Goal: Task Accomplishment & Management: Manage account settings

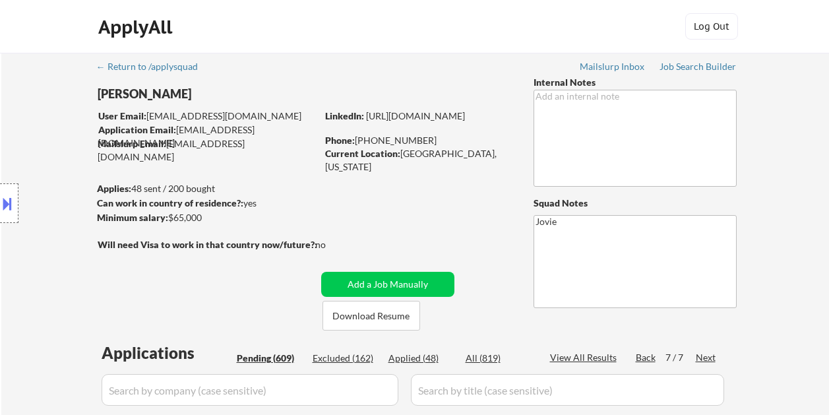
select select ""pending""
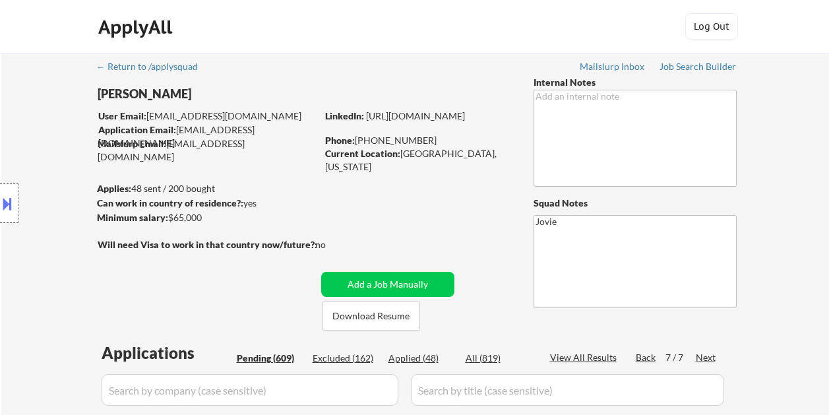
select select ""pending""
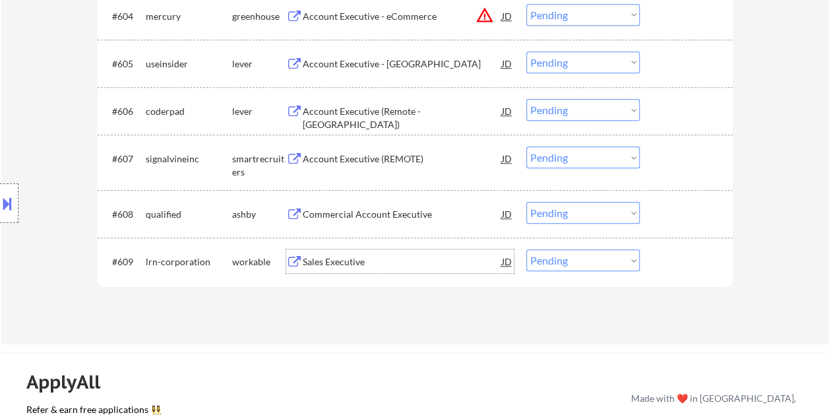
click at [685, 262] on div at bounding box center [688, 261] width 58 height 24
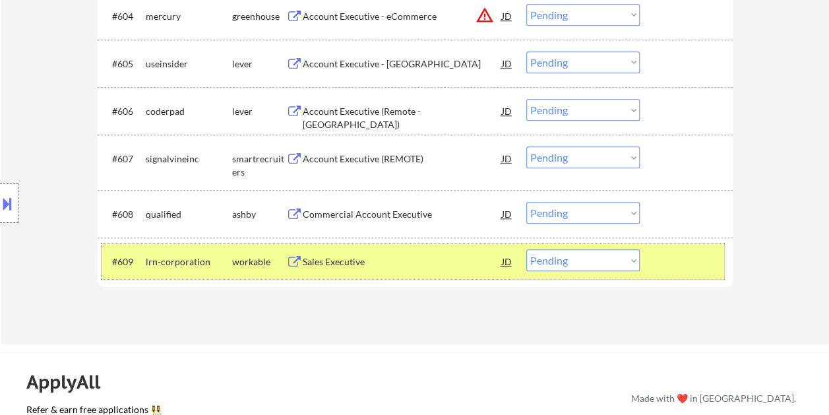
click at [631, 260] on select "Choose an option... Pending Applied Excluded (Questions) Excluded (Expired) Exc…" at bounding box center [582, 260] width 113 height 22
select select ""applied""
click at [526, 249] on select "Choose an option... Pending Applied Excluded (Questions) Excluded (Expired) Exc…" at bounding box center [582, 260] width 113 height 22
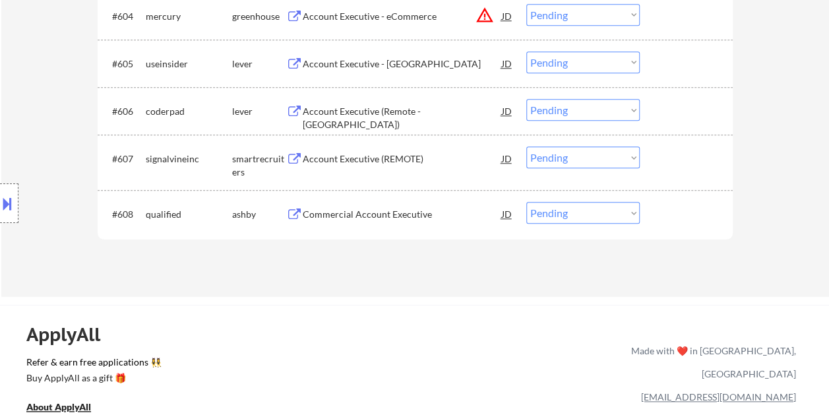
click at [657, 203] on div "#608 qualified ashby Commercial Account Executive JD warning_amber Choose an op…" at bounding box center [413, 214] width 622 height 36
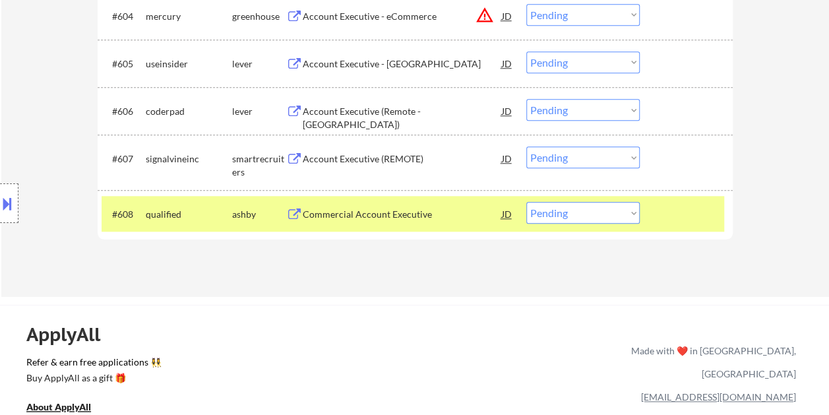
click at [375, 214] on div "Commercial Account Executive" at bounding box center [402, 214] width 199 height 13
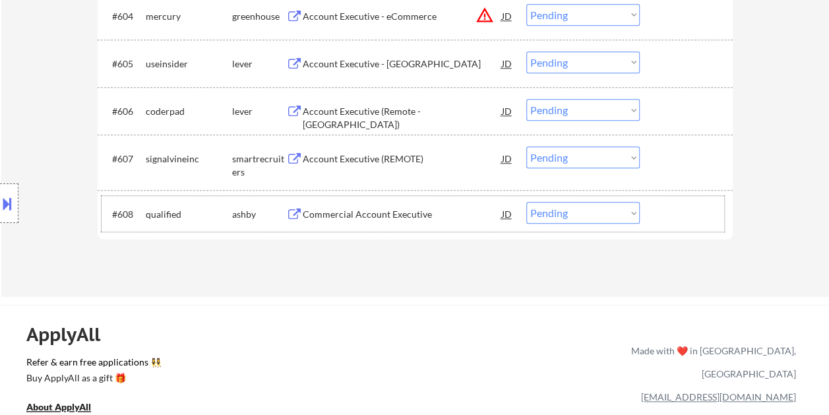
click at [654, 216] on div "#608 qualified ashby Commercial Account Executive JD warning_amber Choose an op…" at bounding box center [413, 214] width 622 height 36
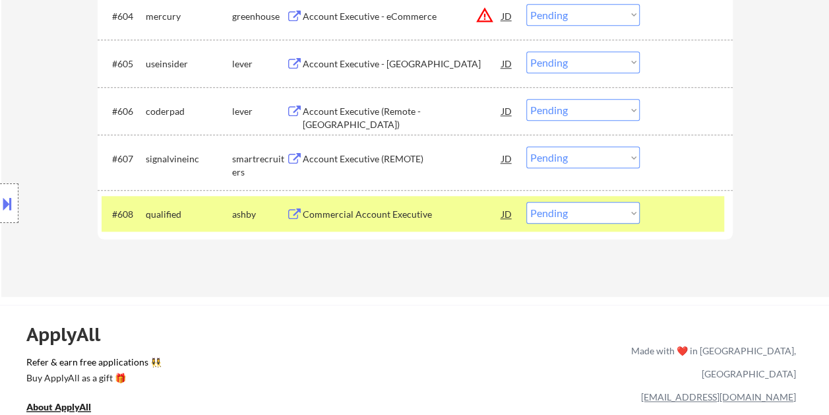
click at [617, 212] on select "Choose an option... Pending Applied Excluded (Questions) Excluded (Expired) Exc…" at bounding box center [582, 213] width 113 height 22
select select ""excluded__bad_match_""
click at [526, 202] on select "Choose an option... Pending Applied Excluded (Questions) Excluded (Expired) Exc…" at bounding box center [582, 213] width 113 height 22
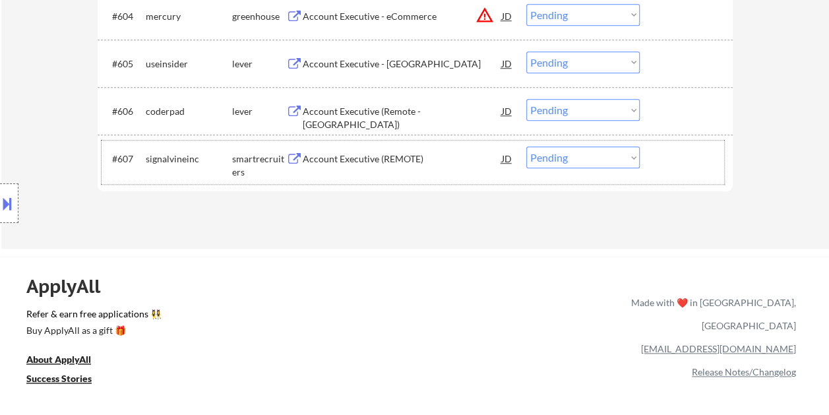
click at [671, 169] on div at bounding box center [688, 158] width 58 height 24
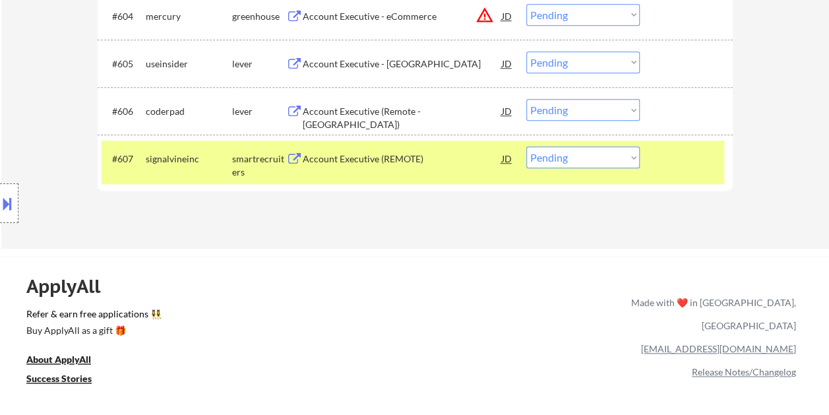
click at [431, 163] on div "Account Executive (REMOTE)" at bounding box center [402, 158] width 199 height 13
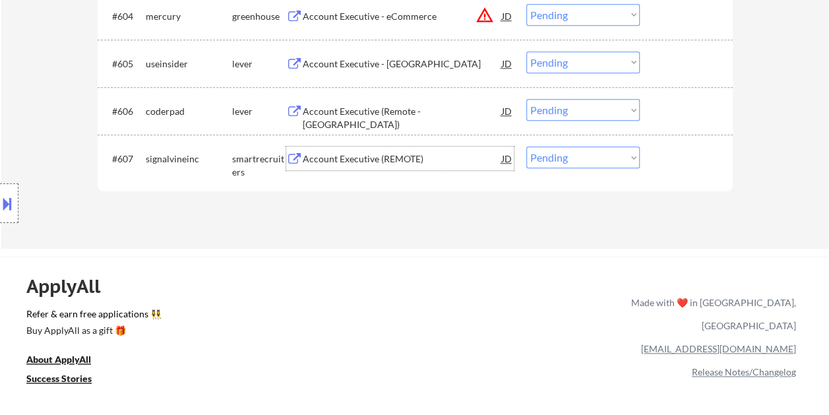
drag, startPoint x: 652, startPoint y: 169, endPoint x: 640, endPoint y: 162, distance: 14.2
click at [653, 168] on div "#607 signalvineinc smartrecruiters Account Executive (REMOTE) JD warning_amber …" at bounding box center [413, 162] width 622 height 44
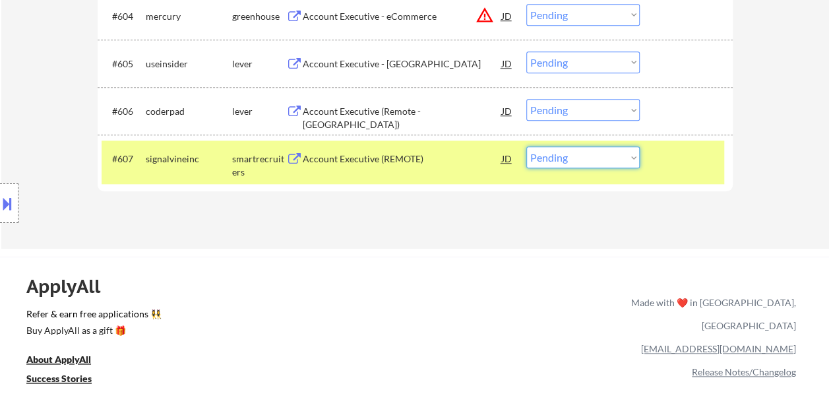
click at [634, 161] on select "Choose an option... Pending Applied Excluded (Questions) Excluded (Expired) Exc…" at bounding box center [582, 157] width 113 height 22
select select ""applied""
click at [526, 146] on select "Choose an option... Pending Applied Excluded (Questions) Excluded (Expired) Exc…" at bounding box center [582, 157] width 113 height 22
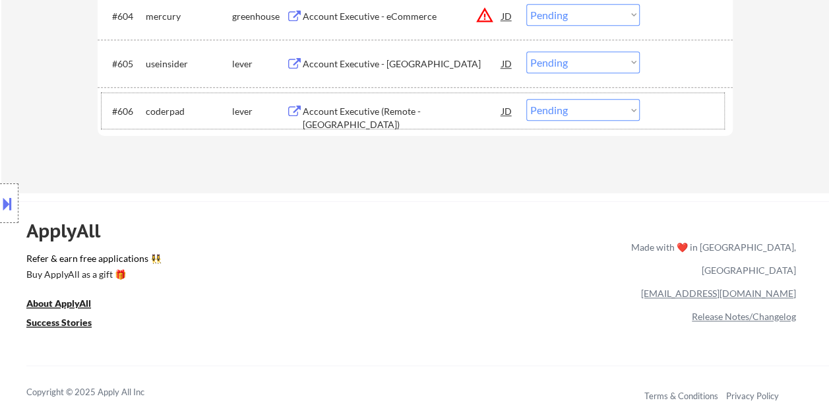
click at [682, 113] on div at bounding box center [688, 111] width 58 height 24
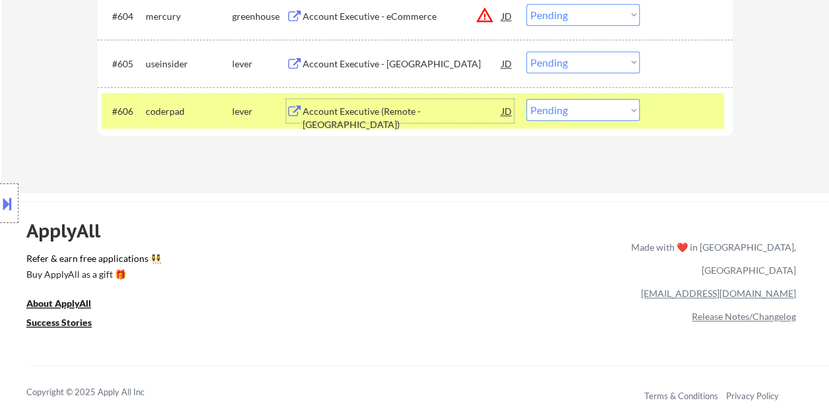
click at [339, 107] on div "Account Executive (Remote - [GEOGRAPHIC_DATA])" at bounding box center [402, 118] width 199 height 26
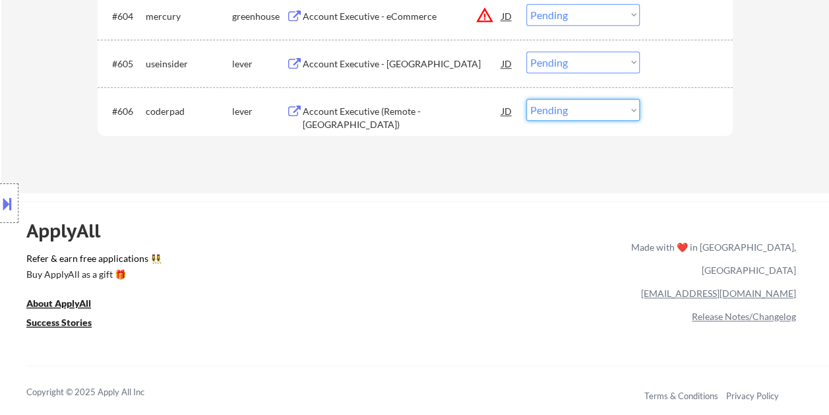
click at [641, 104] on div "#606 coderpad lever Account Executive (Remote - North America) JD warning_amber…" at bounding box center [413, 111] width 622 height 36
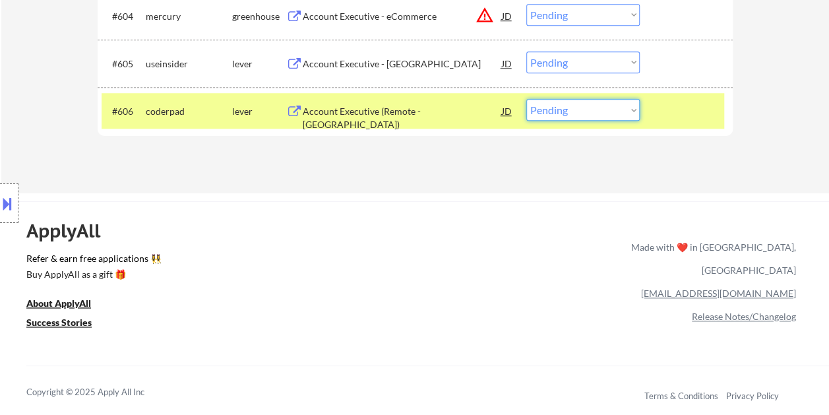
select select ""applied""
click at [526, 99] on select "Choose an option... Pending Applied Excluded (Questions) Excluded (Expired) Exc…" at bounding box center [582, 110] width 113 height 22
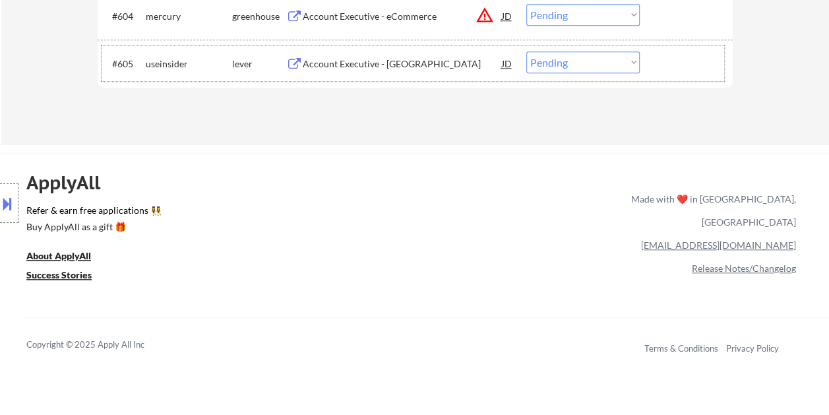
click at [659, 71] on div at bounding box center [688, 63] width 58 height 24
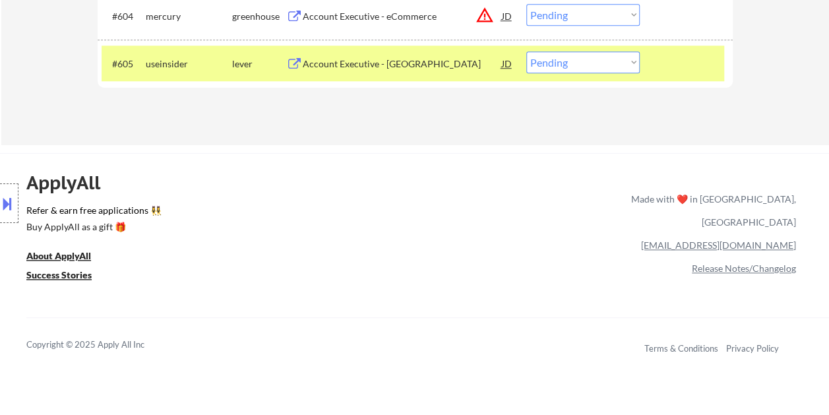
click at [409, 57] on div "Account Executive - [GEOGRAPHIC_DATA]" at bounding box center [402, 63] width 199 height 13
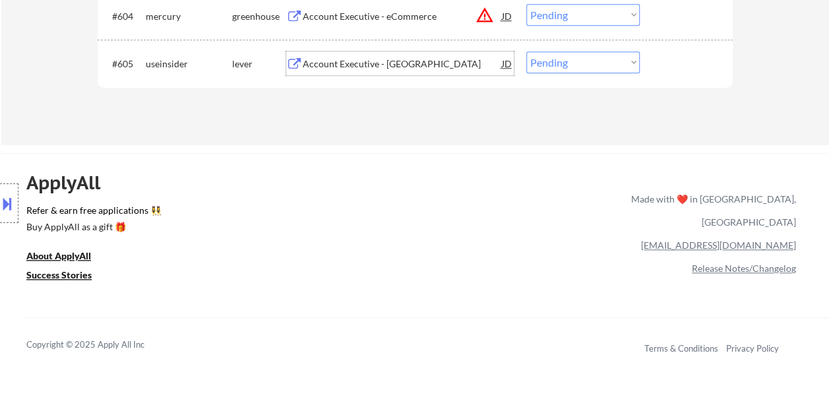
click at [665, 61] on div at bounding box center [688, 63] width 58 height 24
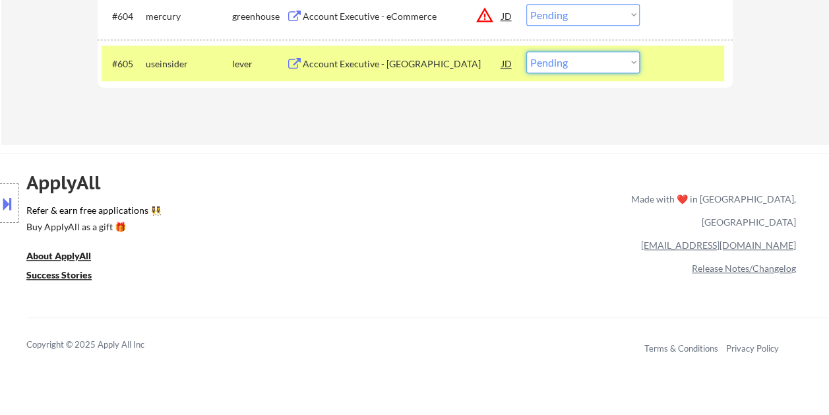
click at [631, 61] on select "Choose an option... Pending Applied Excluded (Questions) Excluded (Expired) Exc…" at bounding box center [582, 62] width 113 height 22
select select ""applied""
click at [526, 51] on select "Choose an option... Pending Applied Excluded (Questions) Excluded (Expired) Exc…" at bounding box center [582, 62] width 113 height 22
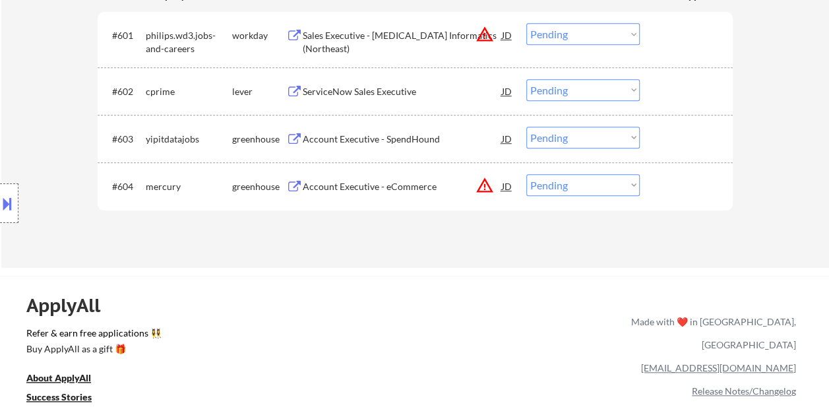
scroll to position [396, 0]
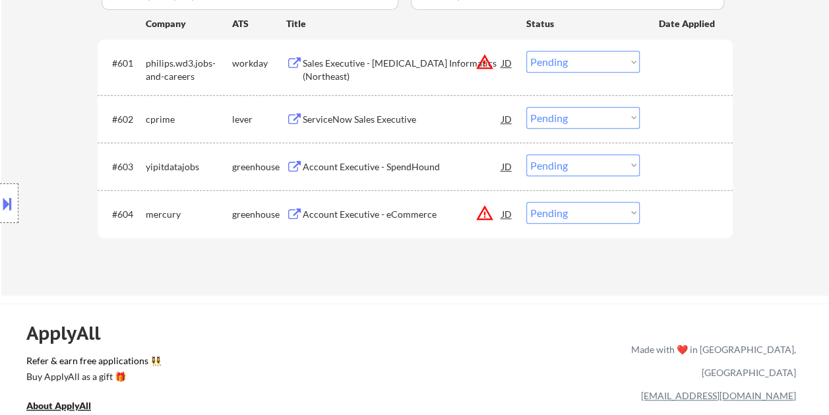
click at [674, 133] on div "#602 cprime lever ServiceNow Sales Executive JD warning_amber Choose an option.…" at bounding box center [413, 119] width 622 height 36
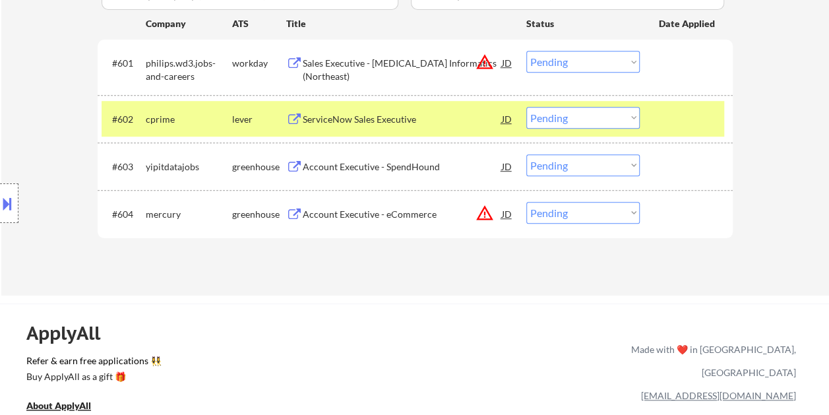
click at [392, 119] on div "ServiceNow Sales Executive" at bounding box center [402, 119] width 199 height 13
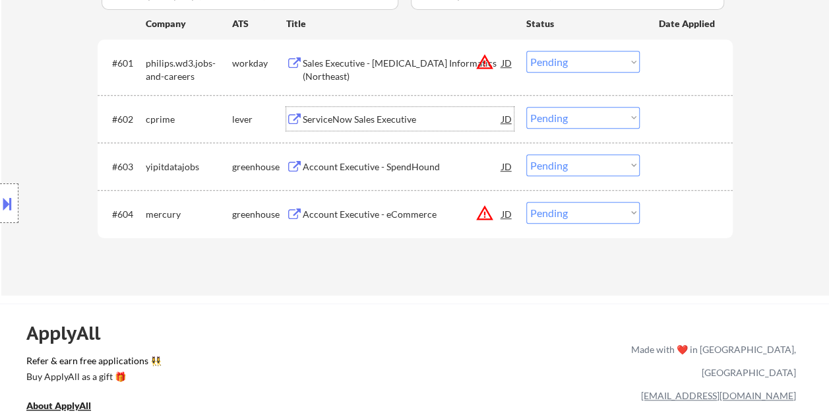
click at [680, 123] on div at bounding box center [688, 119] width 58 height 24
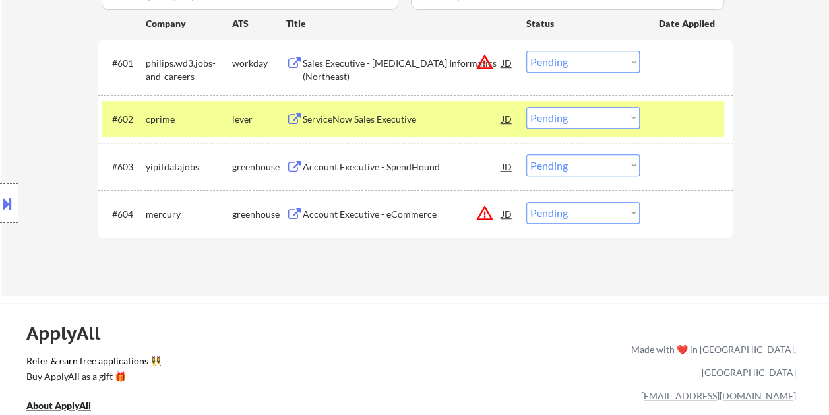
click at [627, 112] on select "Choose an option... Pending Applied Excluded (Questions) Excluded (Expired) Exc…" at bounding box center [582, 118] width 113 height 22
click at [526, 107] on select "Choose an option... Pending Applied Excluded (Questions) Excluded (Expired) Exc…" at bounding box center [582, 118] width 113 height 22
select select ""pending""
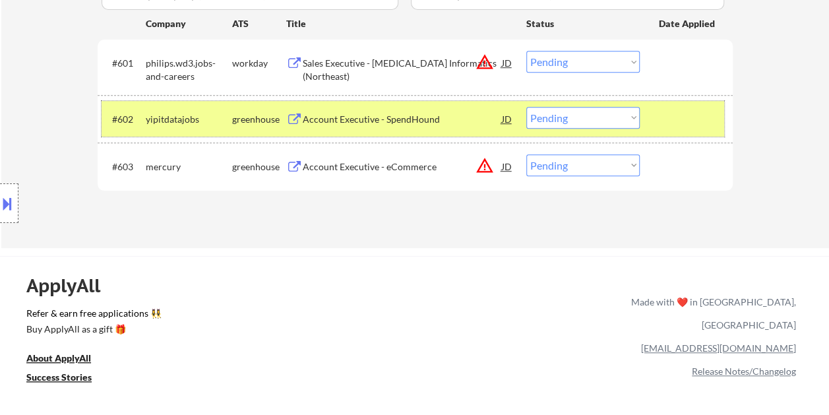
click at [671, 128] on div at bounding box center [688, 119] width 58 height 24
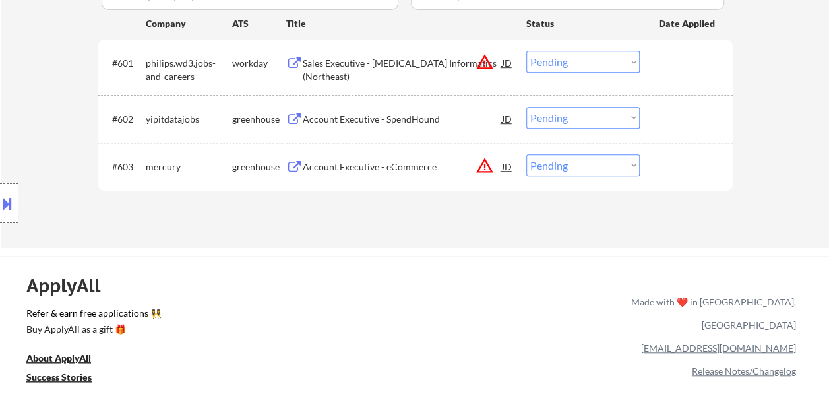
click at [684, 178] on div "#603 mercury greenhouse Account Executive - eCommerce JD warning_amber Choose a…" at bounding box center [413, 166] width 622 height 36
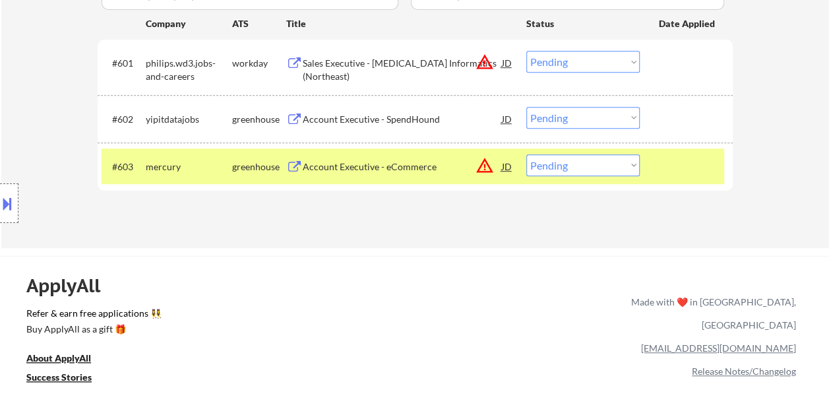
click at [369, 159] on div "Account Executive - eCommerce" at bounding box center [402, 166] width 199 height 24
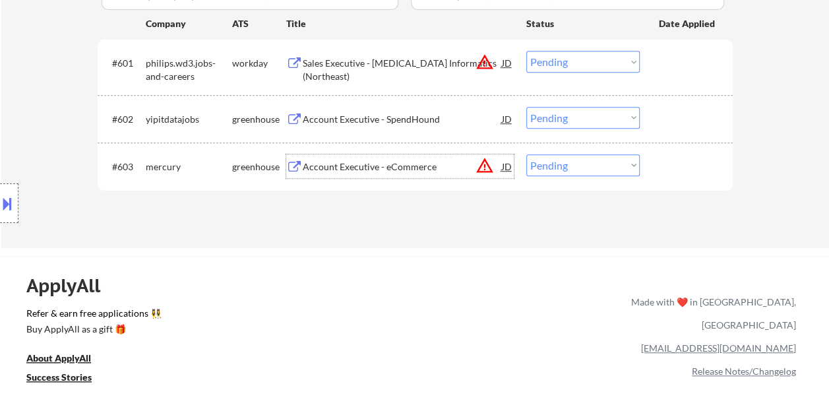
click at [667, 171] on div at bounding box center [688, 166] width 58 height 24
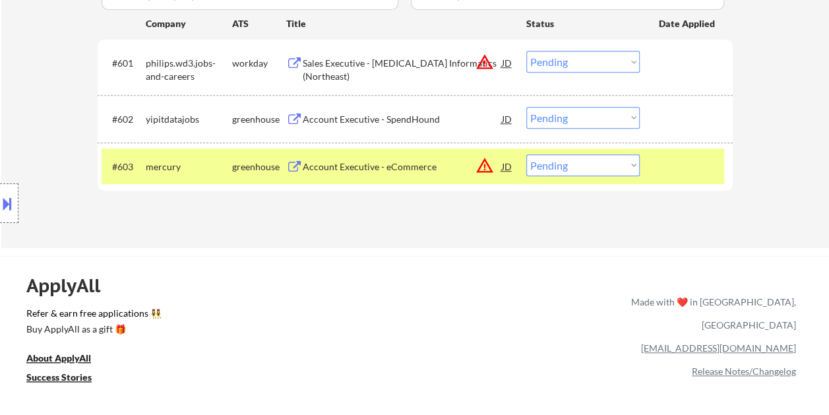
drag, startPoint x: 637, startPoint y: 168, endPoint x: 628, endPoint y: 170, distance: 8.8
click at [637, 168] on select "Choose an option... Pending Applied Excluded (Questions) Excluded (Expired) Exc…" at bounding box center [582, 165] width 113 height 22
select select ""excluded__expired_""
click at [526, 154] on select "Choose an option... Pending Applied Excluded (Questions) Excluded (Expired) Exc…" at bounding box center [582, 165] width 113 height 22
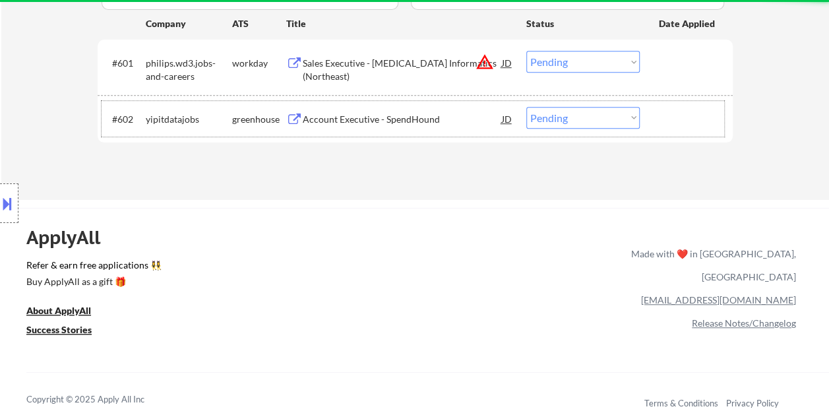
click at [654, 125] on div "#602 yipitdatajobs greenhouse Account Executive - SpendHound JD warning_amber C…" at bounding box center [413, 119] width 622 height 36
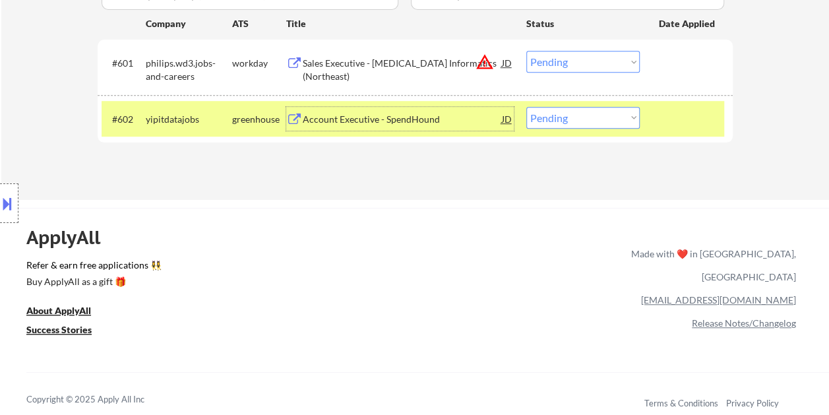
click at [435, 123] on div "Account Executive - SpendHound" at bounding box center [402, 119] width 199 height 13
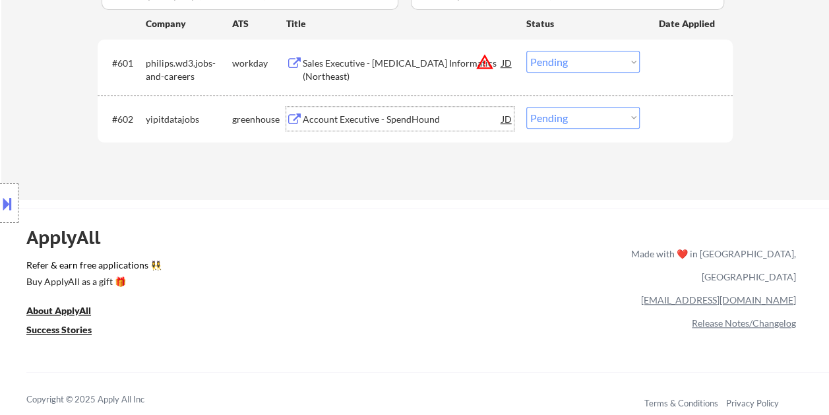
drag, startPoint x: 725, startPoint y: 119, endPoint x: 705, endPoint y: 119, distance: 19.8
click at [724, 119] on div "#602 yipitdatajobs greenhouse Account Executive - SpendHound JD warning_amber C…" at bounding box center [415, 118] width 635 height 47
click at [682, 122] on div at bounding box center [688, 119] width 58 height 24
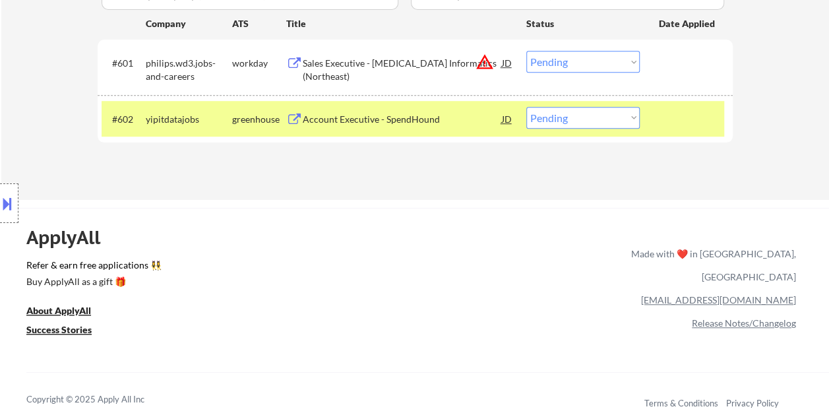
click at [633, 117] on select "Choose an option... Pending Applied Excluded (Questions) Excluded (Expired) Exc…" at bounding box center [582, 118] width 113 height 22
click at [526, 107] on select "Choose an option... Pending Applied Excluded (Questions) Excluded (Expired) Exc…" at bounding box center [582, 118] width 113 height 22
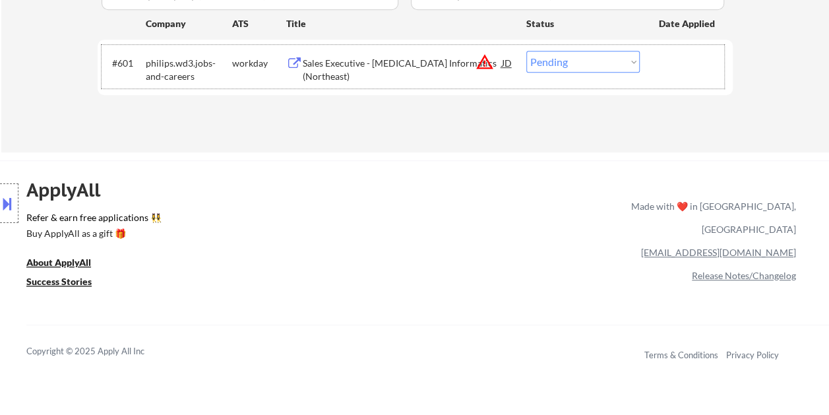
drag, startPoint x: 678, startPoint y: 65, endPoint x: 547, endPoint y: 73, distance: 131.5
click at [678, 64] on div at bounding box center [688, 63] width 58 height 24
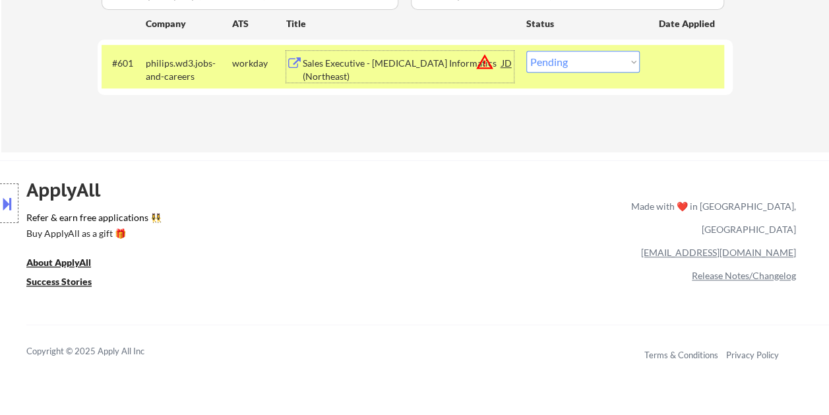
click at [363, 55] on div "Sales Executive - [MEDICAL_DATA] Informatics (Northeast)" at bounding box center [402, 67] width 199 height 32
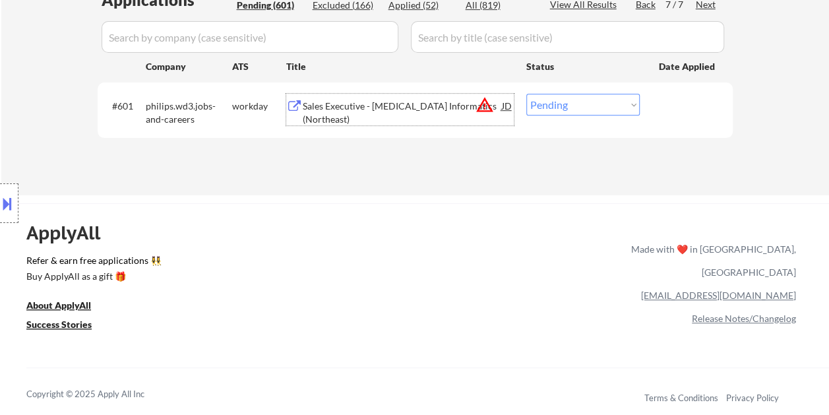
scroll to position [330, 0]
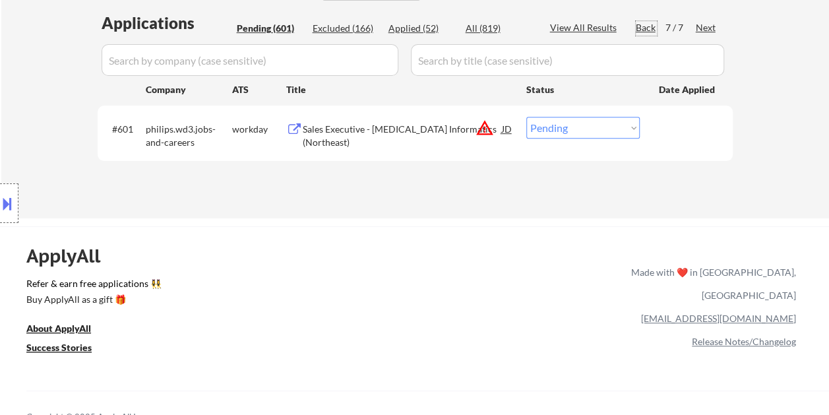
click at [640, 28] on div "Back" at bounding box center [646, 27] width 21 height 13
select select ""pending""
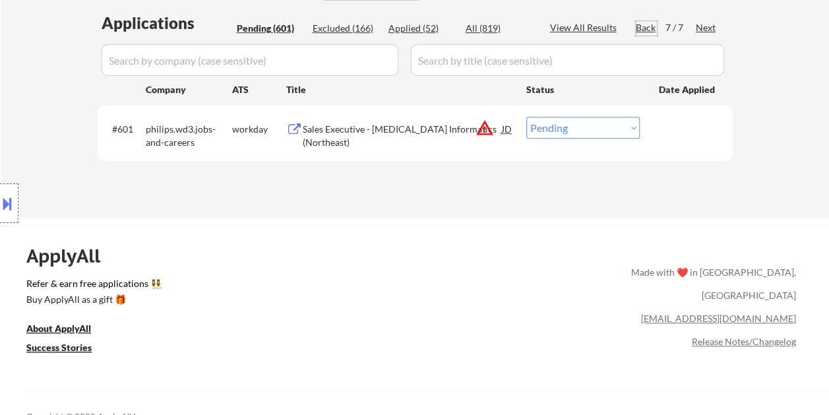
select select ""pending""
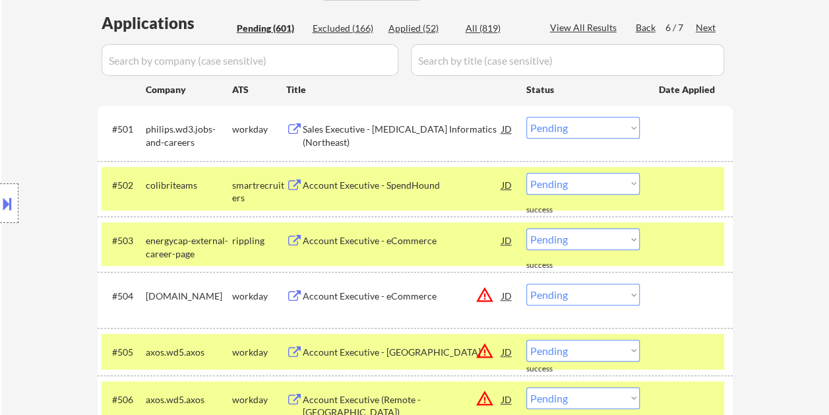
drag, startPoint x: 685, startPoint y: 196, endPoint x: 670, endPoint y: 244, distance: 50.5
click at [685, 195] on div at bounding box center [688, 185] width 58 height 24
click at [670, 244] on div at bounding box center [688, 240] width 58 height 24
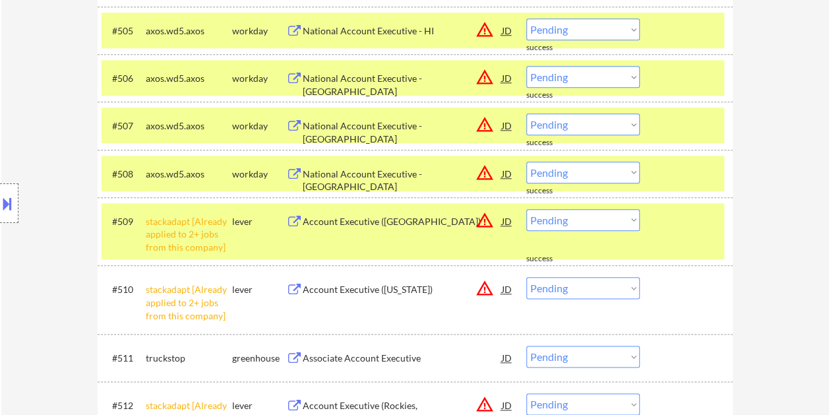
scroll to position [659, 0]
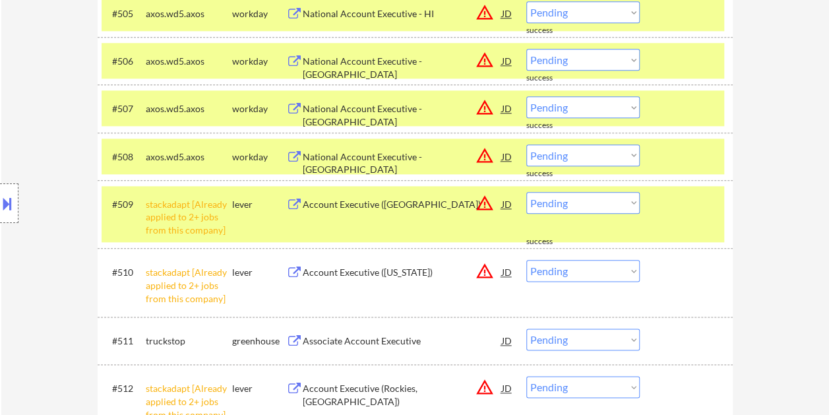
click at [691, 117] on div at bounding box center [688, 108] width 58 height 24
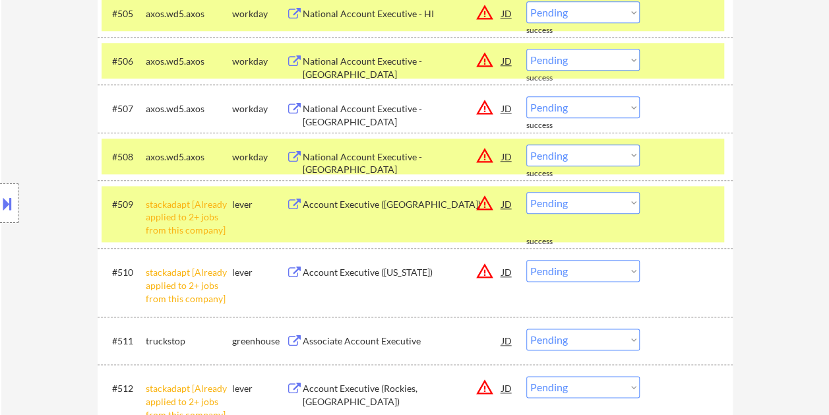
click at [689, 164] on div at bounding box center [688, 156] width 58 height 24
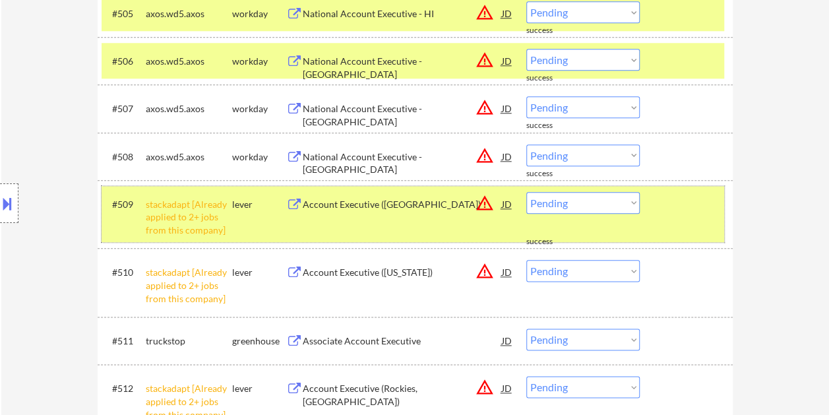
click at [683, 224] on div "#509 stackadapt [Already applied to 2+ jobs from this company] lever Account Ex…" at bounding box center [413, 214] width 622 height 57
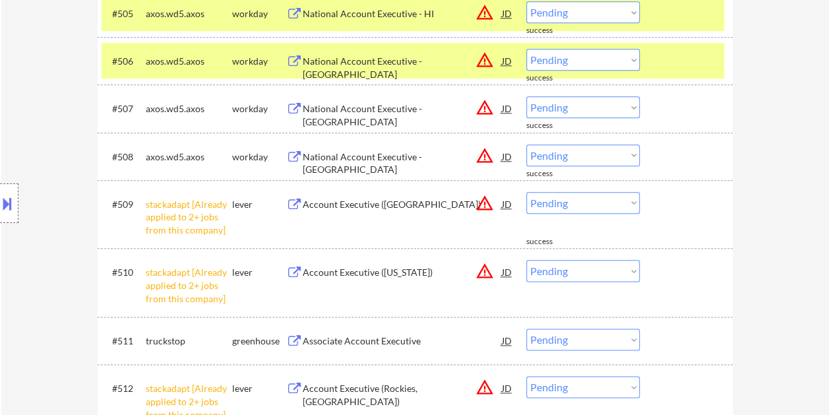
drag, startPoint x: 687, startPoint y: 55, endPoint x: 680, endPoint y: 24, distance: 31.8
click at [687, 54] on div at bounding box center [688, 61] width 58 height 24
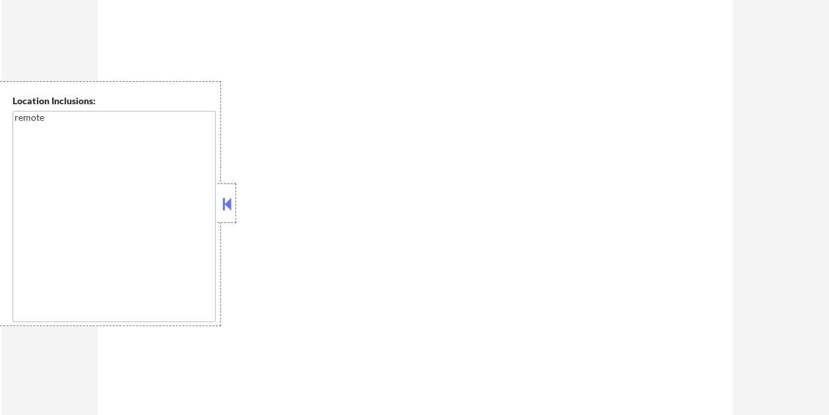
scroll to position [659, 0]
click at [220, 196] on button at bounding box center [227, 204] width 15 height 20
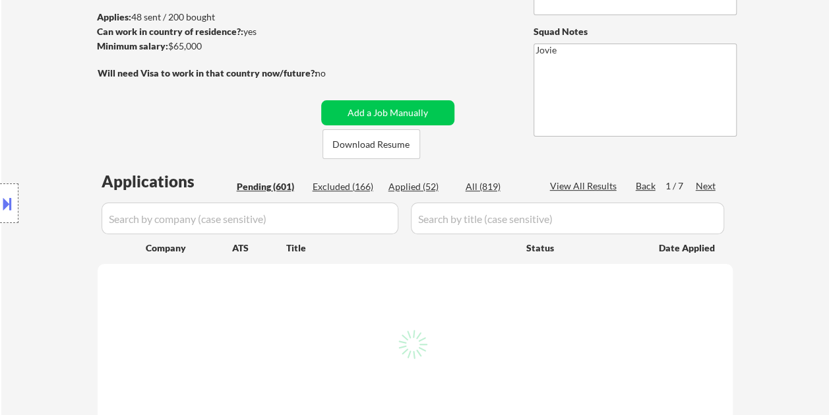
scroll to position [132, 0]
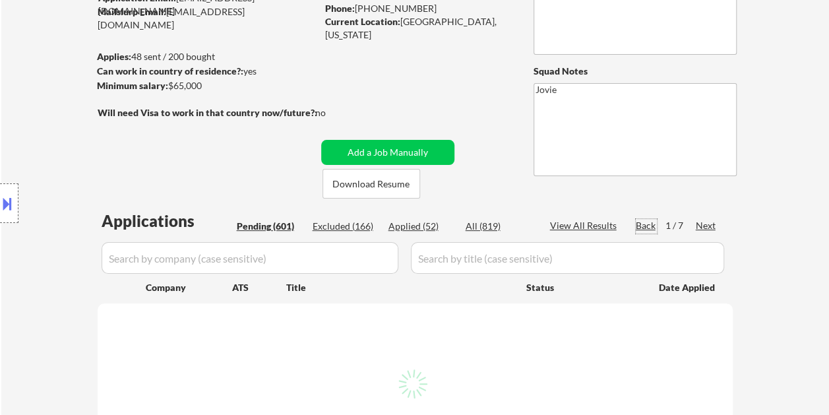
click at [645, 222] on div "Back" at bounding box center [646, 225] width 21 height 13
click at [640, 224] on div "Back" at bounding box center [646, 225] width 21 height 13
select select ""pending""
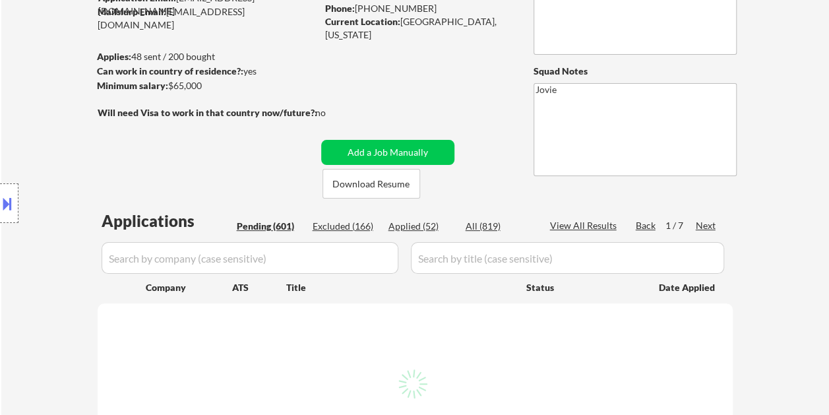
select select ""pending""
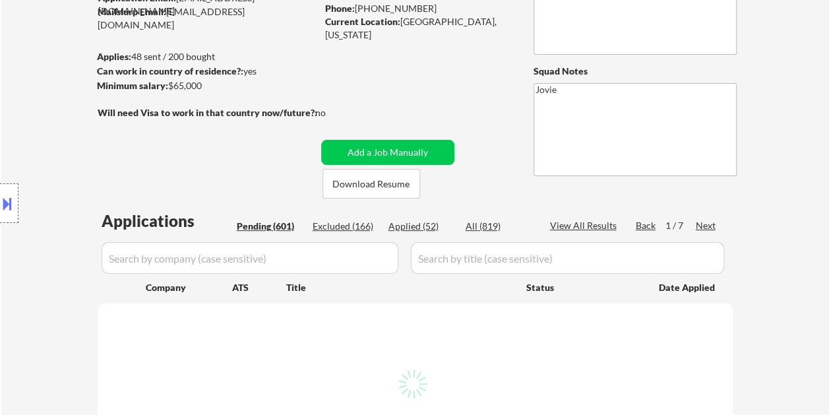
select select ""pending""
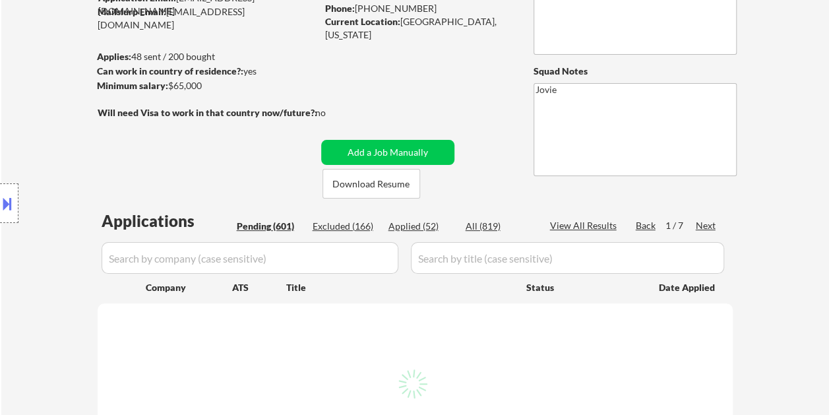
select select ""pending""
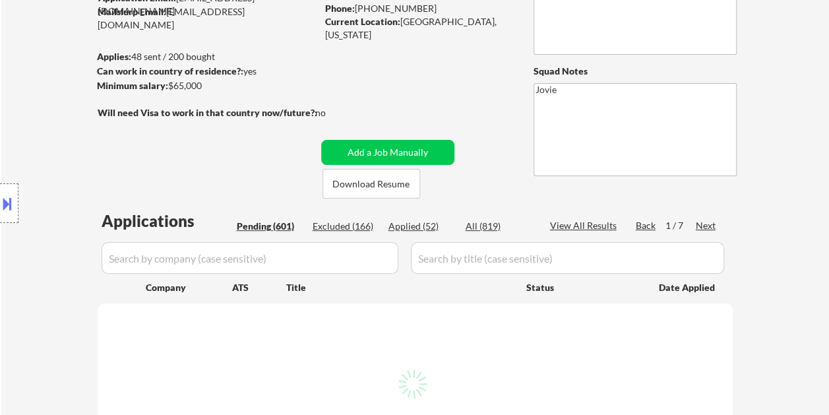
select select ""pending""
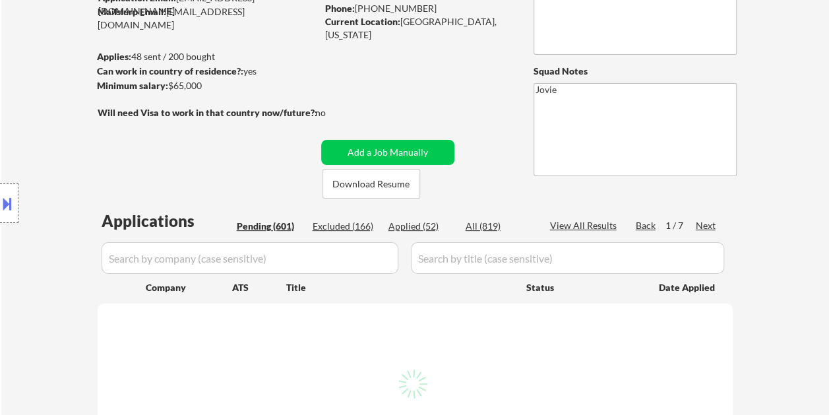
select select ""pending""
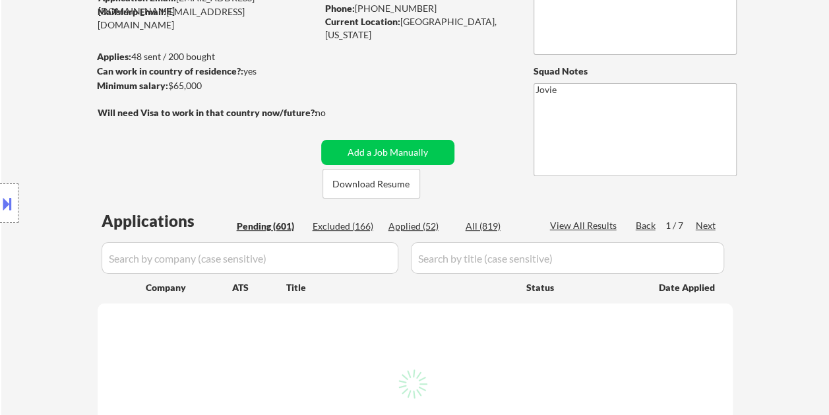
select select ""pending""
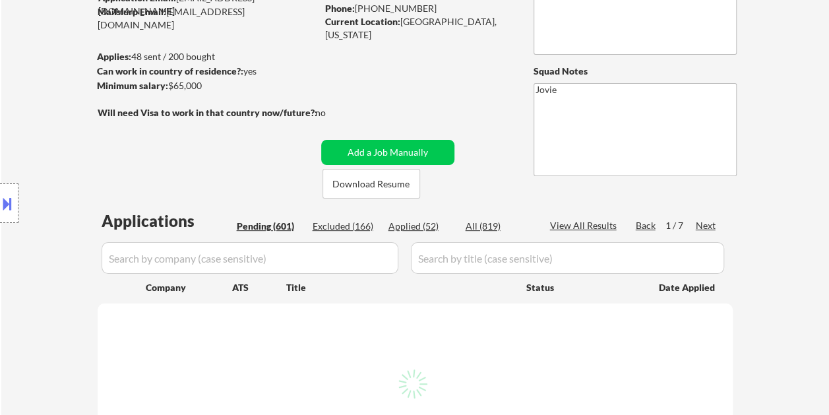
select select ""pending""
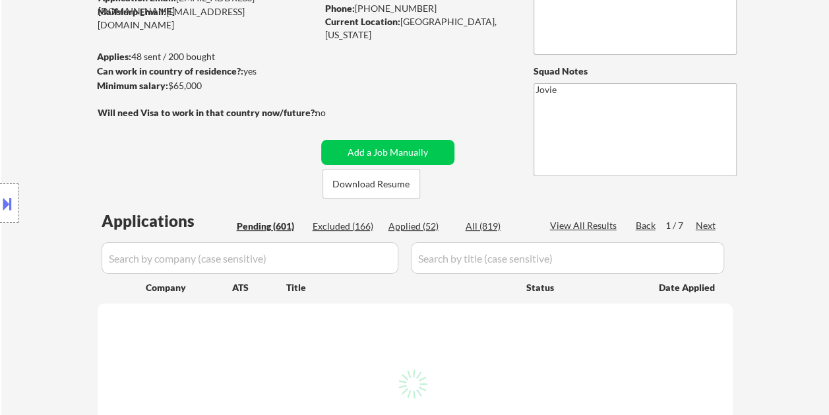
select select ""pending""
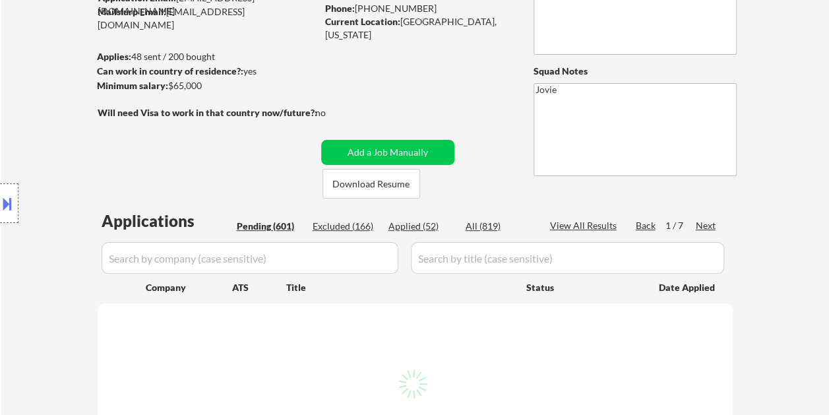
select select ""pending""
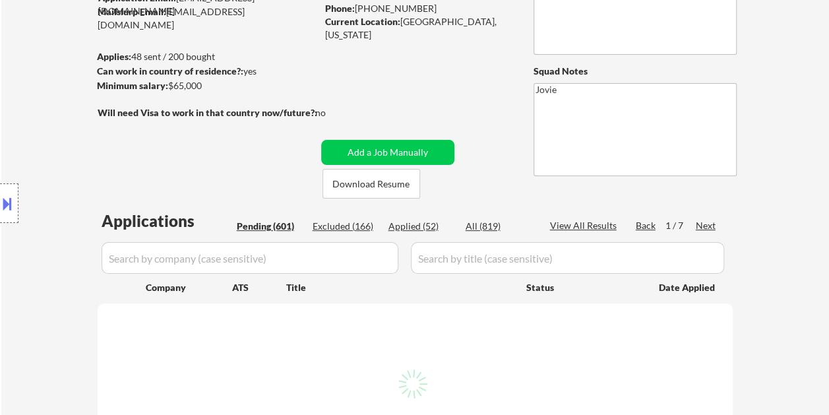
select select ""pending""
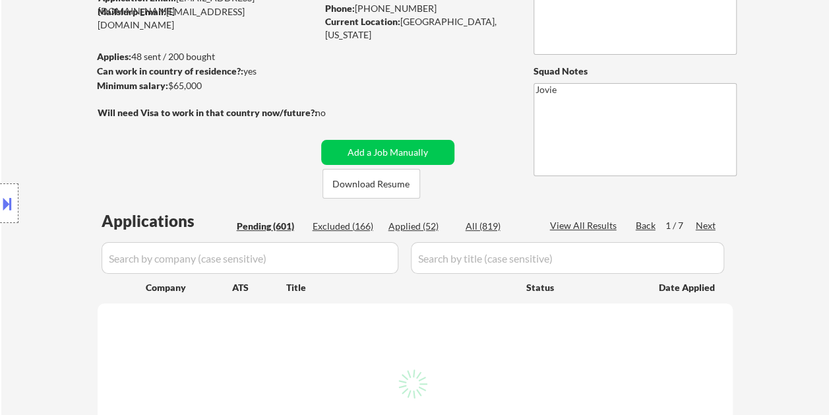
select select ""pending""
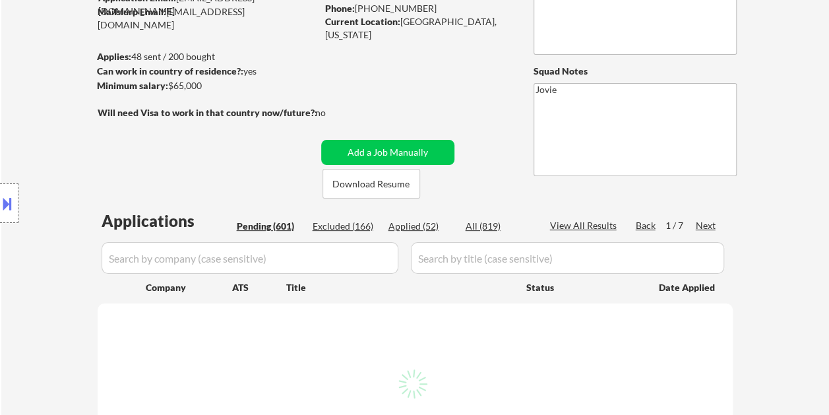
select select ""pending""
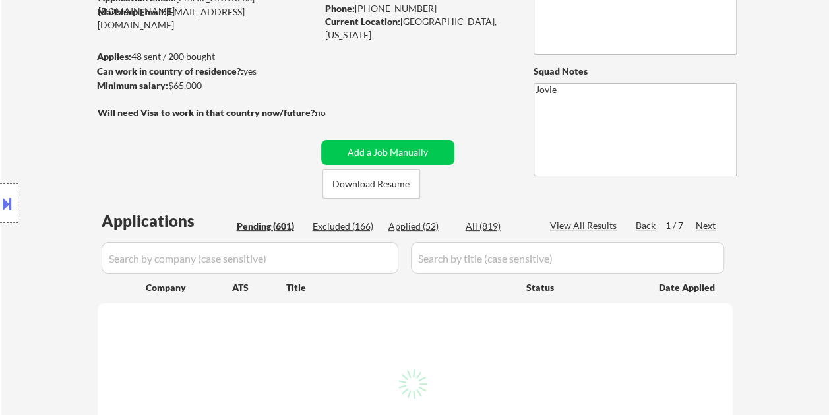
select select ""pending""
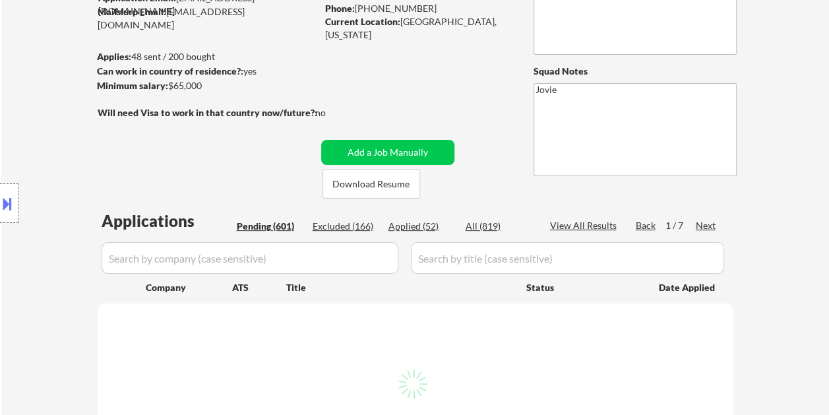
select select ""pending""
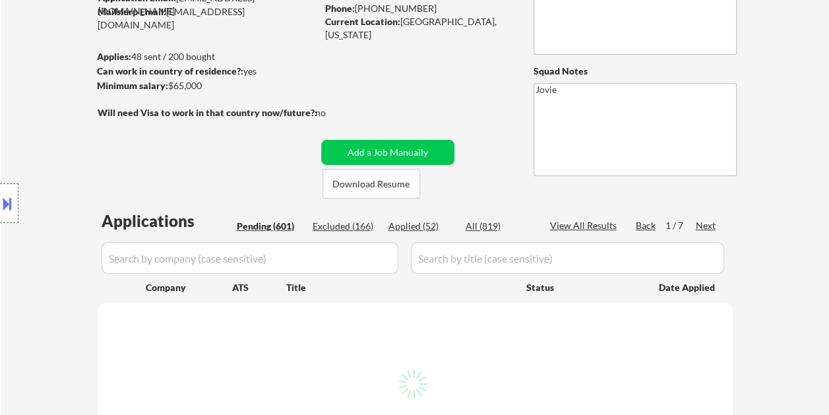
select select ""pending""
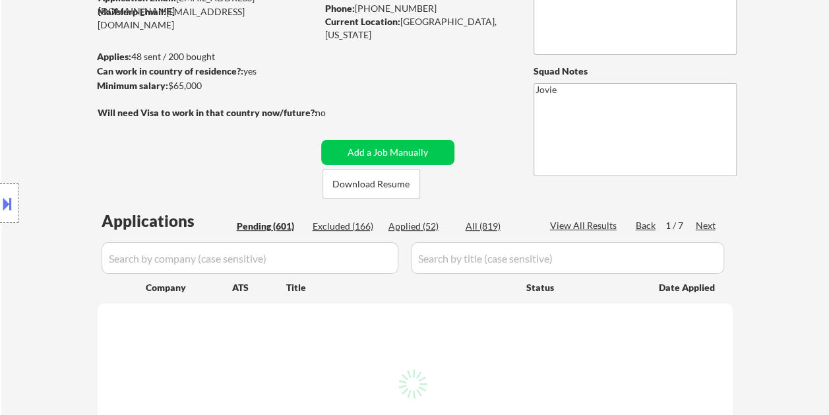
select select ""pending""
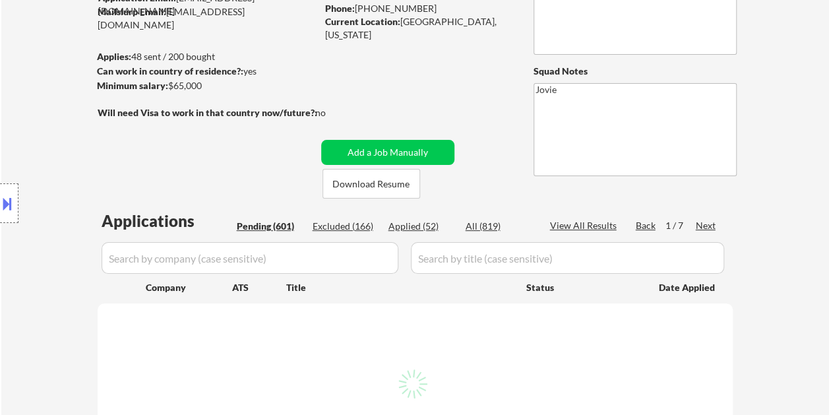
select select ""pending""
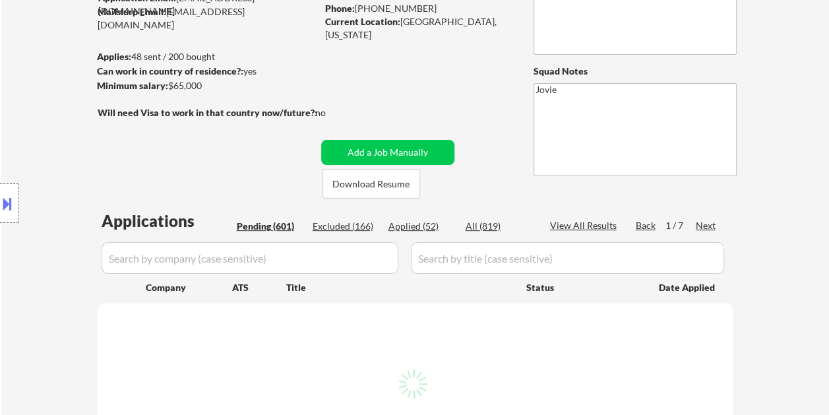
select select ""pending""
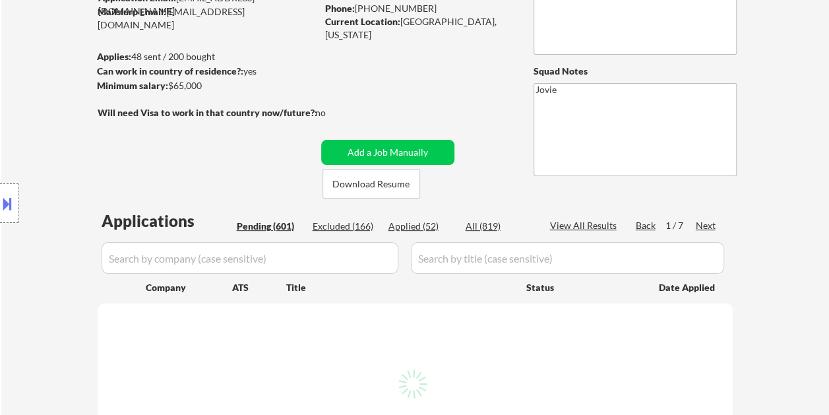
select select ""pending""
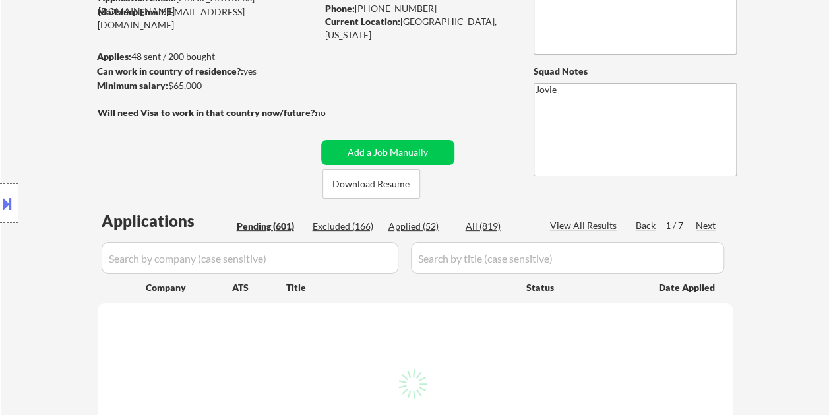
select select ""pending""
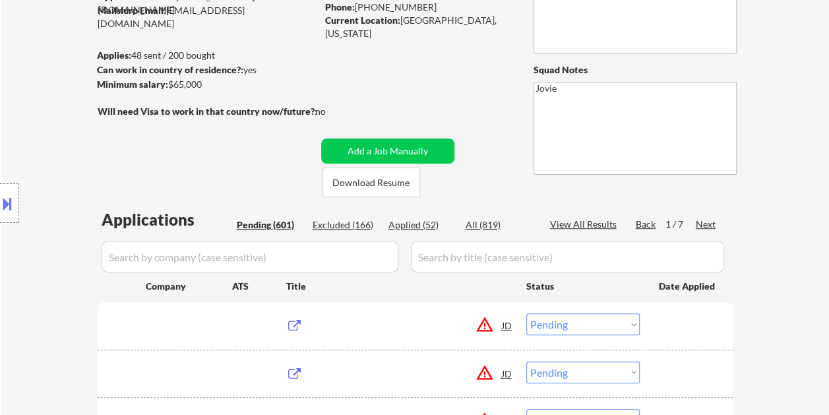
scroll to position [66, 0]
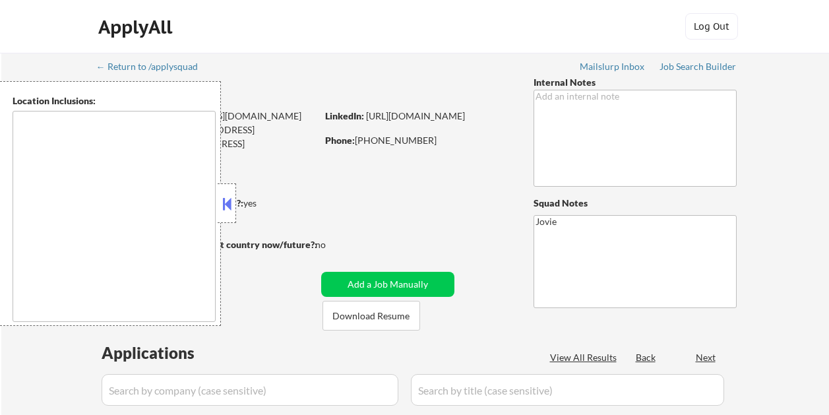
scroll to position [119, 0]
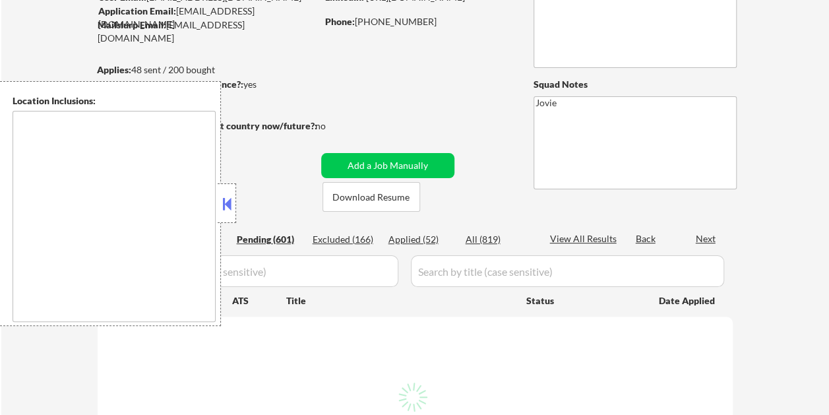
type textarea "remote"
click at [231, 200] on button at bounding box center [227, 204] width 15 height 20
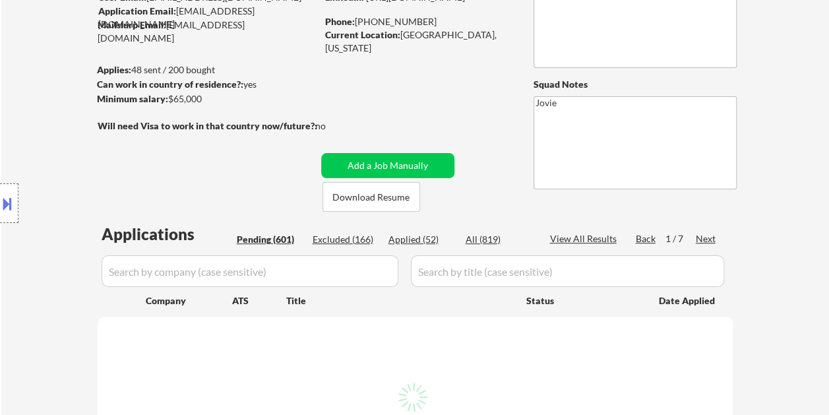
scroll to position [67, 0]
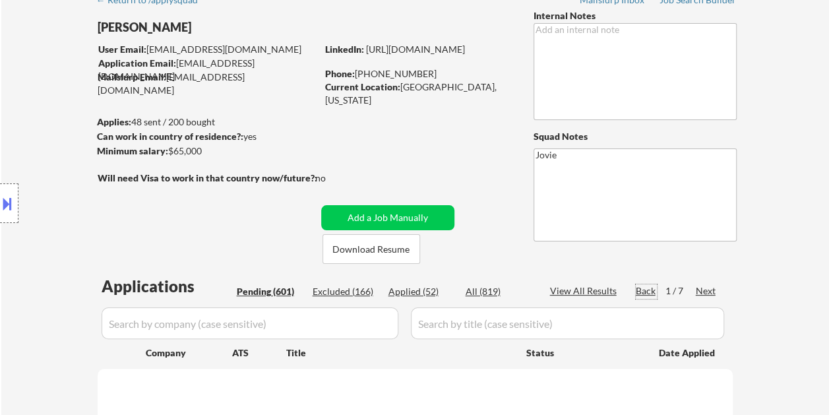
click at [644, 293] on div "Back" at bounding box center [646, 290] width 21 height 13
click at [649, 287] on div "Back" at bounding box center [646, 290] width 21 height 13
click at [647, 295] on div "Back" at bounding box center [646, 290] width 21 height 13
select select ""pending""
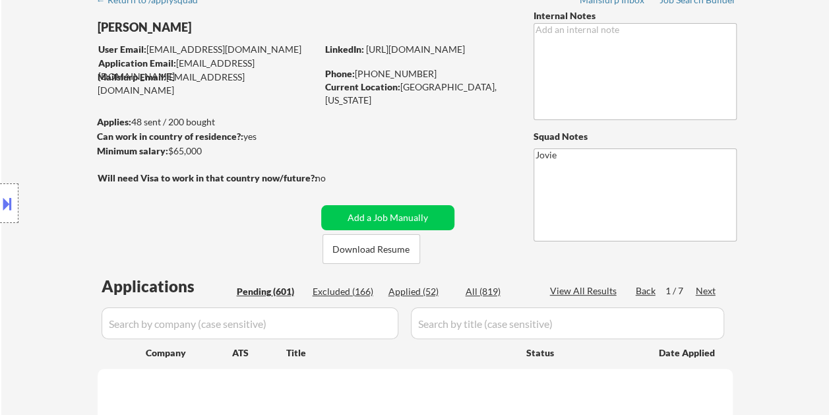
select select ""pending""
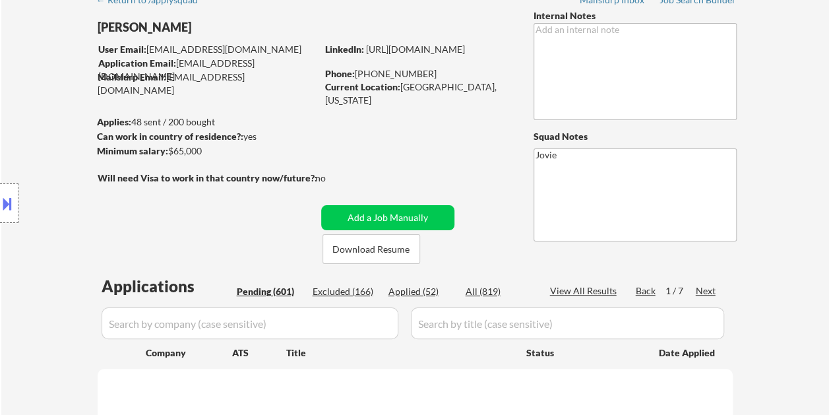
select select ""pending""
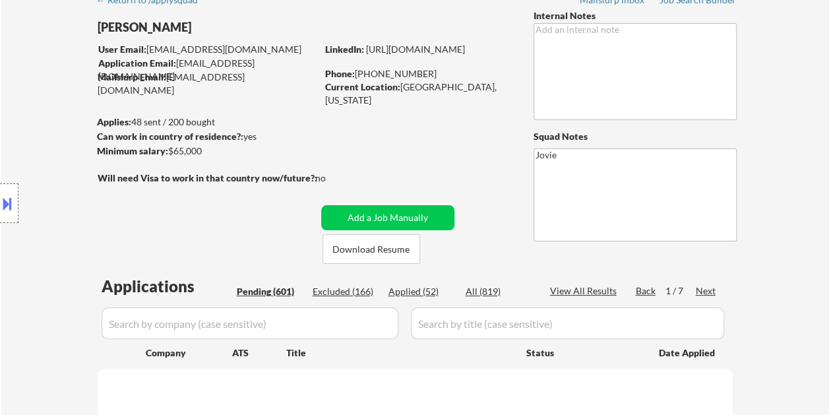
select select ""pending""
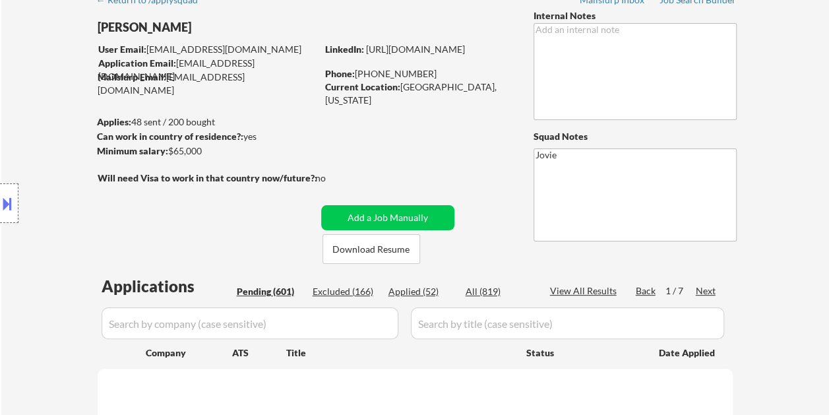
select select ""pending""
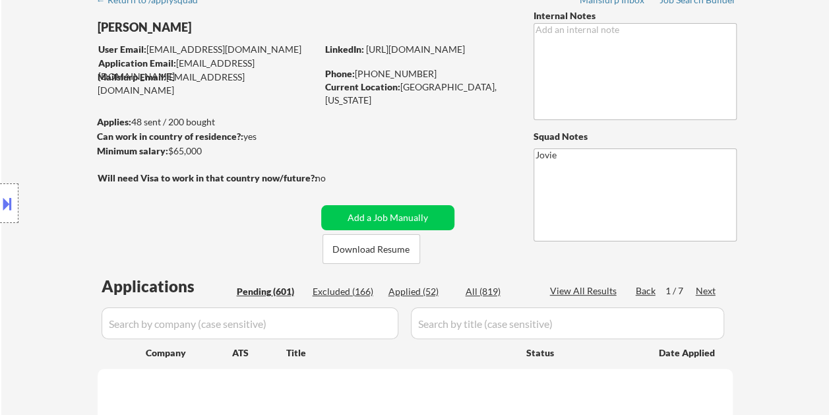
select select ""pending""
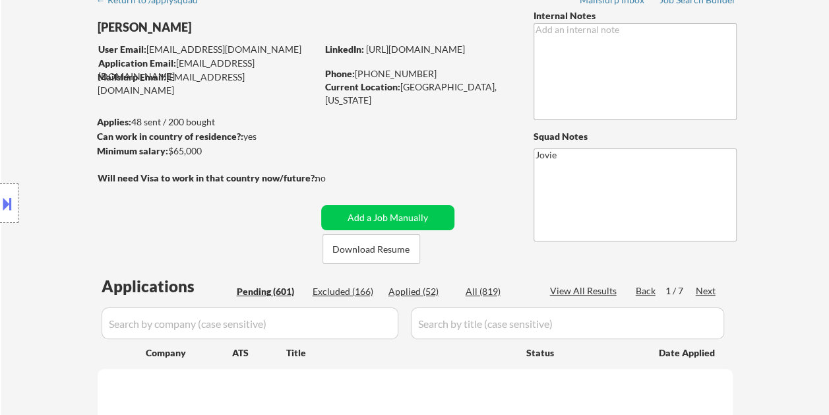
select select ""pending""
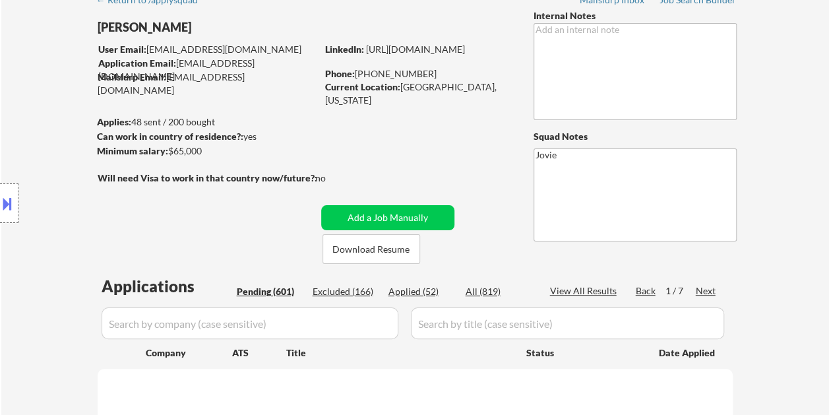
select select ""pending""
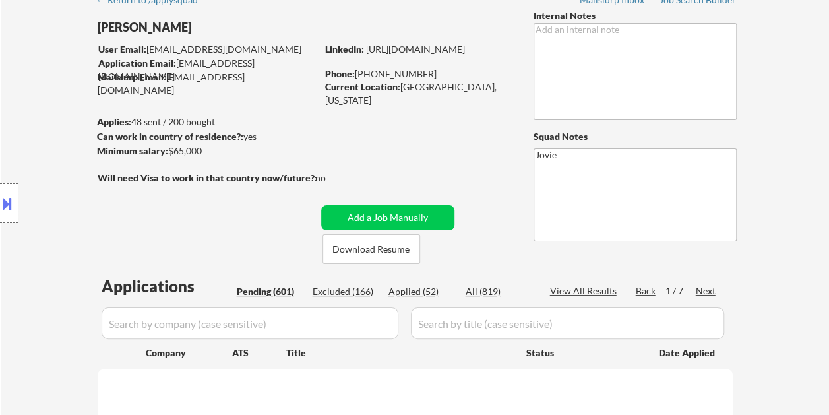
select select ""pending""
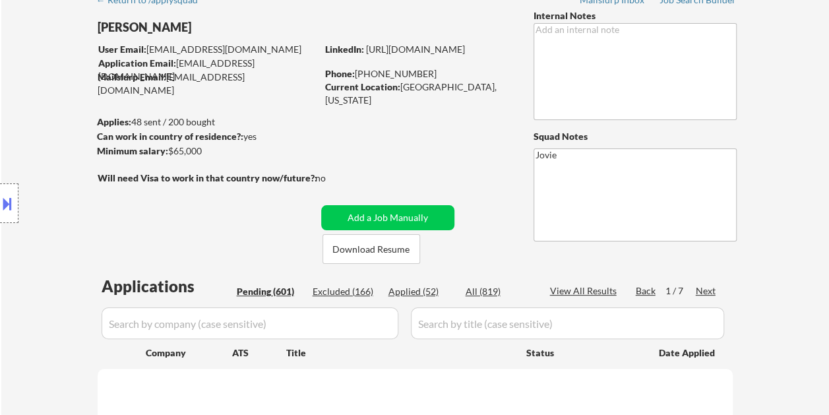
select select ""pending""
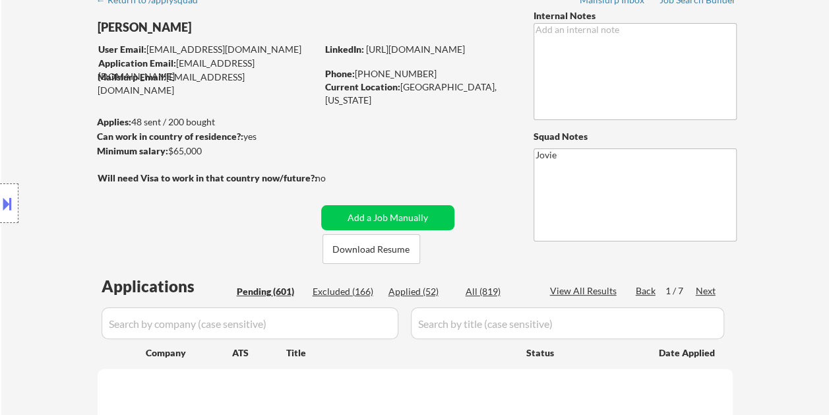
select select ""pending""
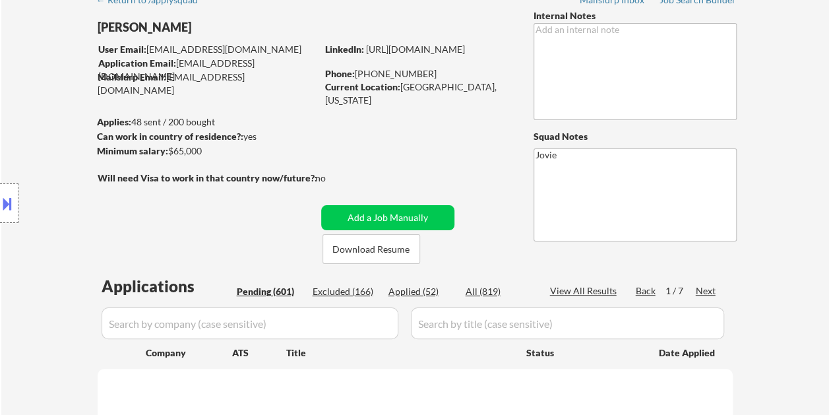
select select ""pending""
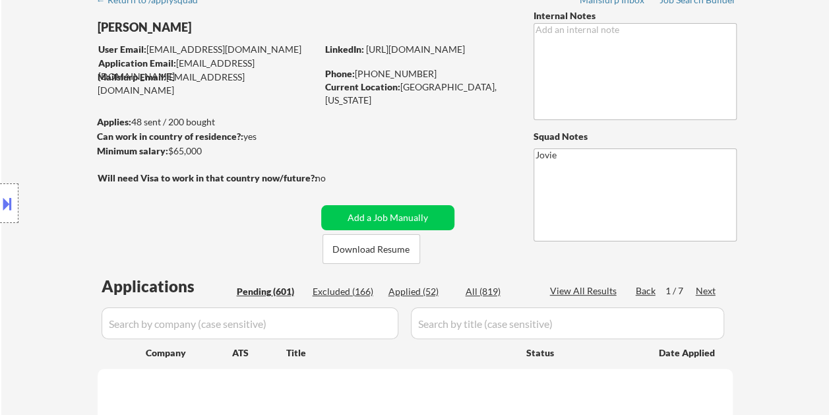
select select ""pending""
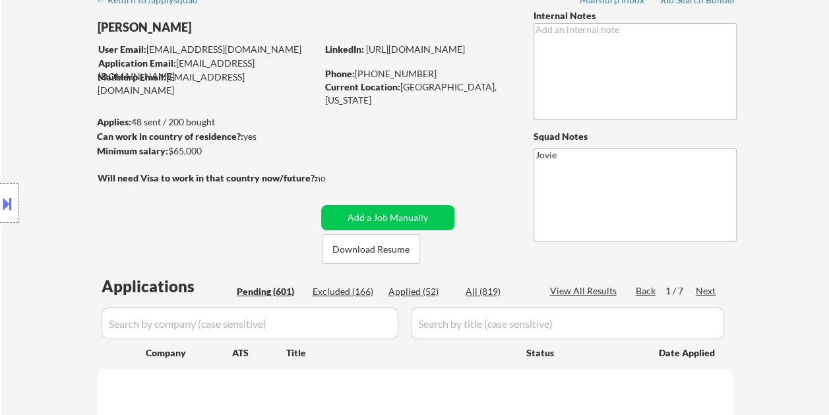
select select ""pending""
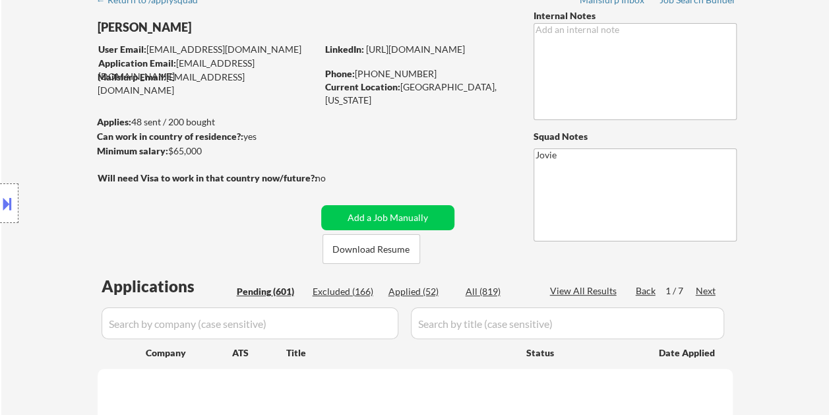
select select ""pending""
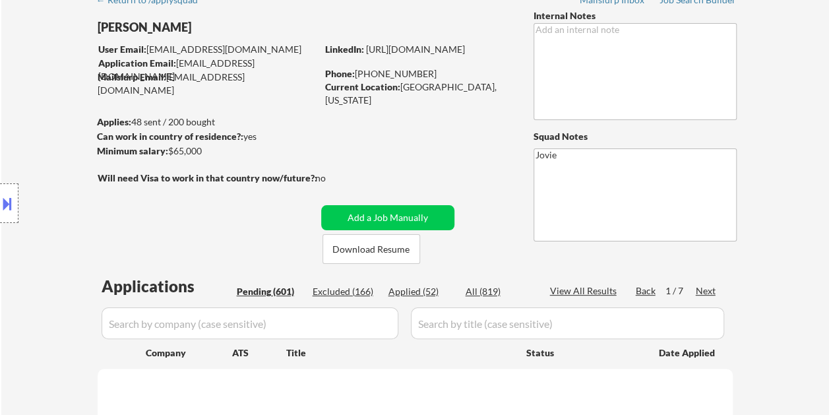
select select ""pending""
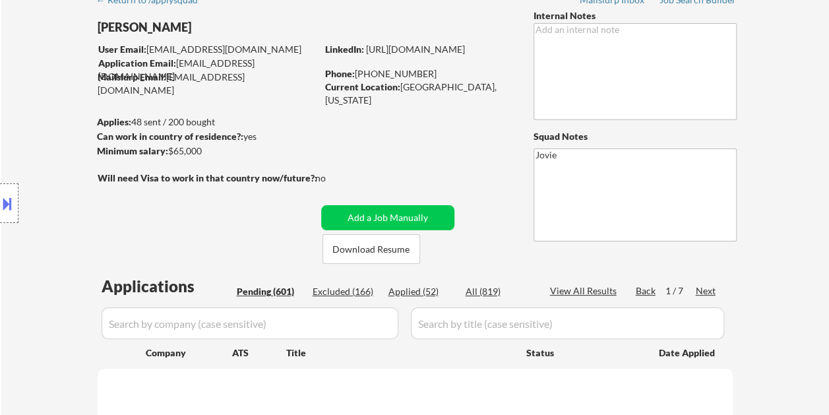
select select ""pending""
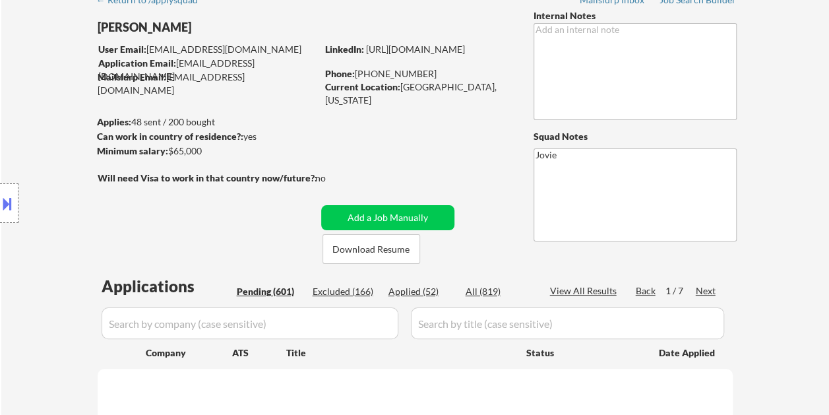
select select ""pending""
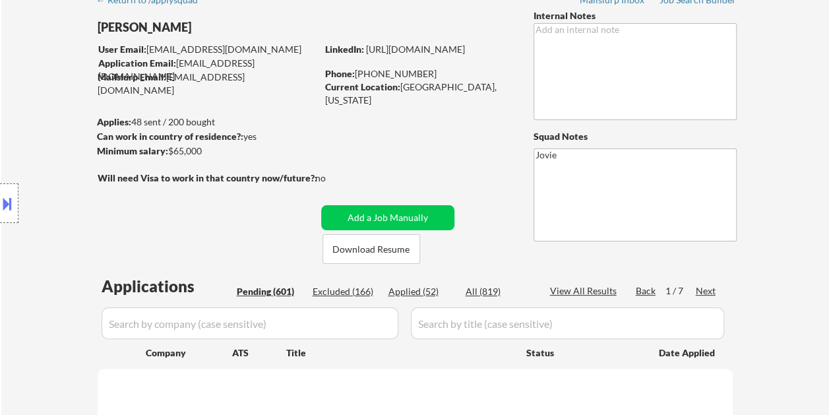
select select ""pending""
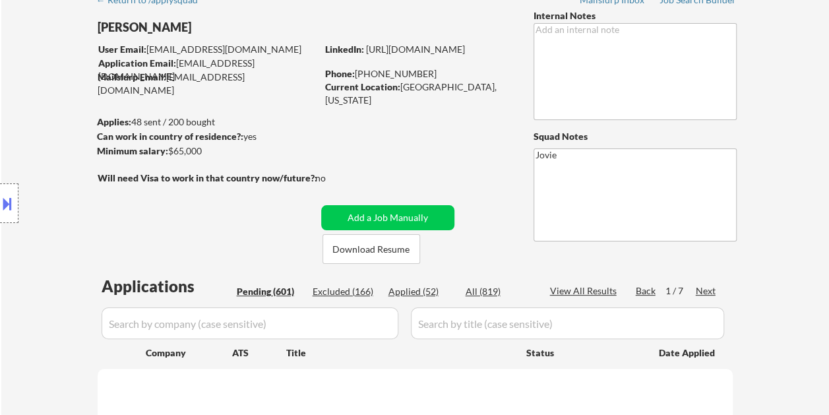
select select ""pending""
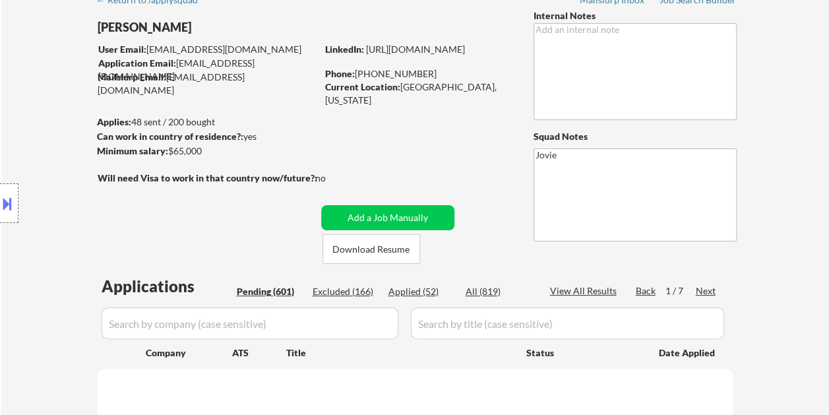
select select ""pending""
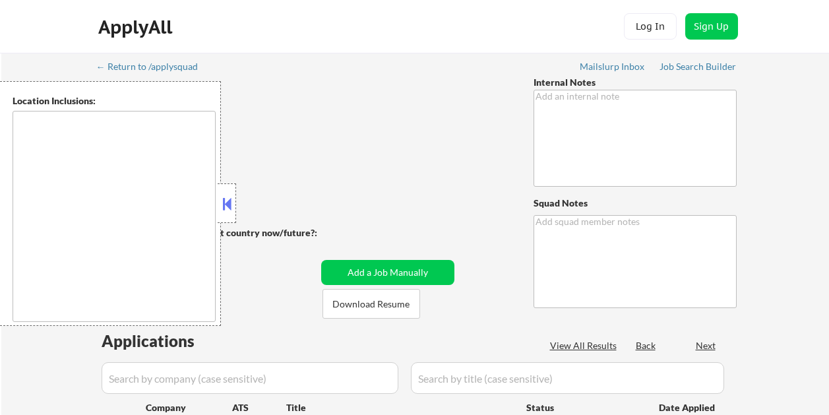
scroll to position [67, 0]
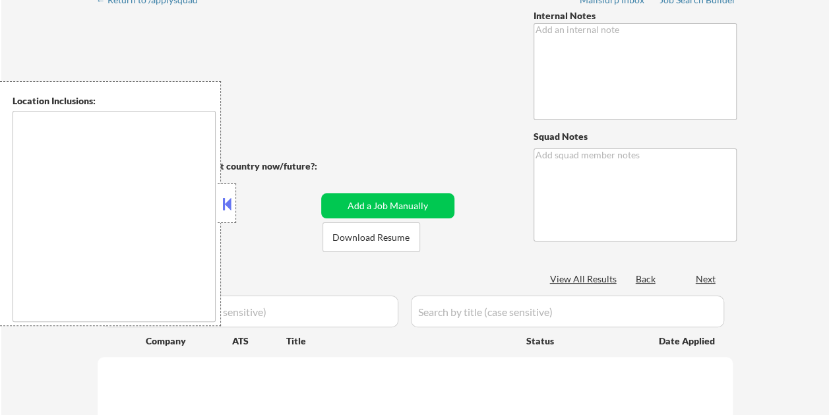
type textarea "Jovie"
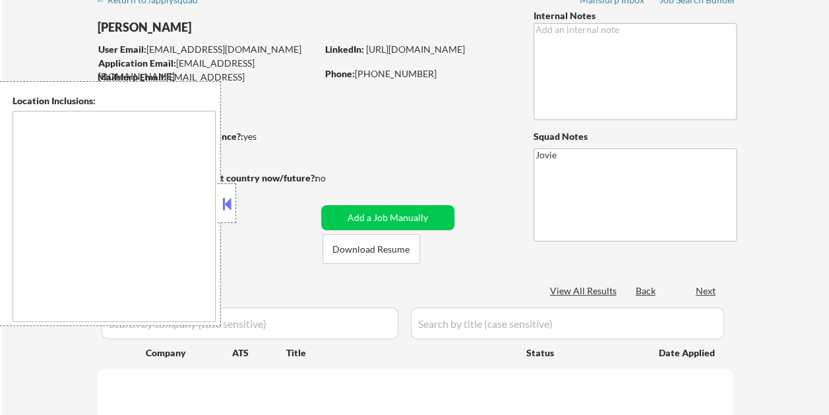
type textarea "remote"
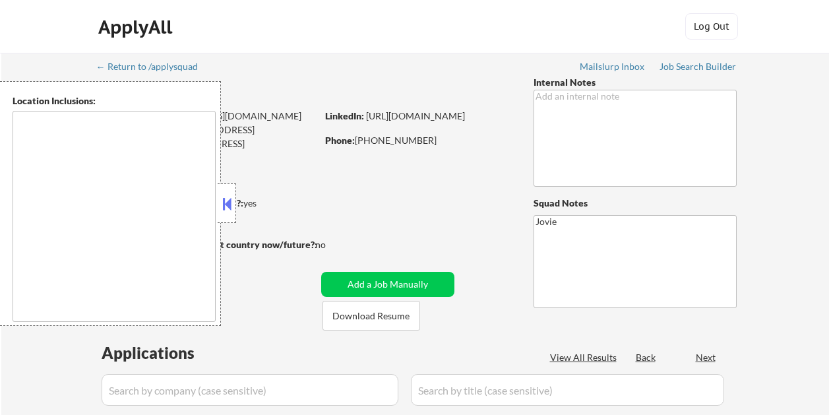
scroll to position [67, 0]
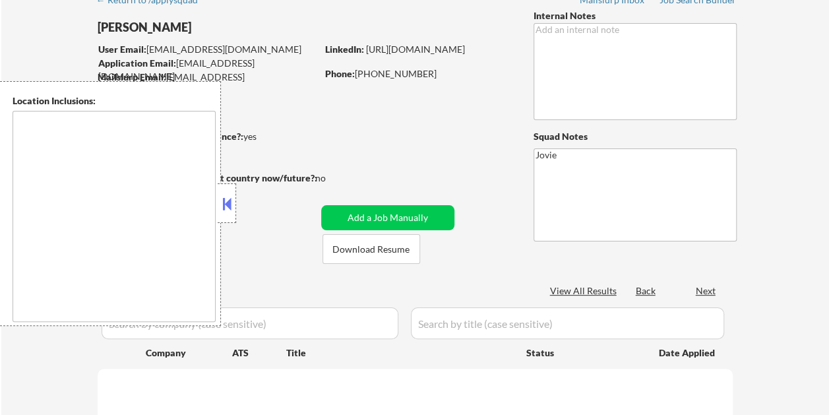
click at [225, 195] on button at bounding box center [227, 204] width 15 height 20
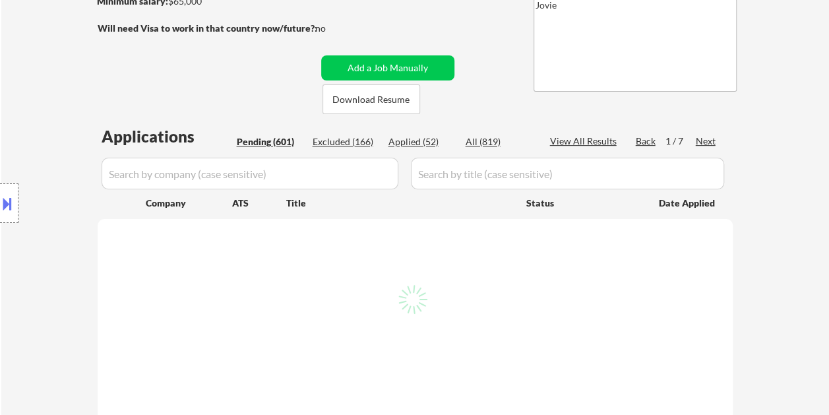
scroll to position [264, 0]
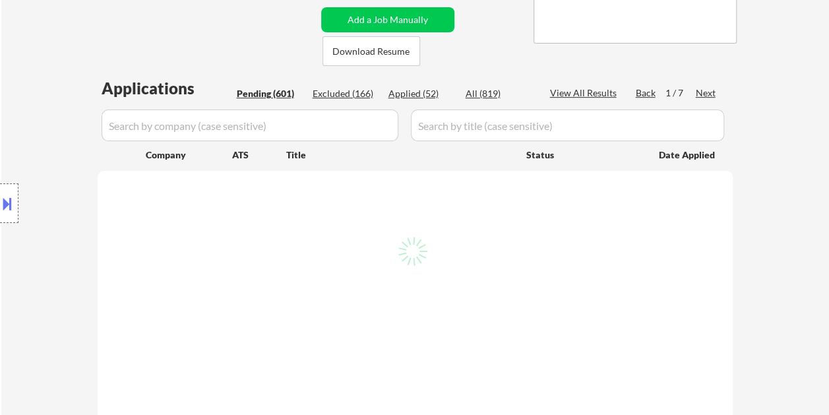
click at [644, 95] on div "Back" at bounding box center [646, 92] width 21 height 13
click at [767, 127] on div "← Return to /applysquad Mailslurp Inbox Job Search Builder [PERSON_NAME] User E…" at bounding box center [414, 365] width 827 height 1155
select select ""pending""
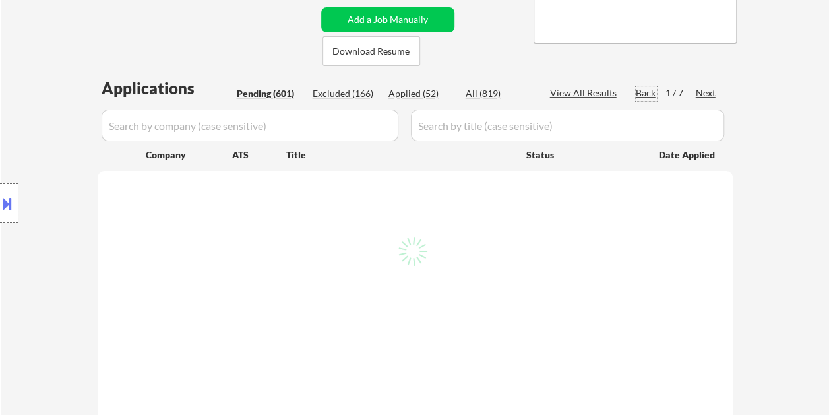
select select ""pending""
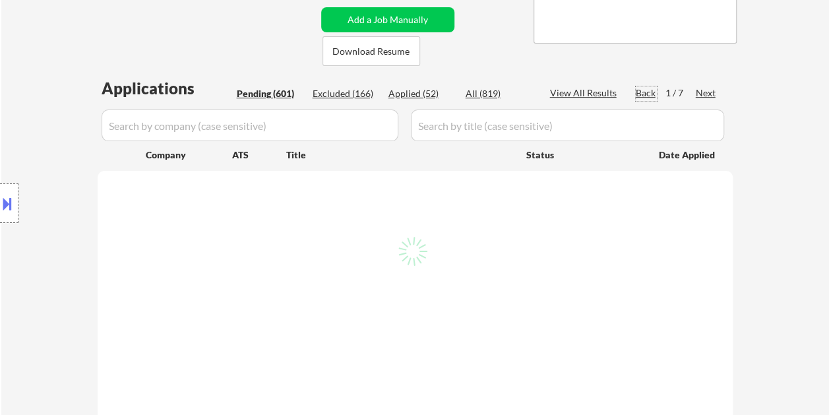
select select ""pending""
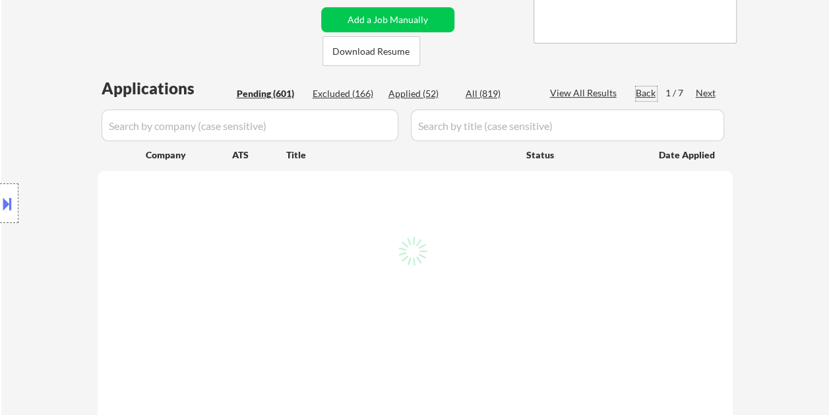
select select ""pending""
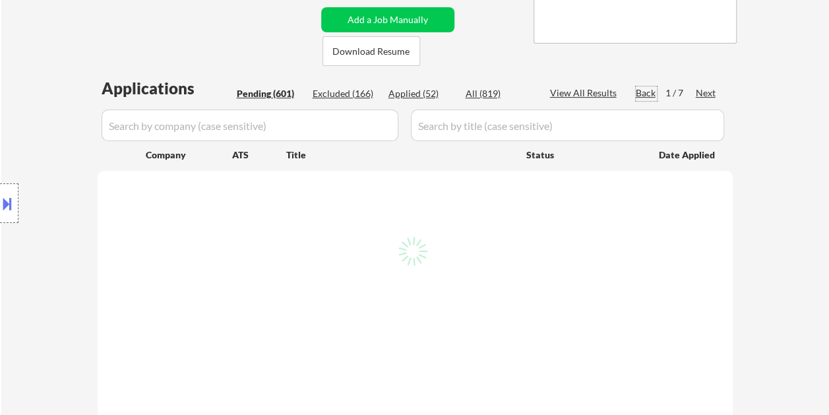
select select ""pending""
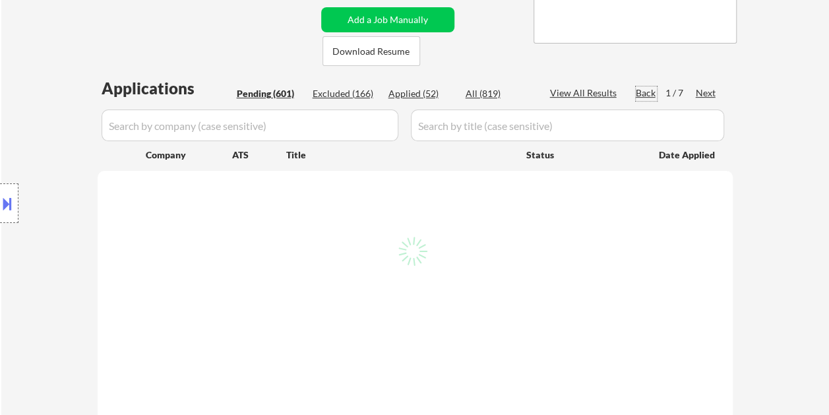
select select ""pending""
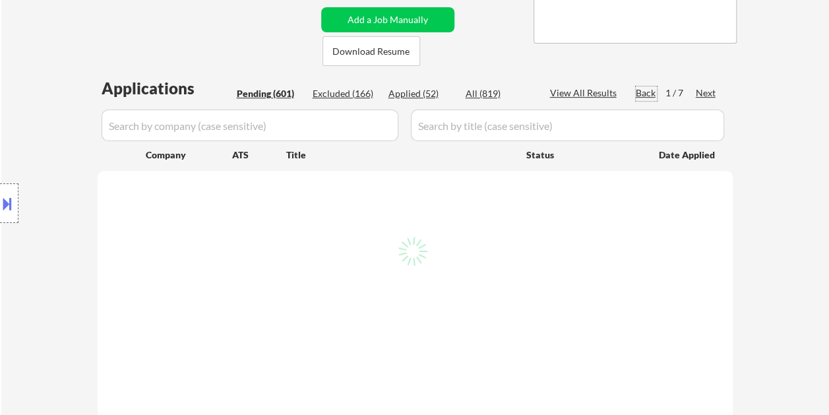
select select ""pending""
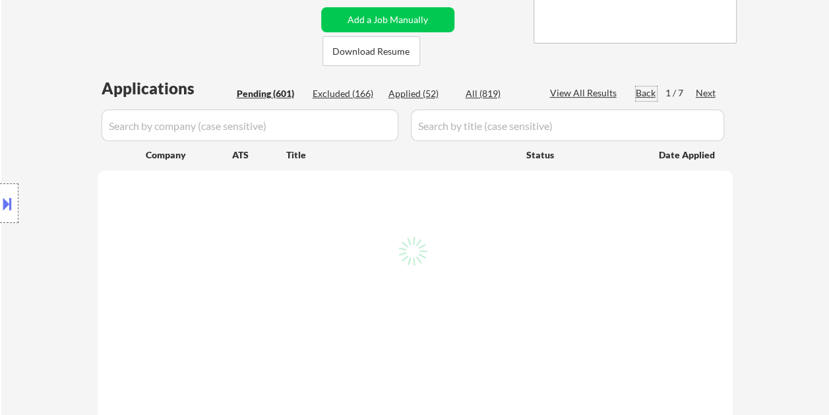
select select ""pending""
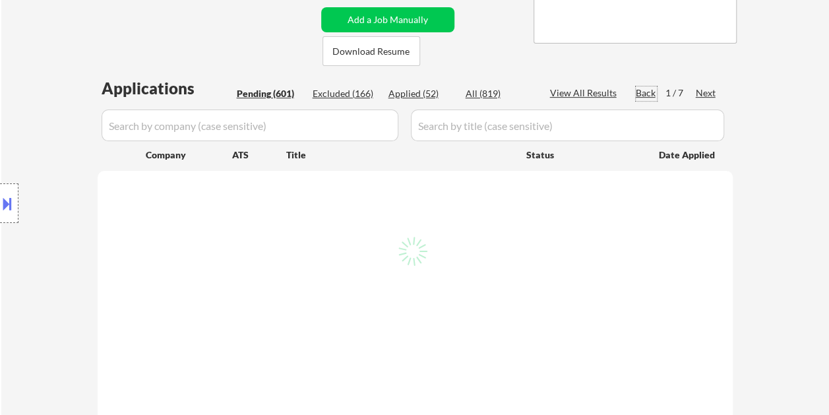
select select ""pending""
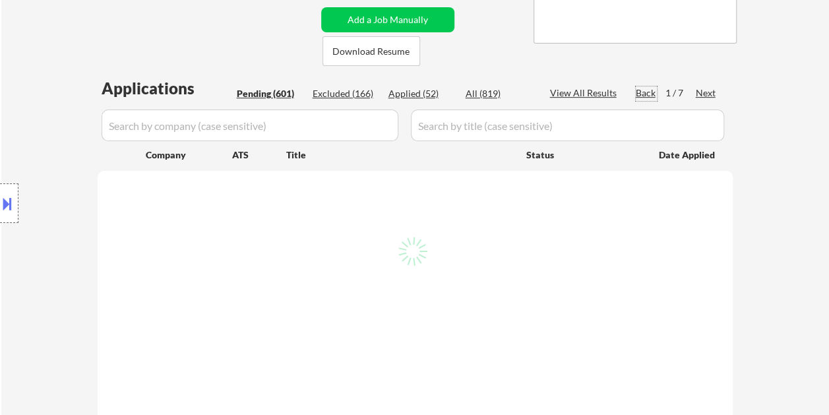
select select ""pending""
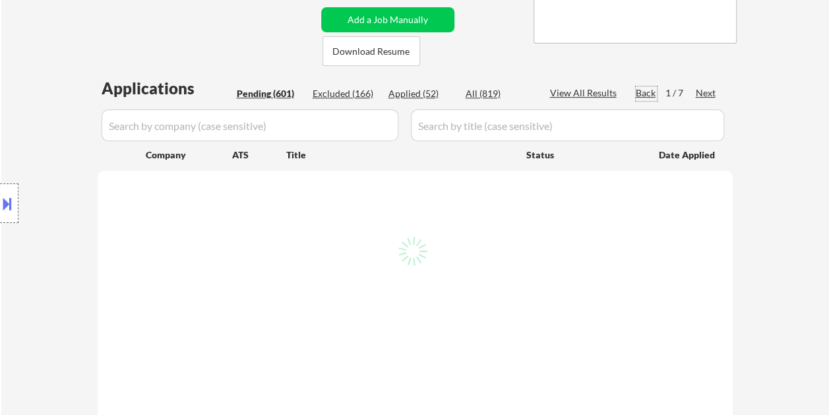
select select ""pending""
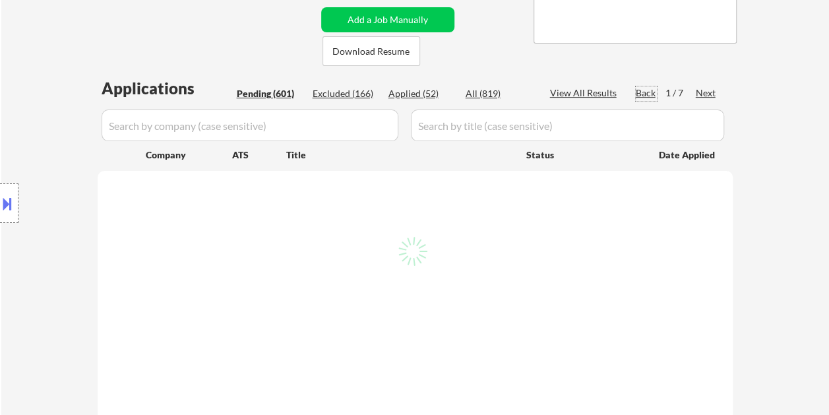
select select ""pending""
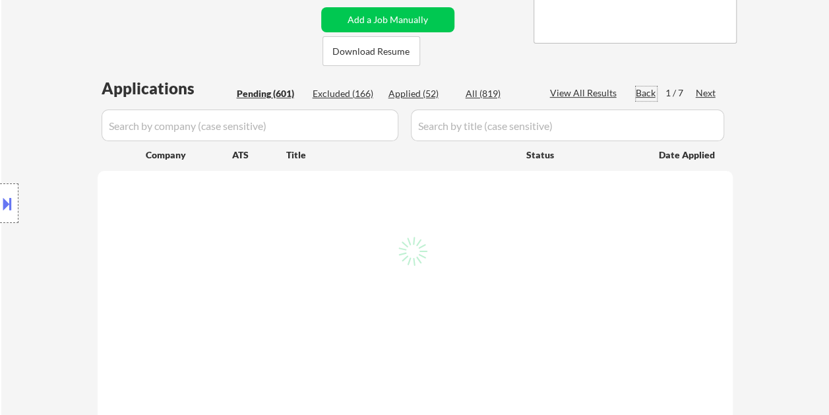
select select ""pending""
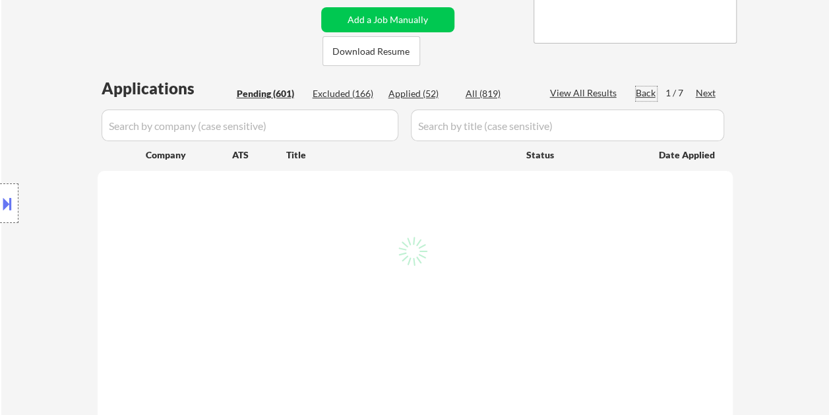
select select ""pending""
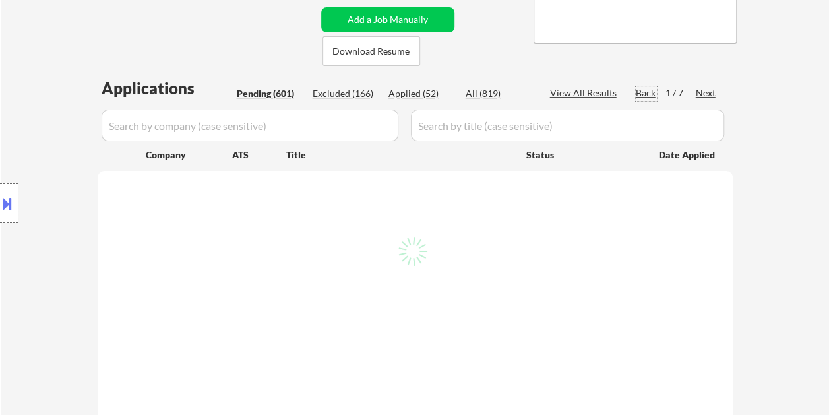
select select ""pending""
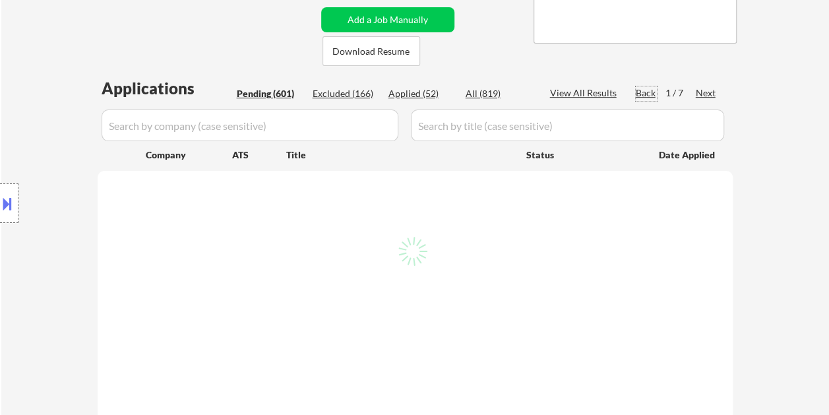
select select ""pending""
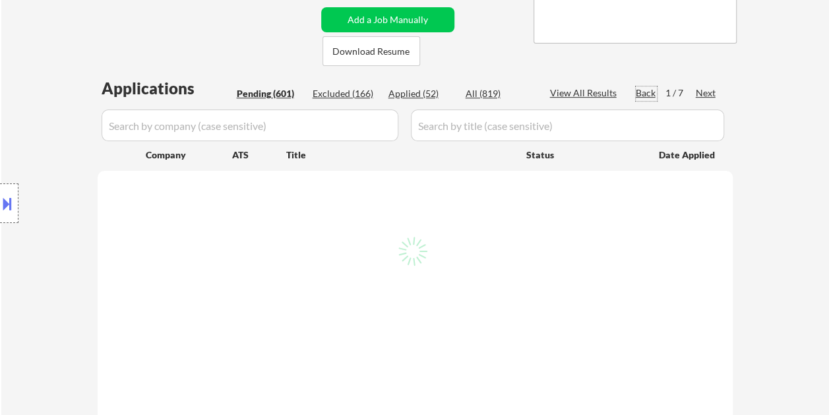
select select ""pending""
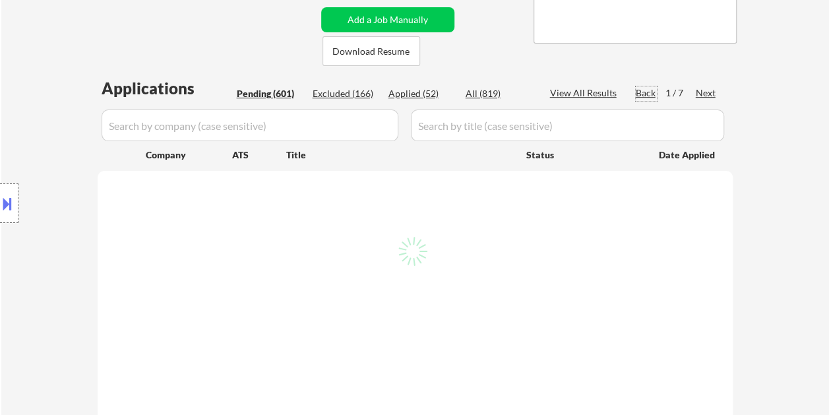
select select ""pending""
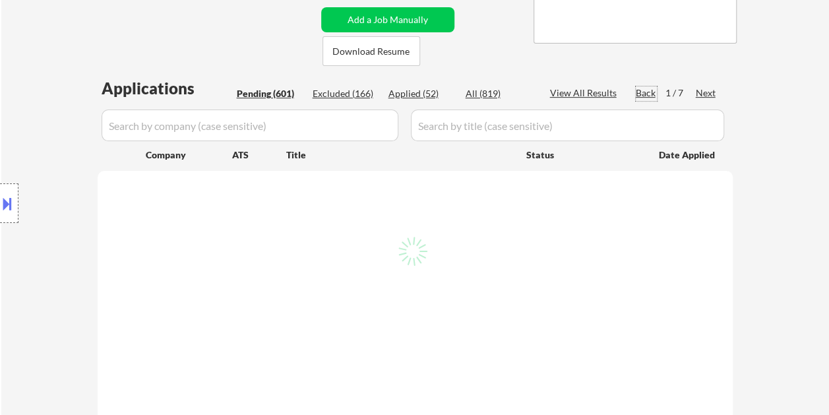
select select ""pending""
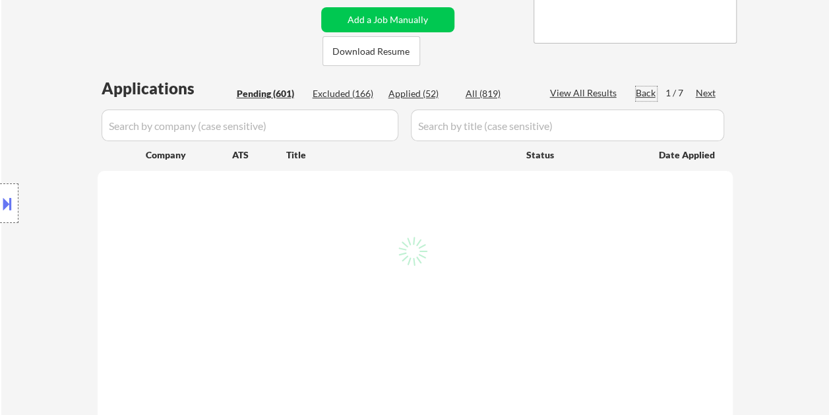
select select ""pending""
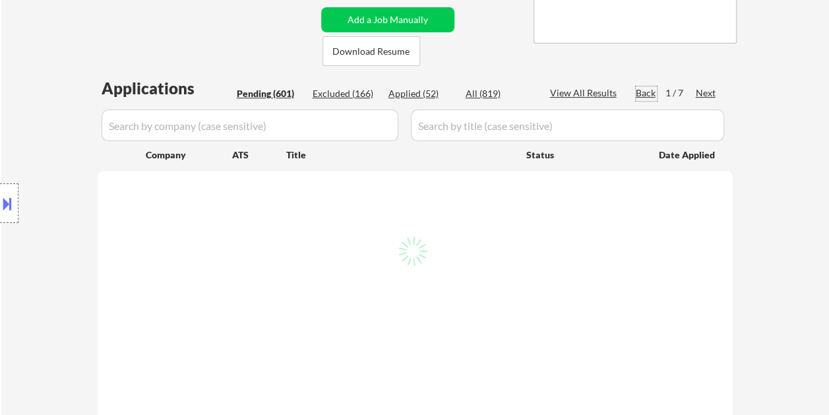
select select ""pending""
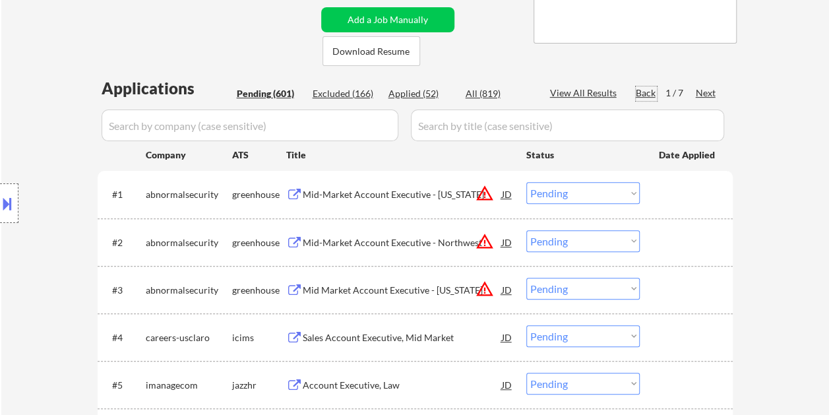
click at [644, 97] on div "Back" at bounding box center [646, 92] width 21 height 13
click at [699, 91] on div "Next" at bounding box center [706, 92] width 21 height 13
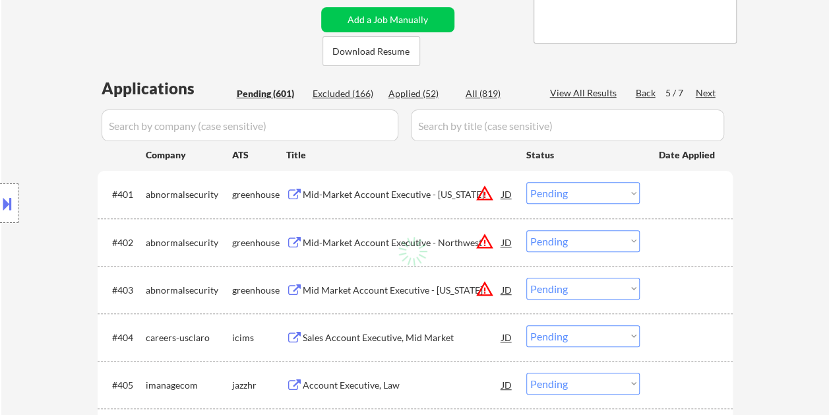
click at [699, 91] on div "Next" at bounding box center [706, 92] width 21 height 13
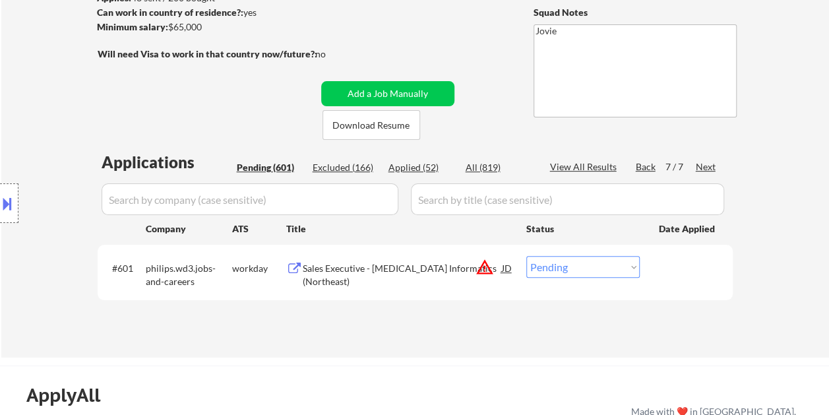
scroll to position [186, 0]
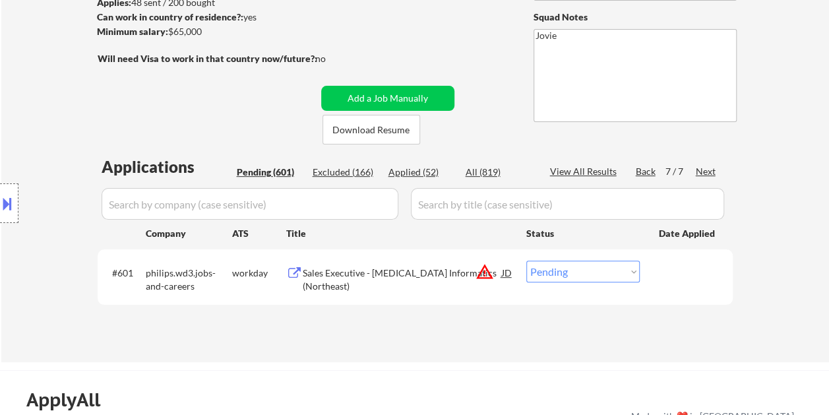
click at [640, 169] on div "Back" at bounding box center [646, 171] width 21 height 13
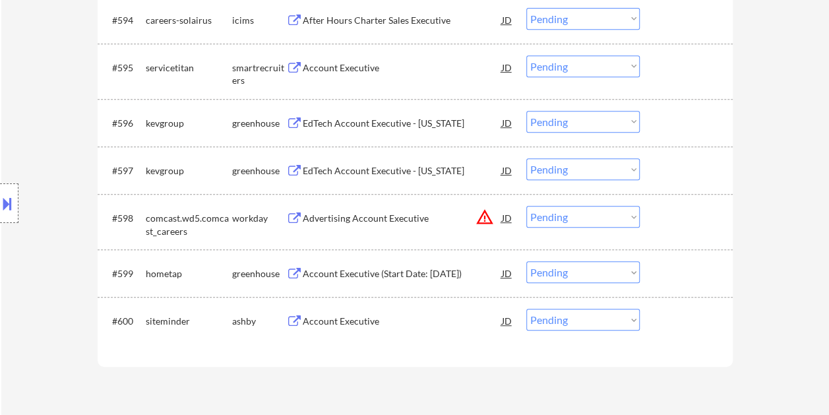
scroll to position [5275, 0]
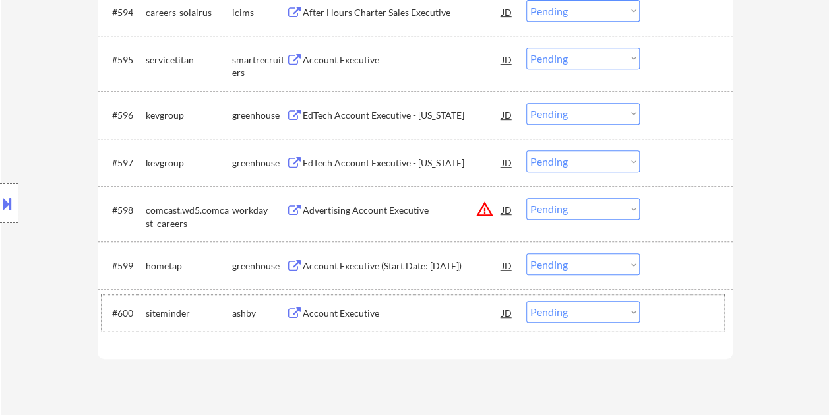
drag, startPoint x: 662, startPoint y: 315, endPoint x: 537, endPoint y: 310, distance: 125.4
click at [661, 315] on div at bounding box center [688, 313] width 58 height 24
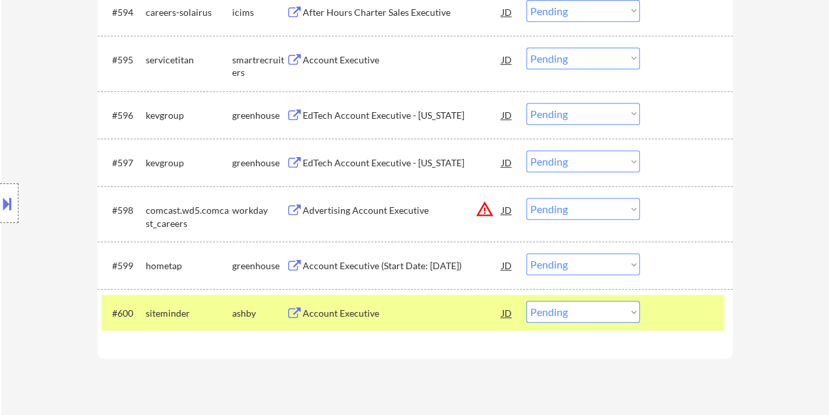
click at [458, 311] on div "Account Executive" at bounding box center [402, 313] width 199 height 13
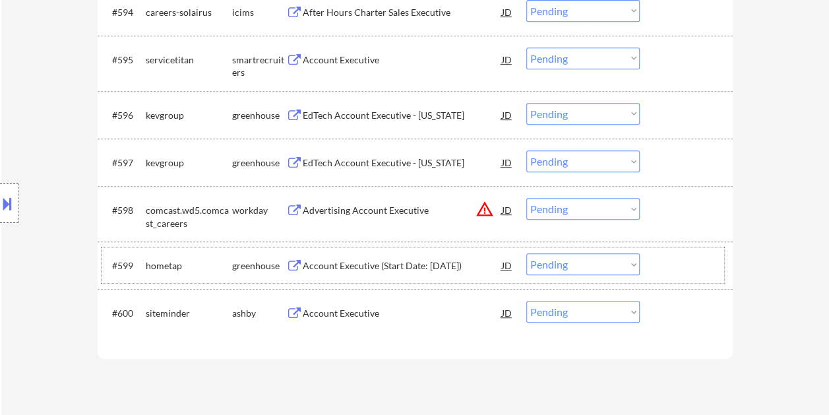
click at [677, 263] on div at bounding box center [688, 265] width 58 height 24
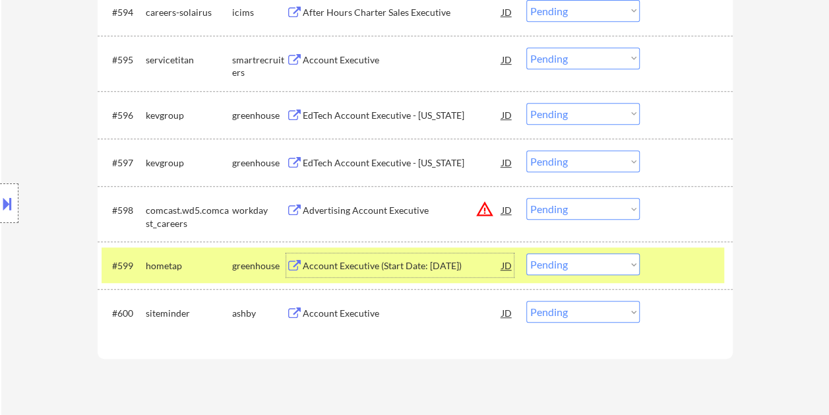
click at [385, 267] on div "Account Executive (Start Date: [DATE])" at bounding box center [402, 265] width 199 height 13
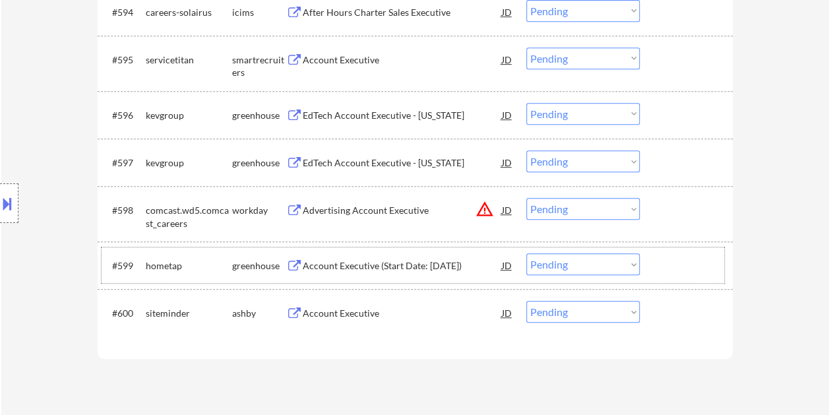
click at [669, 264] on div at bounding box center [688, 265] width 58 height 24
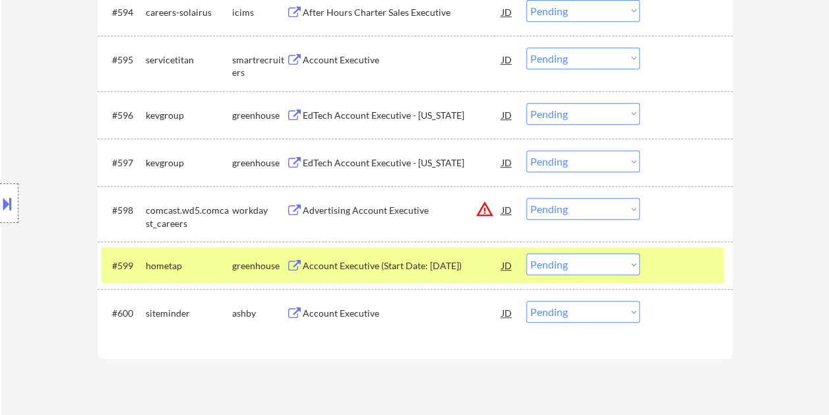
click at [627, 258] on select "Choose an option... Pending Applied Excluded (Questions) Excluded (Expired) Exc…" at bounding box center [582, 264] width 113 height 22
click at [526, 253] on select "Choose an option... Pending Applied Excluded (Questions) Excluded (Expired) Exc…" at bounding box center [582, 264] width 113 height 22
select select ""pending""
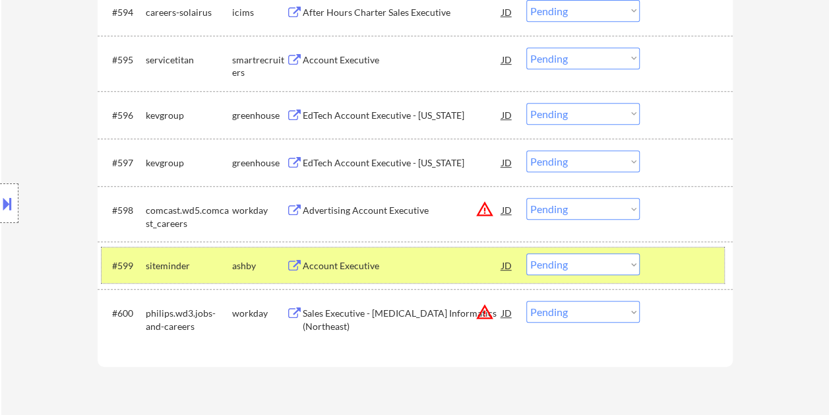
click at [654, 270] on div "#599 siteminder [PERSON_NAME] Account Executive JD warning_amber Choose an opti…" at bounding box center [413, 265] width 622 height 36
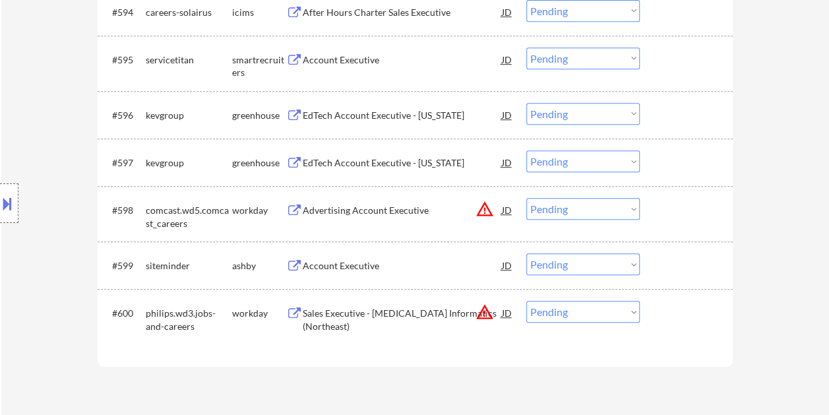
click at [690, 273] on div at bounding box center [688, 265] width 58 height 24
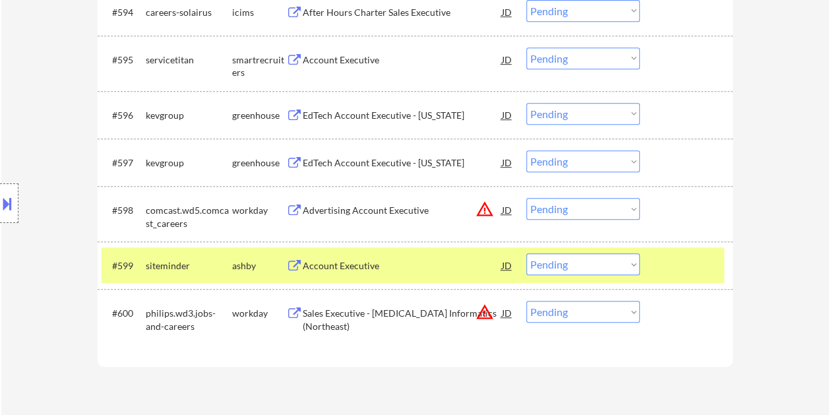
click at [441, 258] on div "Account Executive" at bounding box center [402, 265] width 199 height 24
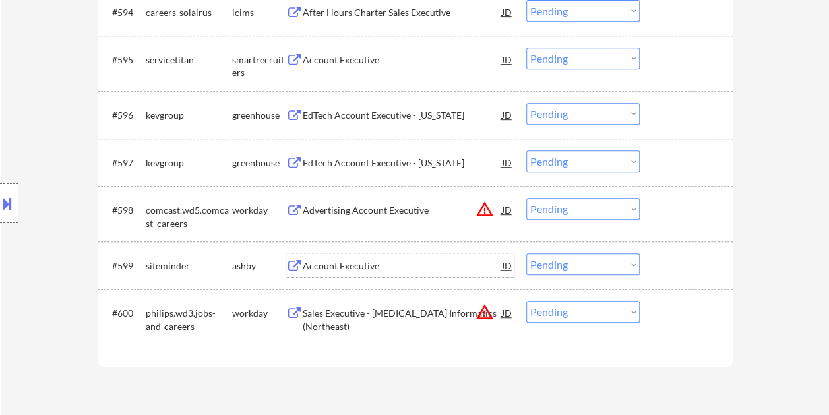
click at [690, 268] on div at bounding box center [688, 265] width 58 height 24
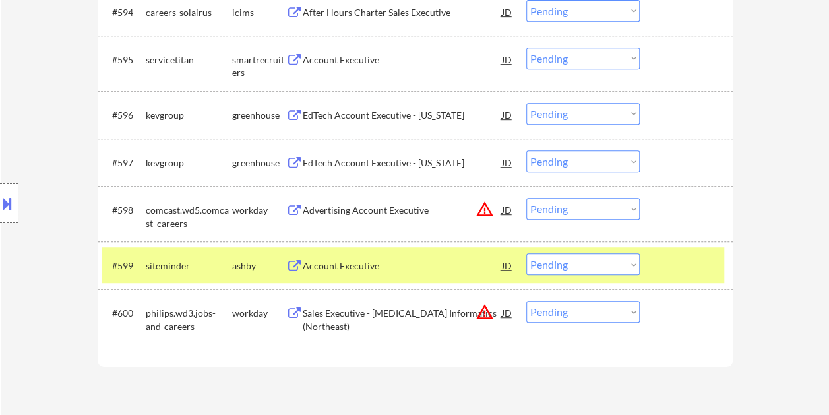
click at [669, 256] on div at bounding box center [688, 265] width 58 height 24
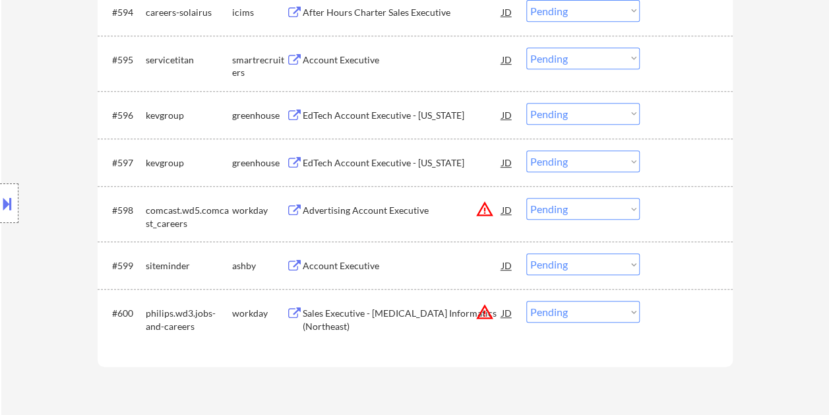
click at [666, 160] on div at bounding box center [688, 162] width 58 height 24
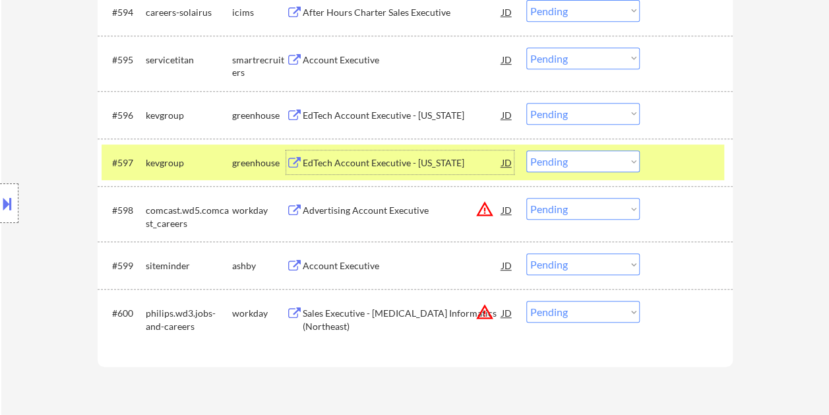
click at [377, 155] on div "EdTech Account Executive - [US_STATE]" at bounding box center [402, 162] width 199 height 24
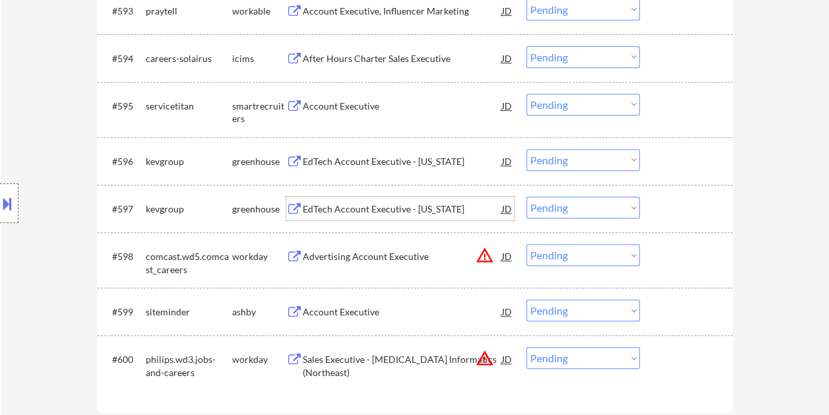
scroll to position [5209, 0]
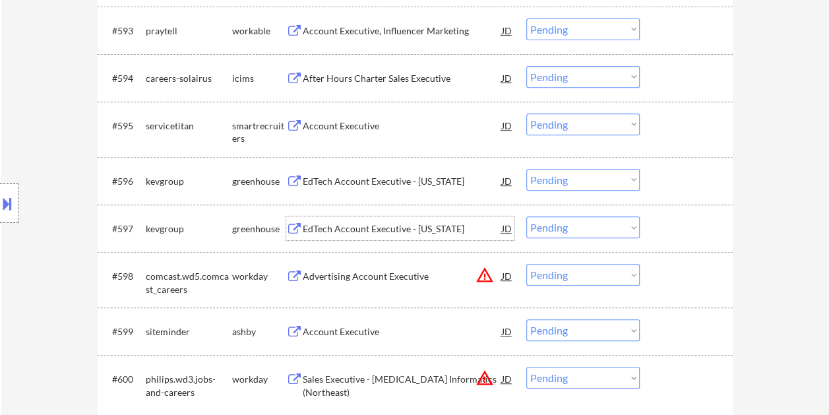
click at [659, 179] on div at bounding box center [688, 181] width 58 height 24
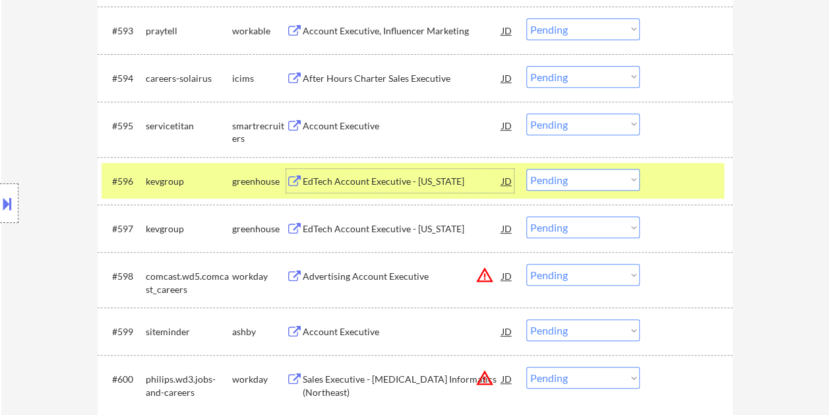
click at [323, 185] on div "EdTech Account Executive - [US_STATE]" at bounding box center [402, 181] width 199 height 13
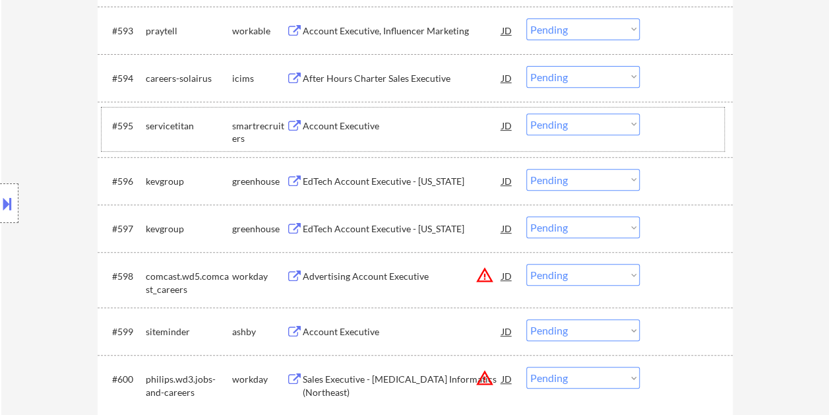
click at [667, 124] on div at bounding box center [688, 125] width 58 height 24
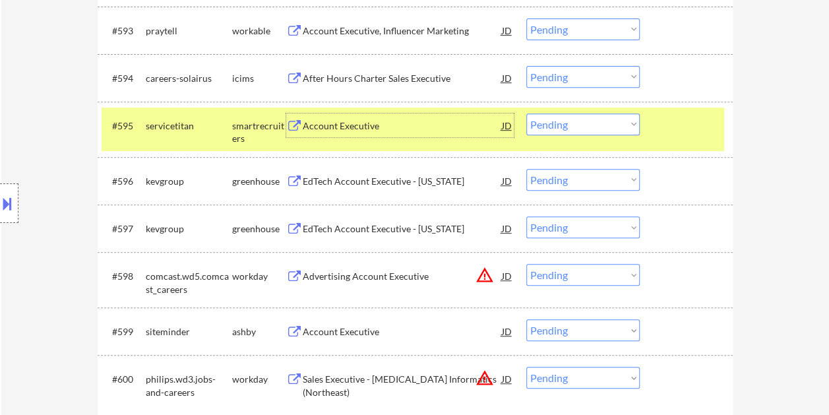
click at [400, 125] on div "Account Executive" at bounding box center [402, 125] width 199 height 13
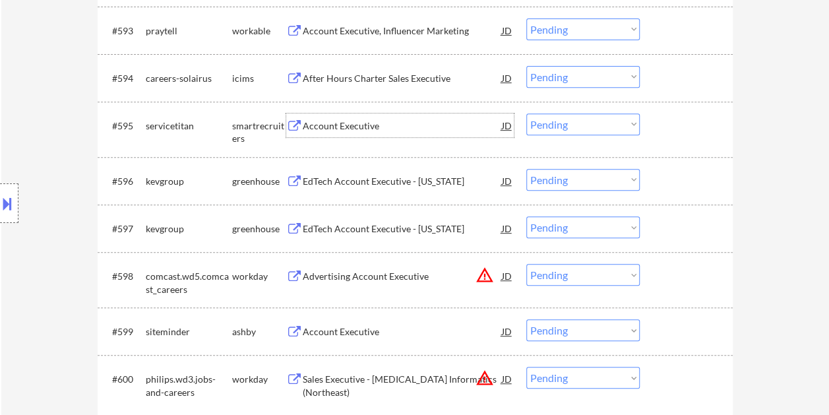
click at [675, 116] on div at bounding box center [688, 125] width 58 height 24
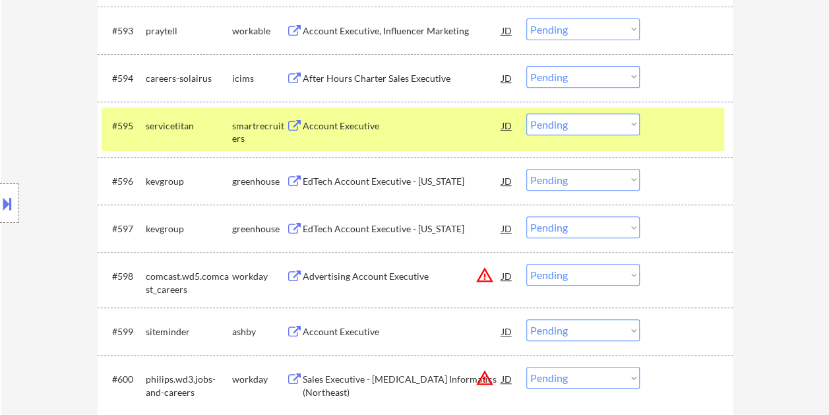
click at [625, 121] on select "Choose an option... Pending Applied Excluded (Questions) Excluded (Expired) Exc…" at bounding box center [582, 124] width 113 height 22
click at [526, 113] on select "Choose an option... Pending Applied Excluded (Questions) Excluded (Expired) Exc…" at bounding box center [582, 124] width 113 height 22
select select ""pending""
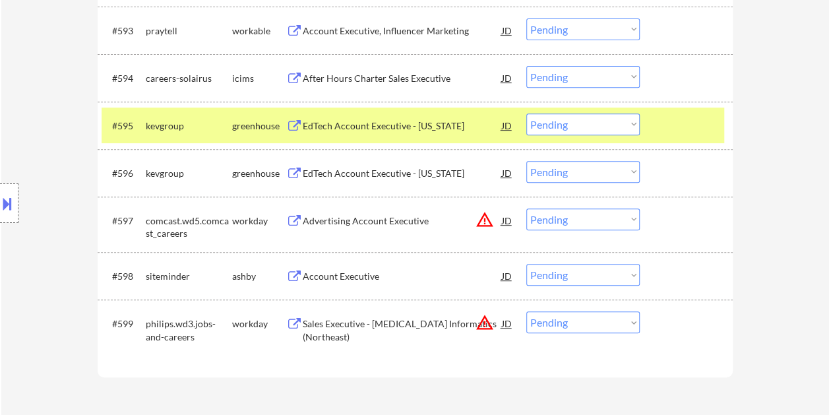
click at [665, 133] on div at bounding box center [688, 125] width 58 height 24
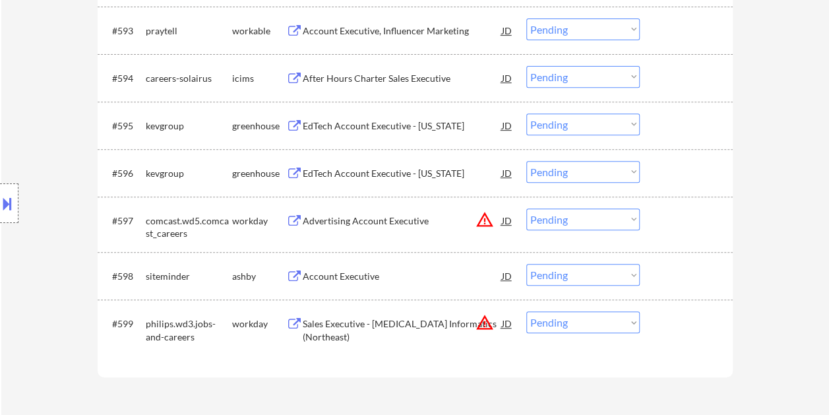
click at [684, 130] on div at bounding box center [688, 125] width 58 height 24
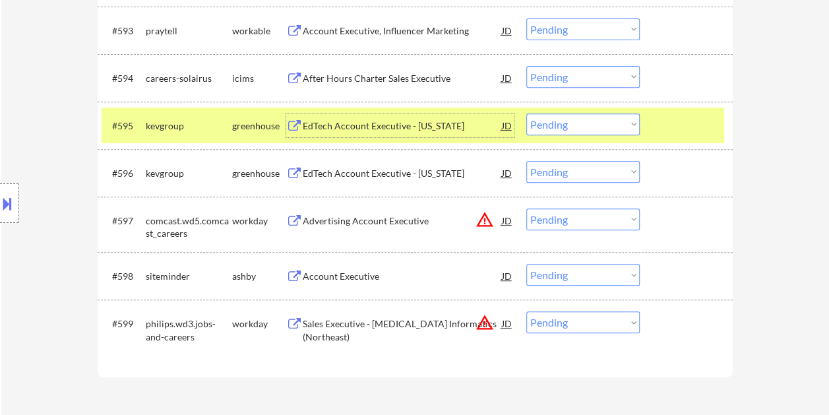
click at [398, 127] on div "EdTech Account Executive - [US_STATE]" at bounding box center [402, 125] width 199 height 13
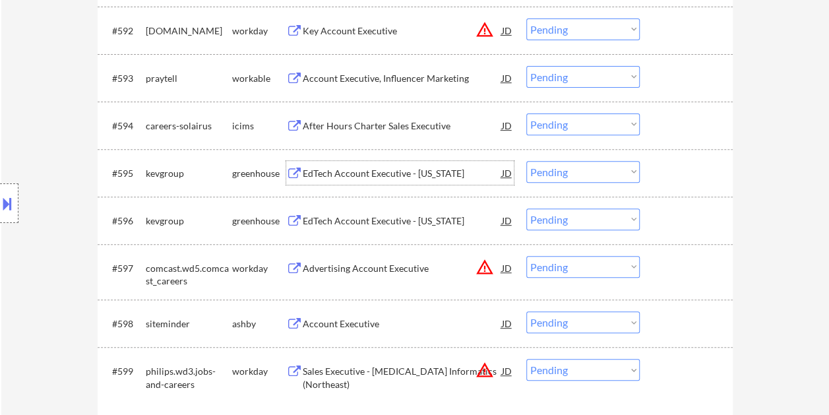
scroll to position [5143, 0]
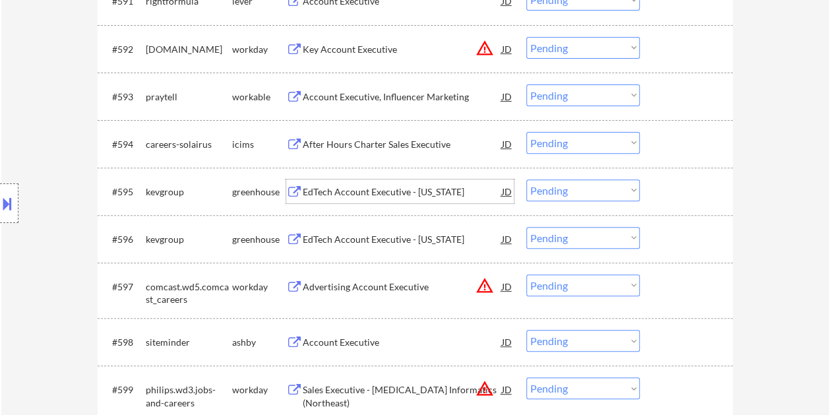
click at [673, 92] on div at bounding box center [688, 96] width 58 height 24
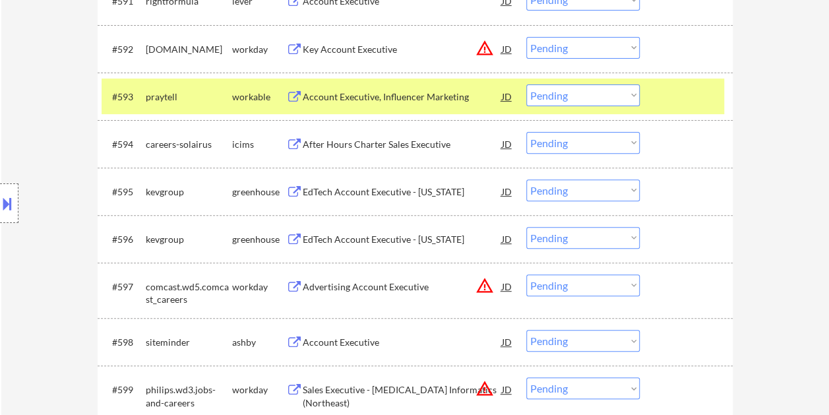
click at [427, 94] on div "Account Executive, Influencer Marketing" at bounding box center [402, 96] width 199 height 13
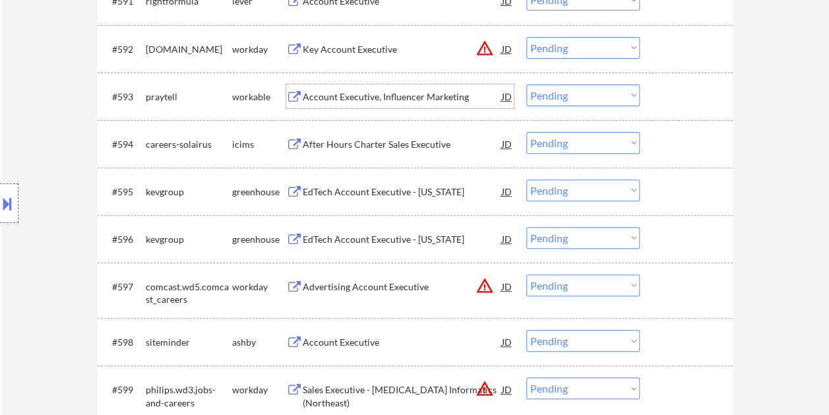
click at [663, 99] on div at bounding box center [688, 96] width 58 height 24
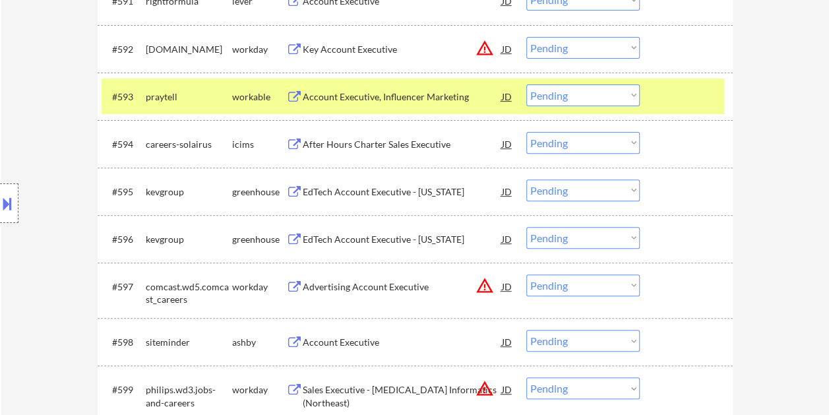
click at [636, 96] on select "Choose an option... Pending Applied Excluded (Questions) Excluded (Expired) Exc…" at bounding box center [582, 95] width 113 height 22
click at [526, 84] on select "Choose an option... Pending Applied Excluded (Questions) Excluded (Expired) Exc…" at bounding box center [582, 95] width 113 height 22
select select ""pending""
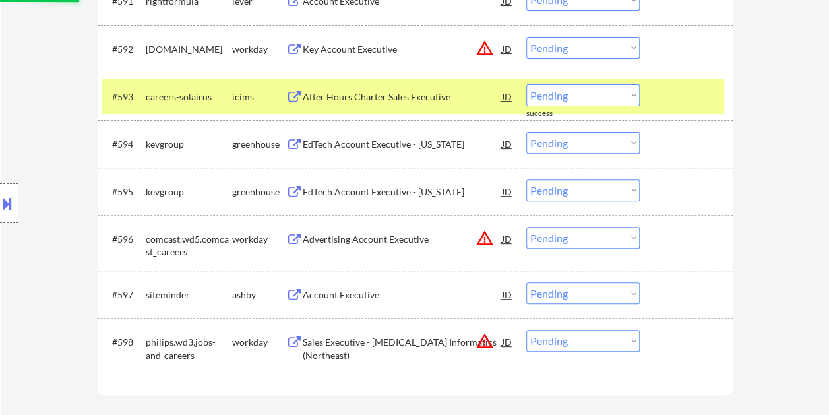
click at [676, 103] on div at bounding box center [688, 96] width 58 height 24
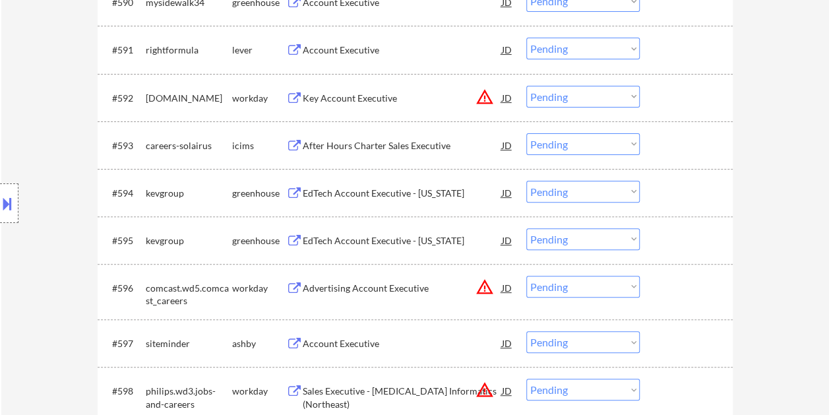
scroll to position [5077, 0]
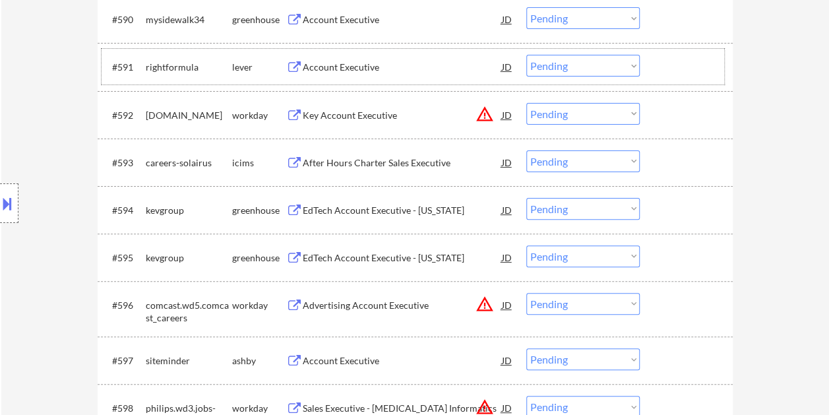
click at [694, 73] on div at bounding box center [688, 67] width 58 height 24
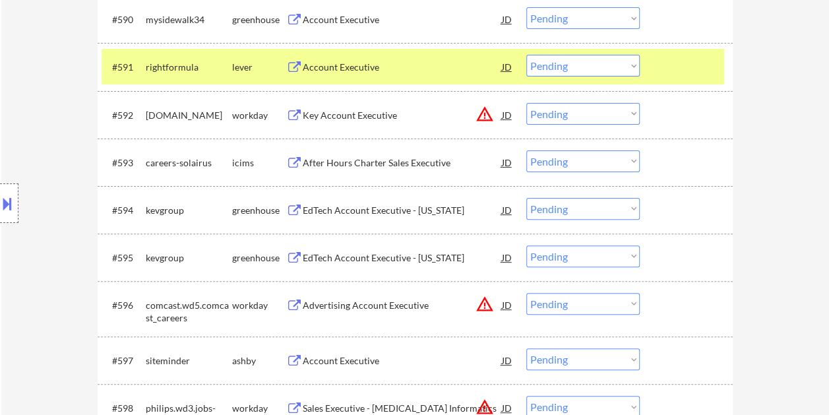
click at [326, 57] on div "Account Executive" at bounding box center [402, 67] width 199 height 24
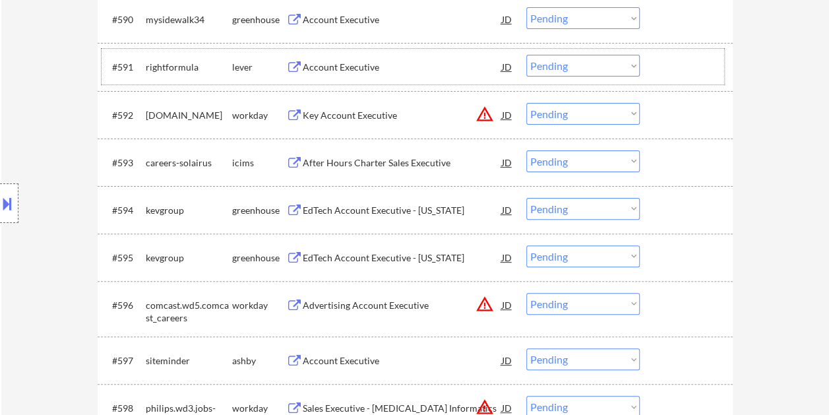
click at [659, 65] on div at bounding box center [688, 67] width 58 height 24
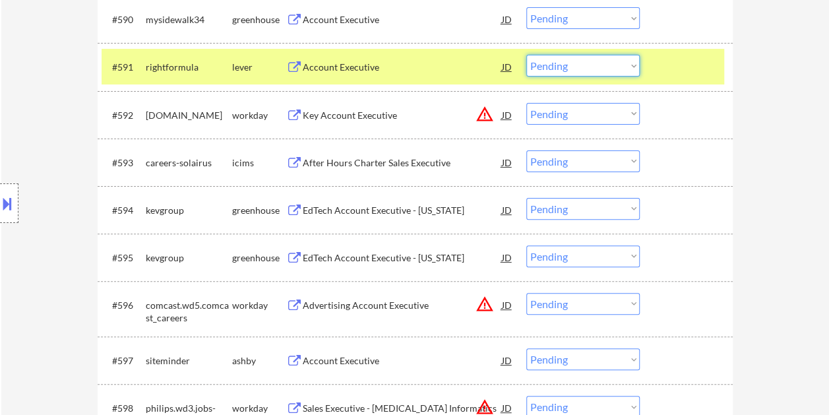
click at [632, 65] on select "Choose an option... Pending Applied Excluded (Questions) Excluded (Expired) Exc…" at bounding box center [582, 66] width 113 height 22
click at [526, 55] on select "Choose an option... Pending Applied Excluded (Questions) Excluded (Expired) Exc…" at bounding box center [582, 66] width 113 height 22
select select ""pending""
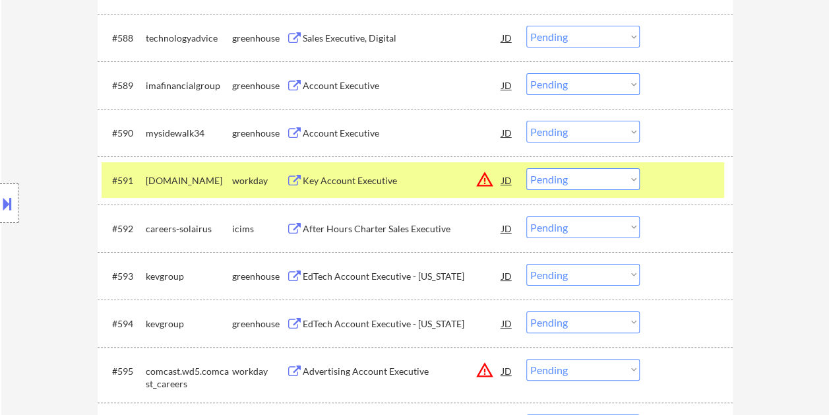
scroll to position [4945, 0]
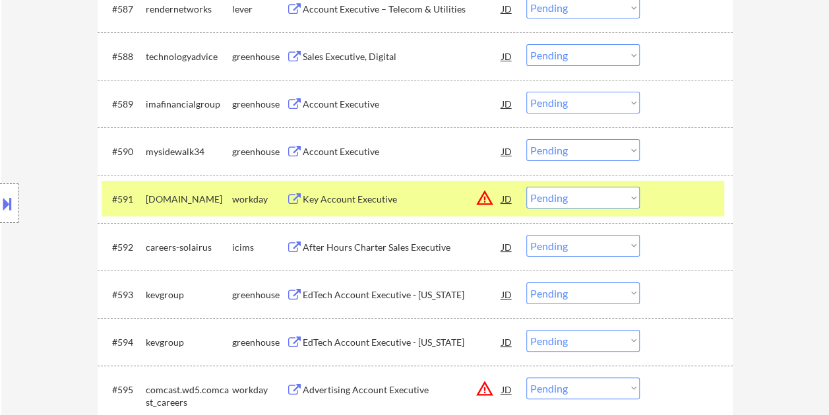
click at [662, 198] on div at bounding box center [688, 199] width 58 height 24
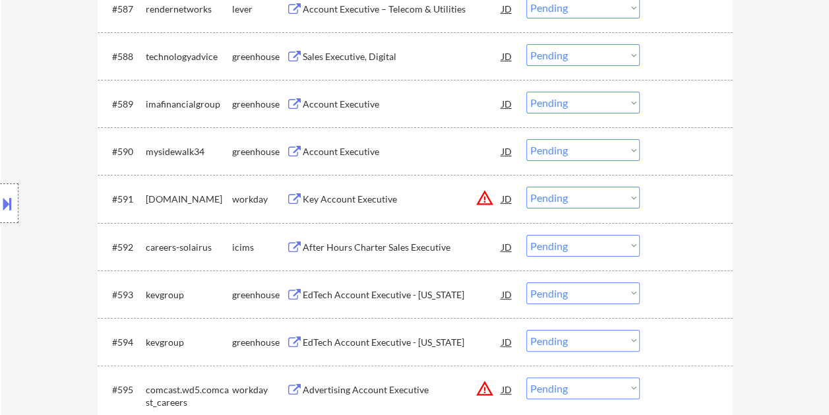
click at [679, 162] on div at bounding box center [688, 151] width 58 height 24
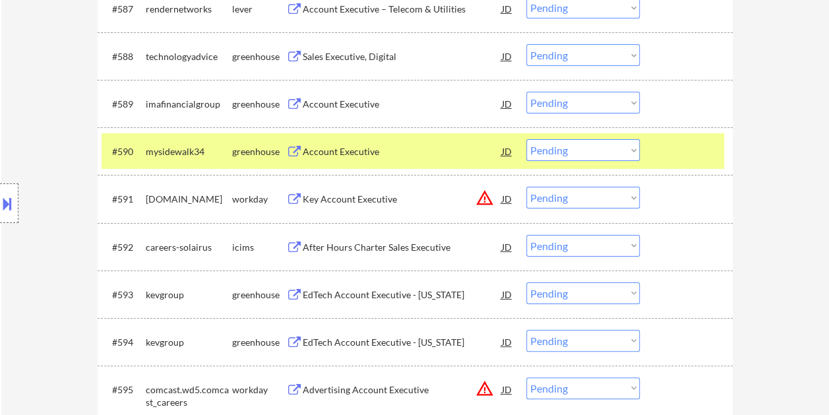
click at [393, 160] on div "Account Executive" at bounding box center [402, 151] width 199 height 24
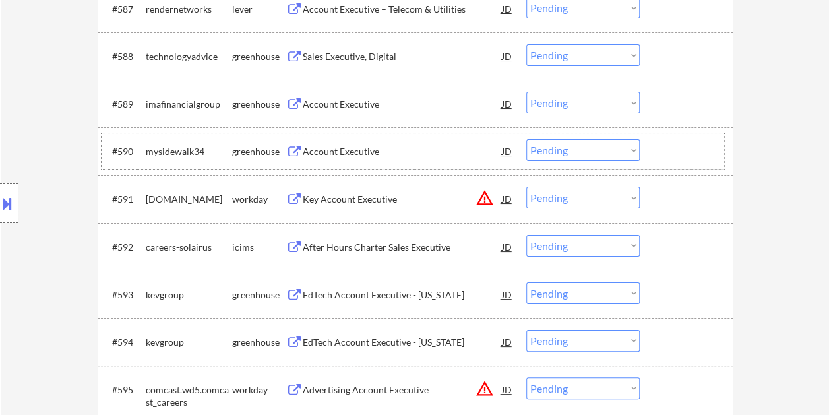
drag, startPoint x: 675, startPoint y: 159, endPoint x: 650, endPoint y: 156, distance: 25.3
click at [671, 157] on div at bounding box center [688, 151] width 58 height 24
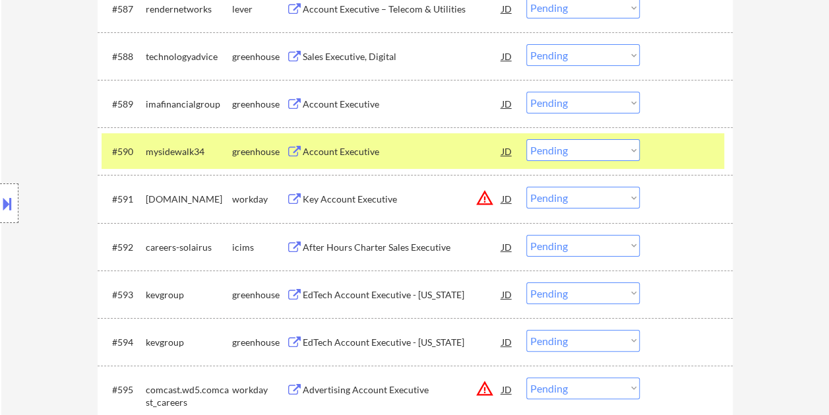
click at [634, 153] on select "Choose an option... Pending Applied Excluded (Questions) Excluded (Expired) Exc…" at bounding box center [582, 150] width 113 height 22
click at [526, 139] on select "Choose an option... Pending Applied Excluded (Questions) Excluded (Expired) Exc…" at bounding box center [582, 150] width 113 height 22
select select ""pending""
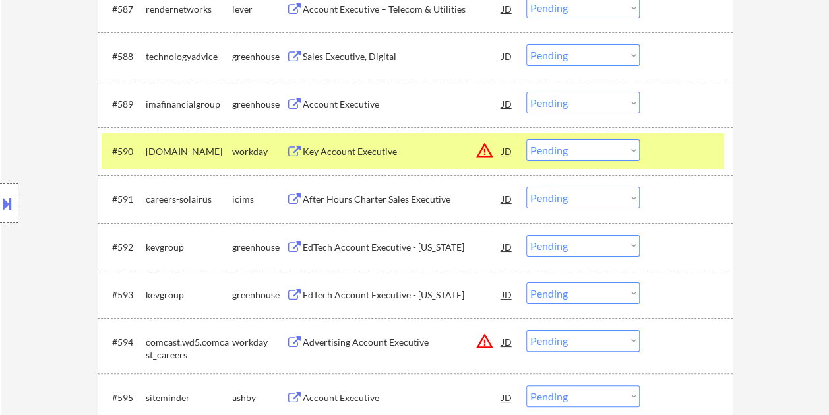
click at [667, 159] on div at bounding box center [688, 151] width 58 height 24
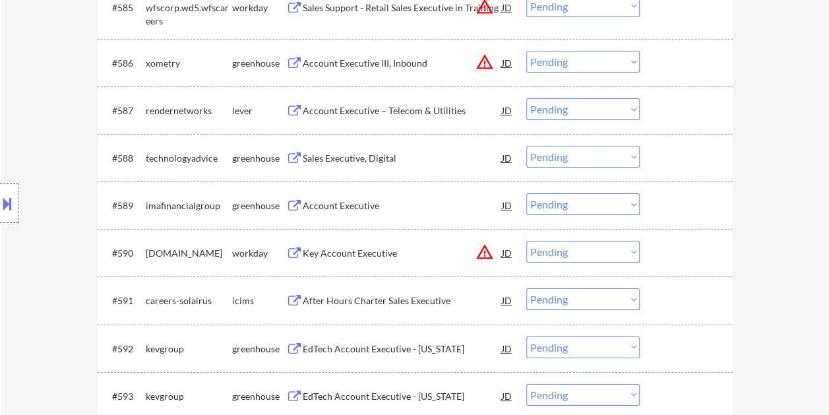
scroll to position [4813, 0]
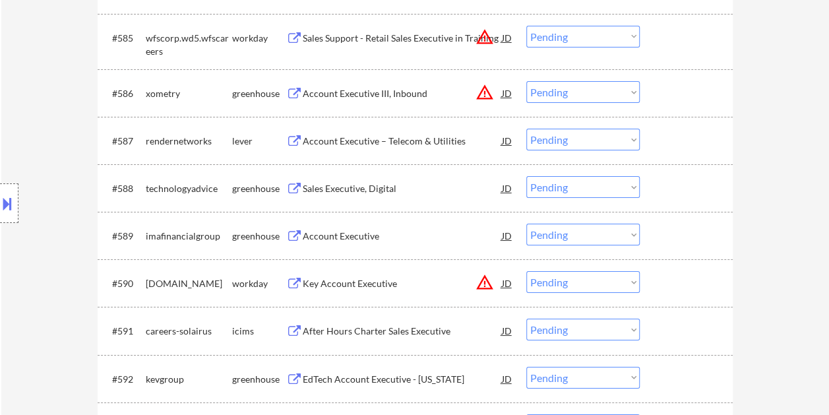
click at [688, 228] on div at bounding box center [688, 236] width 58 height 24
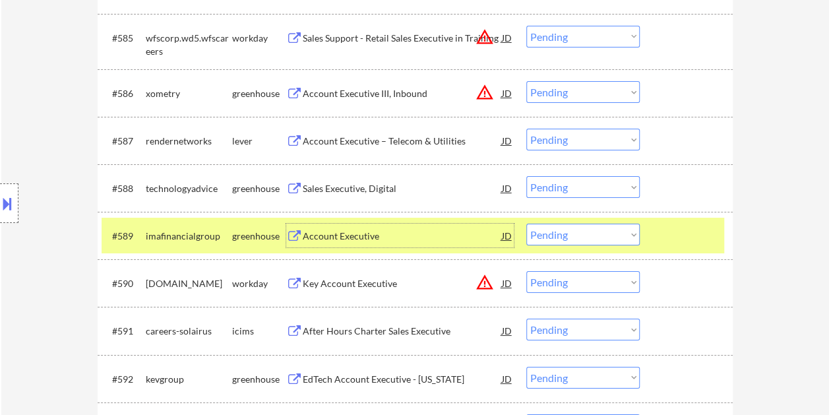
click at [415, 224] on div "Account Executive" at bounding box center [402, 236] width 199 height 24
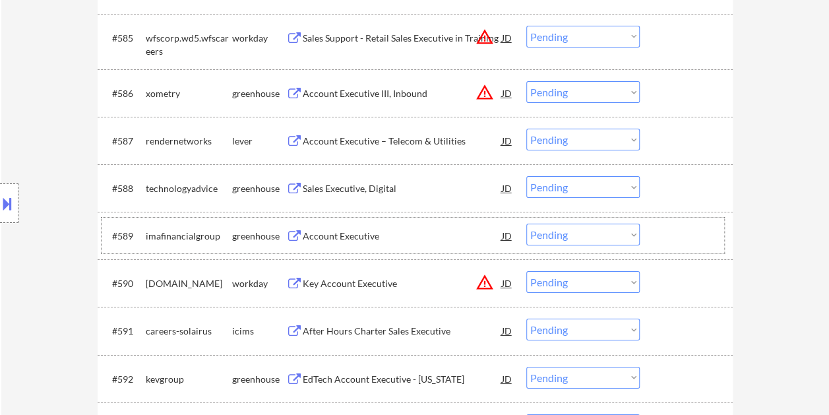
drag, startPoint x: 669, startPoint y: 245, endPoint x: 640, endPoint y: 243, distance: 29.7
click at [669, 245] on div at bounding box center [688, 236] width 58 height 24
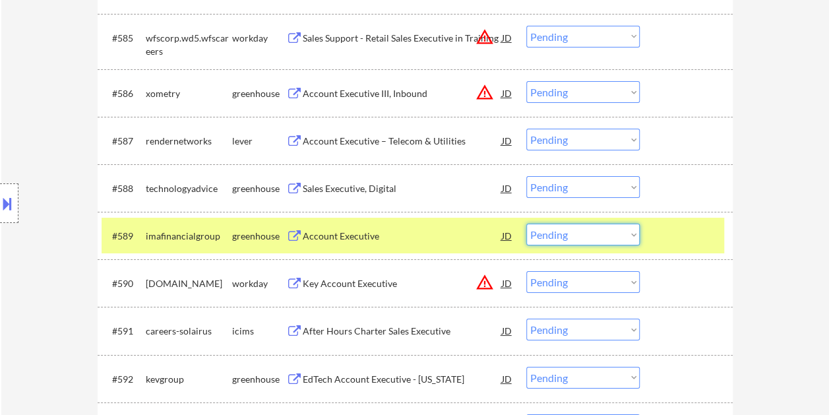
click at [632, 243] on select "Choose an option... Pending Applied Excluded (Questions) Excluded (Expired) Exc…" at bounding box center [582, 235] width 113 height 22
click at [526, 224] on select "Choose an option... Pending Applied Excluded (Questions) Excluded (Expired) Exc…" at bounding box center [582, 235] width 113 height 22
select select ""pending""
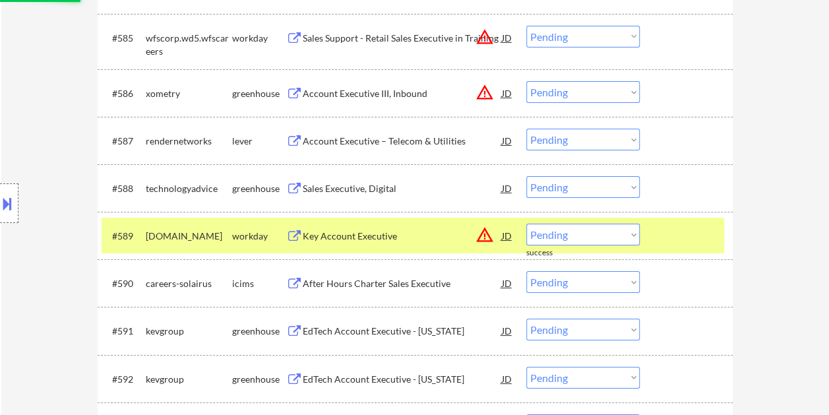
click at [676, 235] on div at bounding box center [688, 236] width 58 height 24
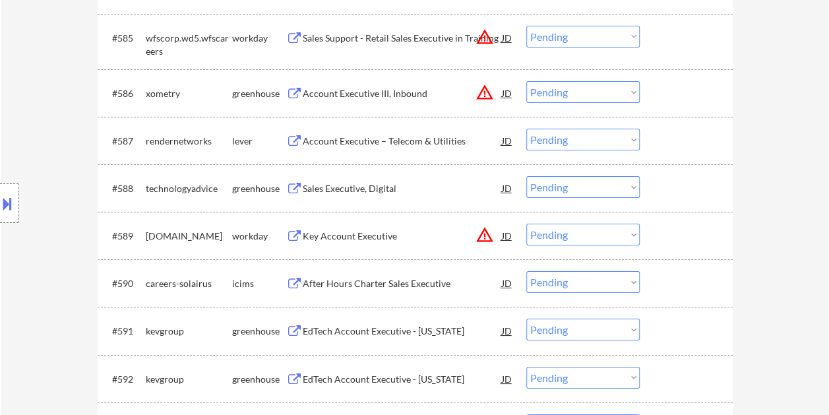
scroll to position [4747, 0]
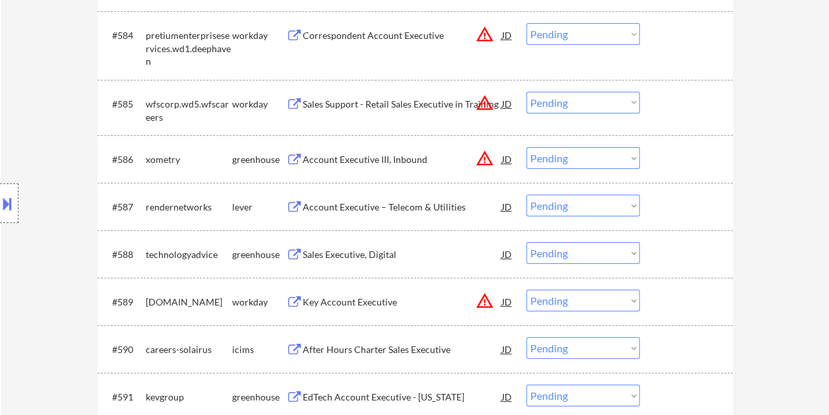
click at [680, 264] on div at bounding box center [688, 254] width 58 height 24
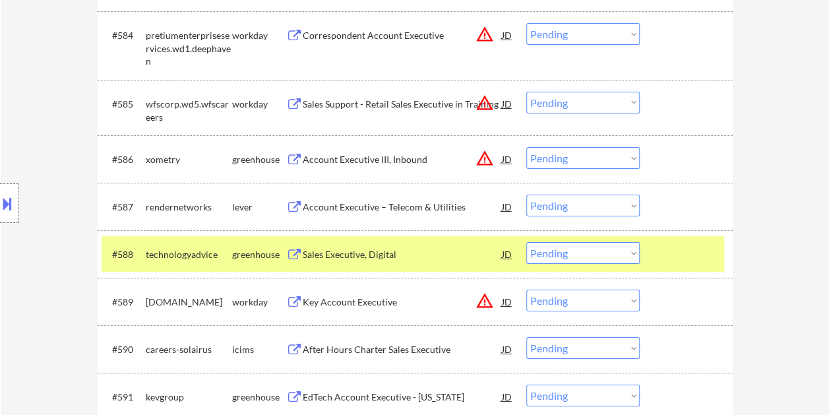
click at [670, 244] on div at bounding box center [688, 254] width 58 height 24
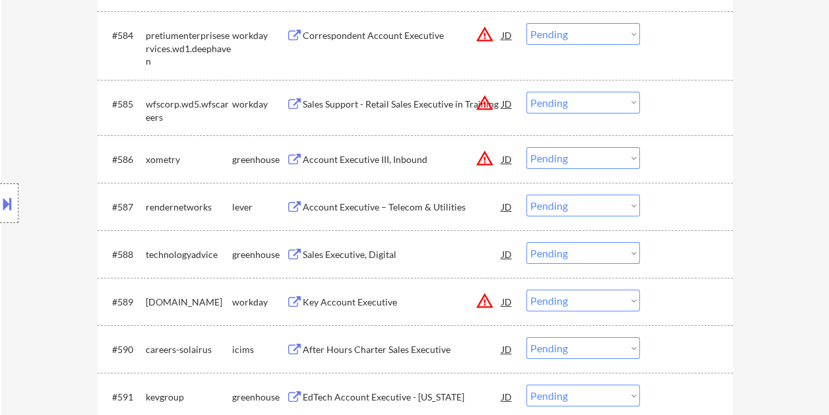
click at [651, 210] on div "#587 rendernetworks lever Account Executive – Telecom & Utilities JD warning_am…" at bounding box center [413, 207] width 622 height 36
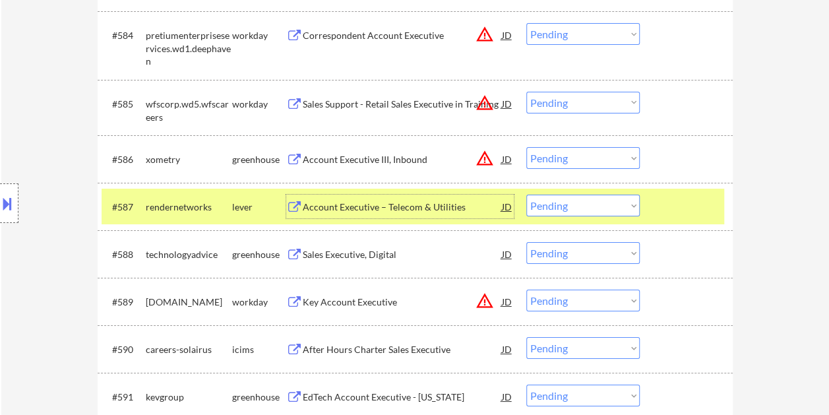
click at [322, 210] on div "Account Executive – Telecom & Utilities" at bounding box center [402, 206] width 199 height 13
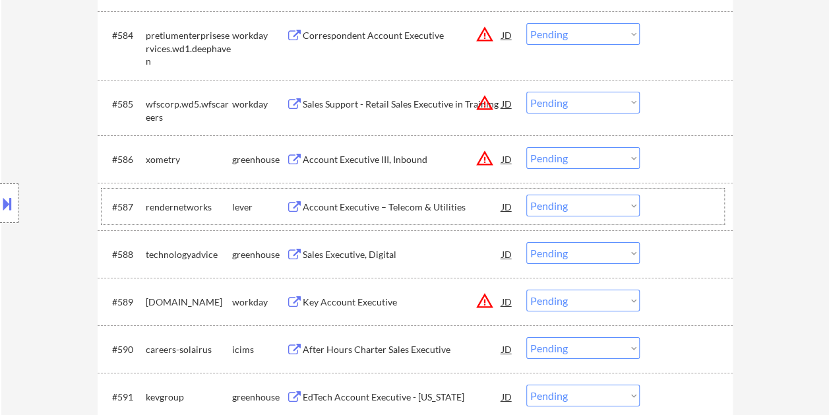
click at [659, 203] on div at bounding box center [688, 207] width 58 height 24
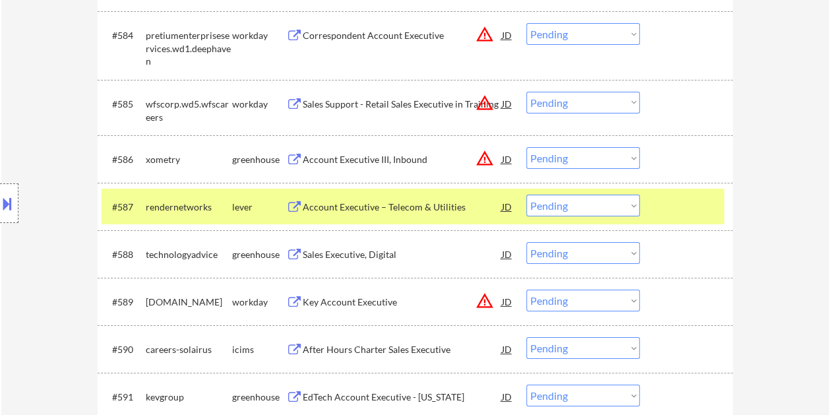
click at [634, 204] on select "Choose an option... Pending Applied Excluded (Questions) Excluded (Expired) Exc…" at bounding box center [582, 206] width 113 height 22
click at [526, 195] on select "Choose an option... Pending Applied Excluded (Questions) Excluded (Expired) Exc…" at bounding box center [582, 206] width 113 height 22
select select ""pending""
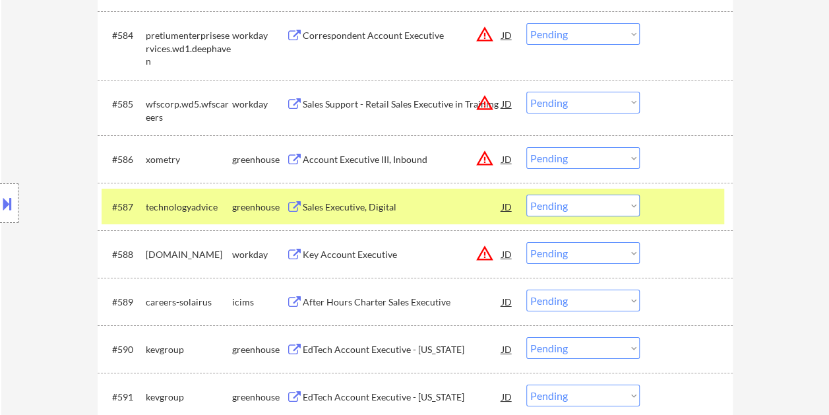
click at [686, 209] on div at bounding box center [688, 207] width 58 height 24
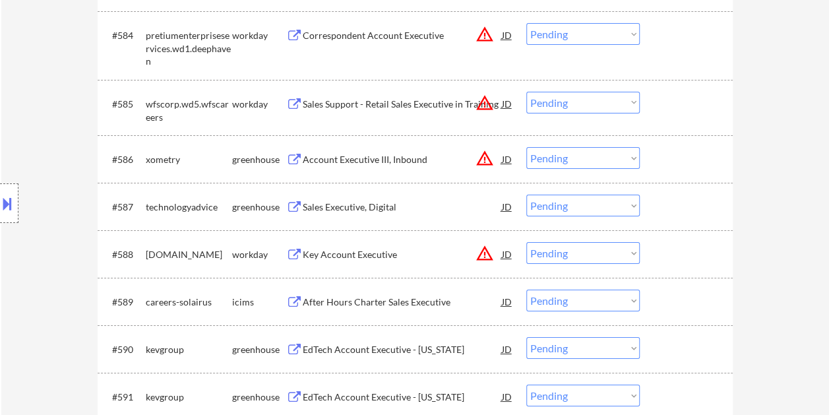
click at [683, 204] on div at bounding box center [688, 207] width 58 height 24
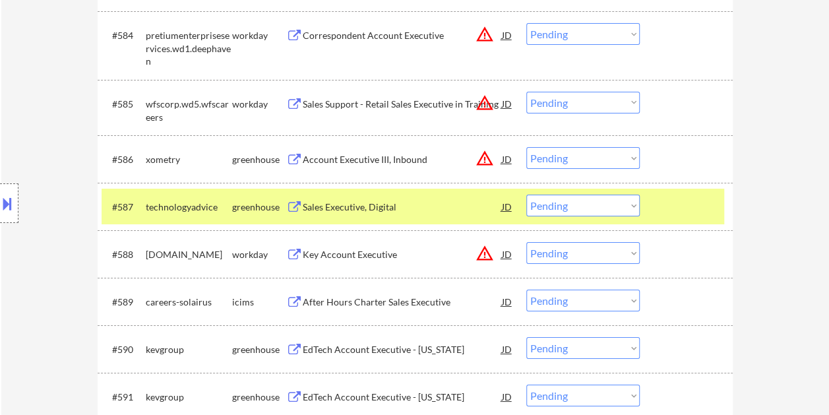
click at [414, 209] on div "Sales Executive, Digital" at bounding box center [402, 206] width 199 height 13
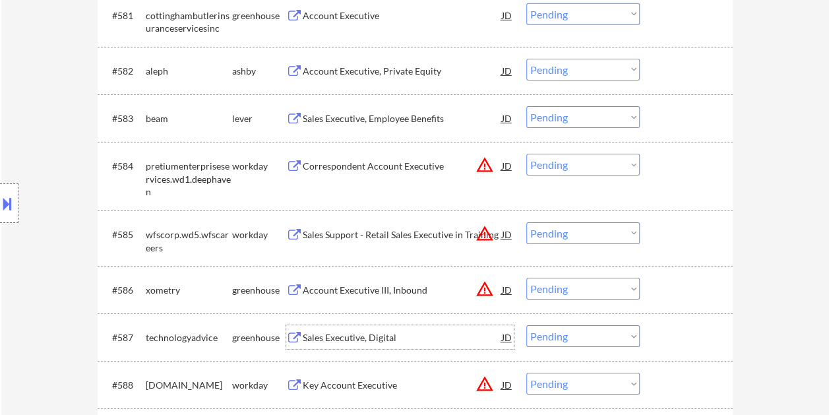
scroll to position [4549, 0]
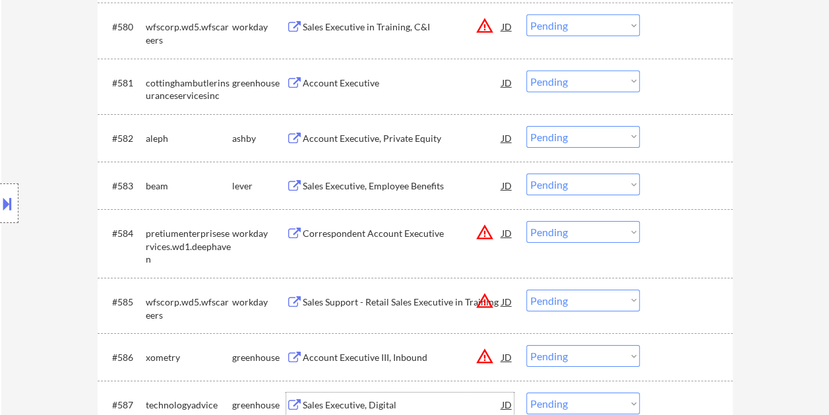
drag, startPoint x: 669, startPoint y: 183, endPoint x: 543, endPoint y: 178, distance: 126.0
click at [667, 183] on div at bounding box center [688, 185] width 58 height 24
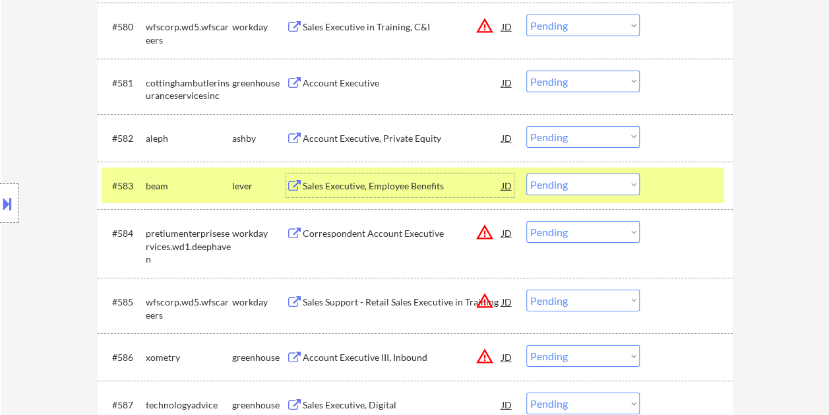
click at [436, 178] on div "Sales Executive, Employee Benefits" at bounding box center [402, 185] width 199 height 24
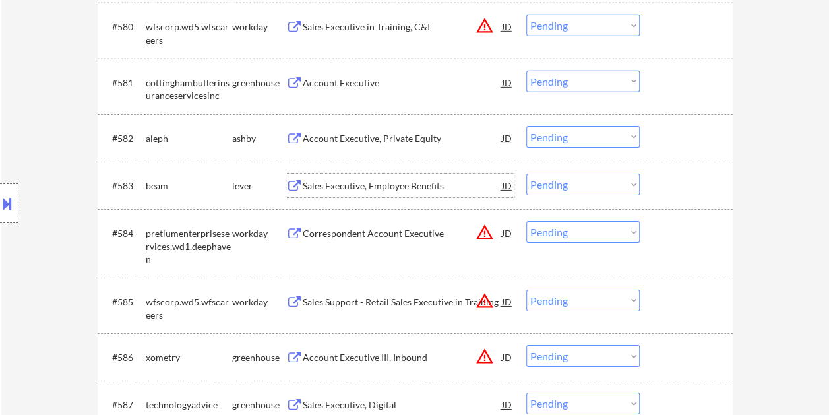
drag, startPoint x: 688, startPoint y: 193, endPoint x: 631, endPoint y: 193, distance: 57.4
click at [687, 193] on div at bounding box center [688, 185] width 58 height 24
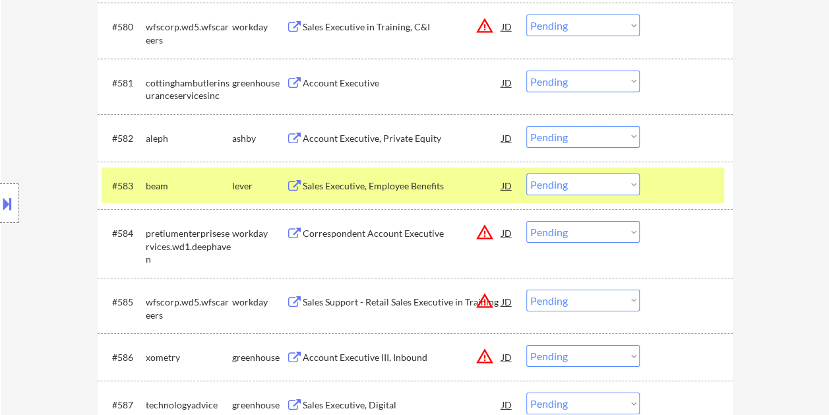
click at [625, 193] on select "Choose an option... Pending Applied Excluded (Questions) Excluded (Expired) Exc…" at bounding box center [582, 184] width 113 height 22
click at [526, 173] on select "Choose an option... Pending Applied Excluded (Questions) Excluded (Expired) Exc…" at bounding box center [582, 184] width 113 height 22
select select ""pending""
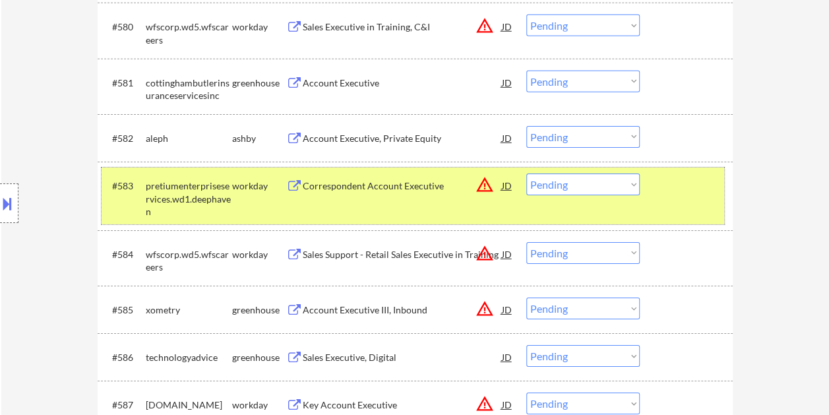
click at [688, 222] on div "#583 pretiumenterpriseservices.wd1.deephaven workday Correspondent Account Exec…" at bounding box center [413, 195] width 622 height 57
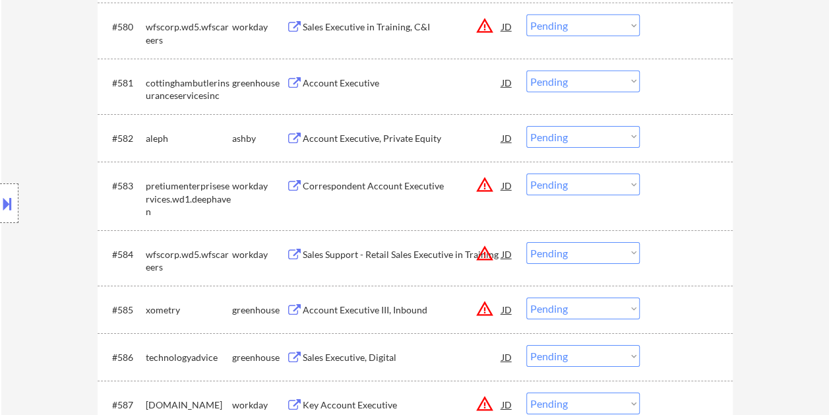
click at [667, 138] on div at bounding box center [688, 138] width 58 height 24
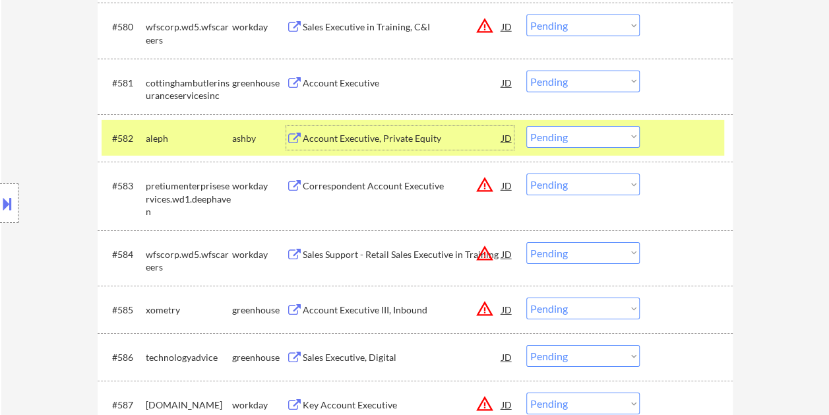
click at [354, 129] on div "Account Executive, Private Equity" at bounding box center [402, 138] width 199 height 24
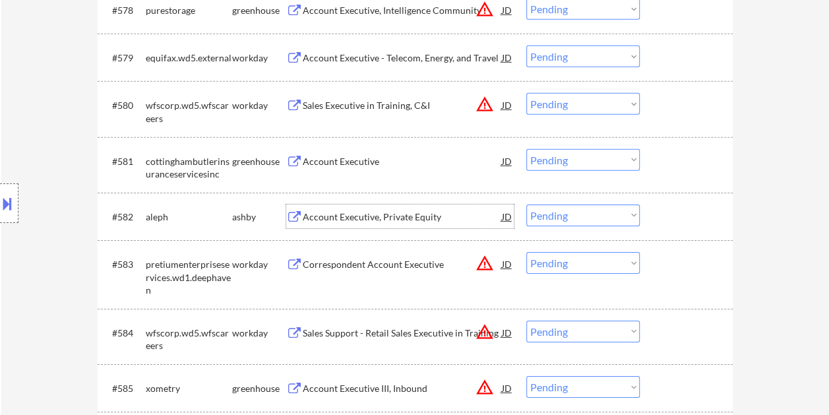
scroll to position [4418, 0]
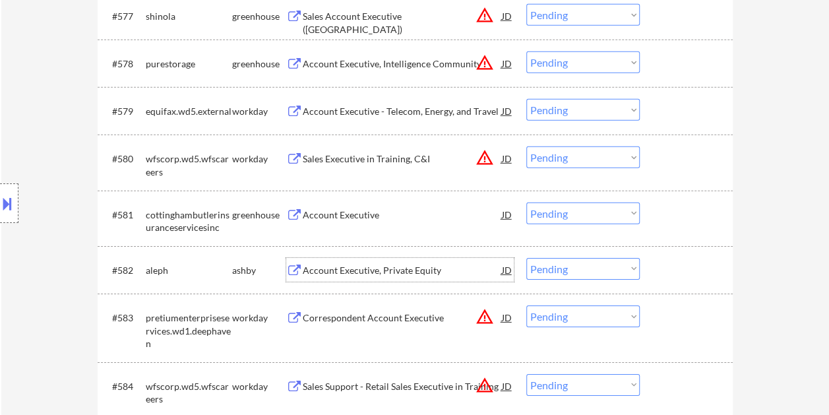
click at [675, 219] on div at bounding box center [688, 214] width 58 height 24
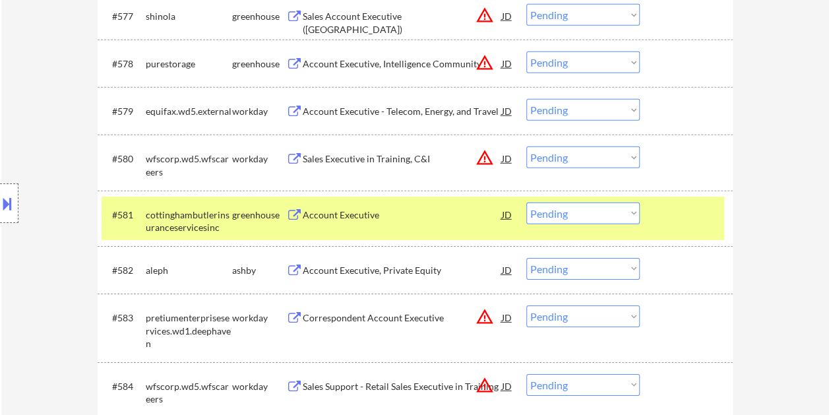
click at [368, 208] on div "Account Executive" at bounding box center [402, 214] width 199 height 13
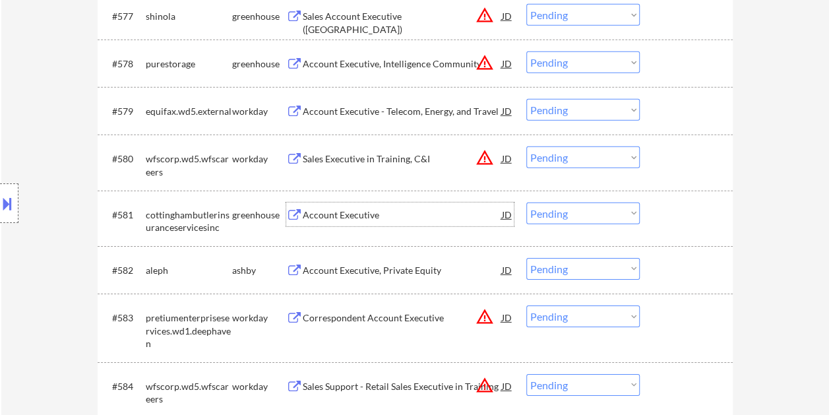
click at [662, 216] on div at bounding box center [688, 214] width 58 height 24
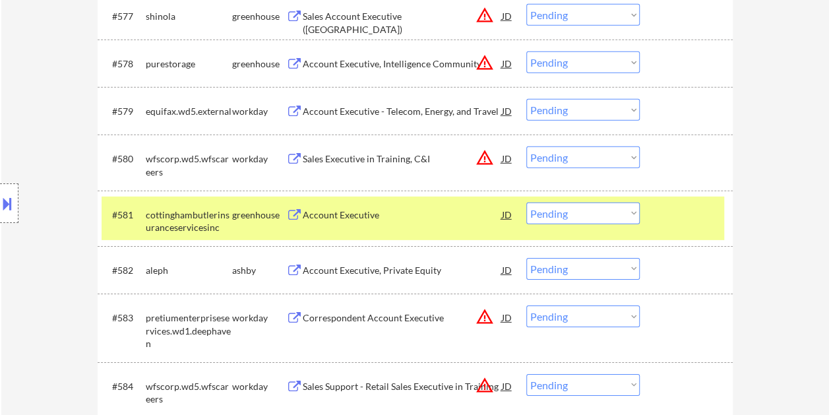
click at [625, 214] on select "Choose an option... Pending Applied Excluded (Questions) Excluded (Expired) Exc…" at bounding box center [582, 213] width 113 height 22
click at [526, 202] on select "Choose an option... Pending Applied Excluded (Questions) Excluded (Expired) Exc…" at bounding box center [582, 213] width 113 height 22
select select ""pending""
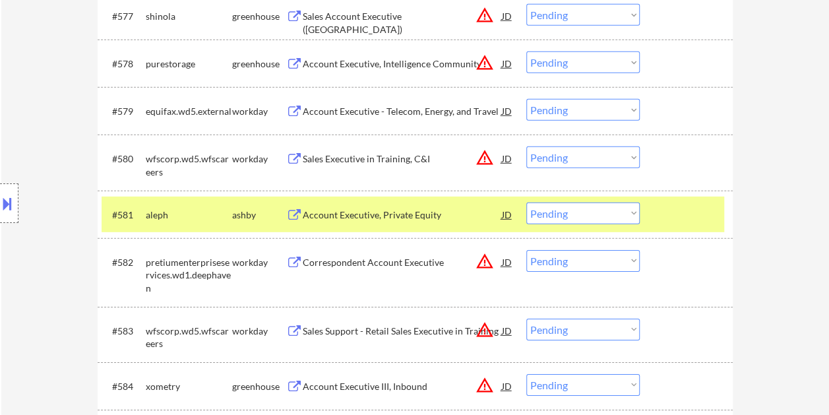
click at [707, 207] on div at bounding box center [688, 214] width 58 height 24
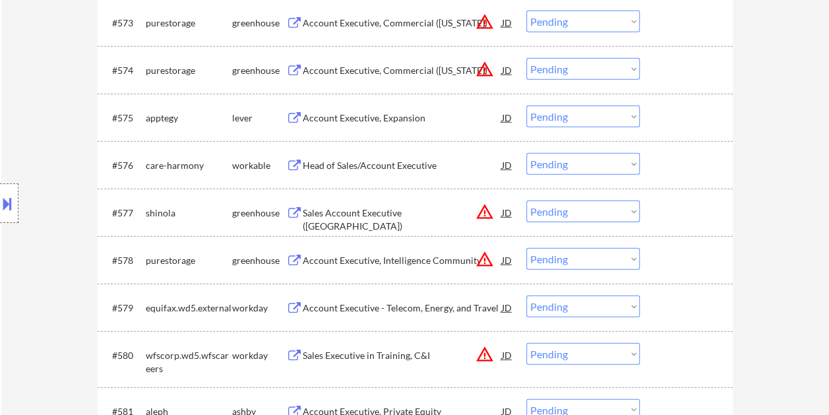
scroll to position [4220, 0]
click at [670, 165] on div at bounding box center [688, 166] width 58 height 24
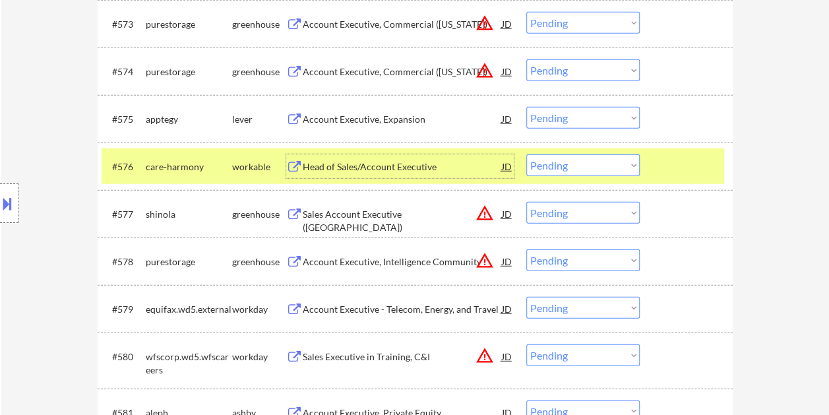
click at [334, 173] on div "Head of Sales/Account Executive" at bounding box center [402, 166] width 199 height 13
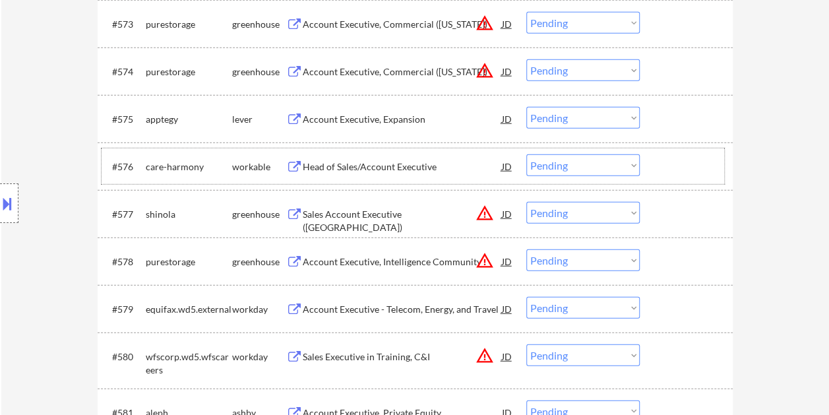
drag, startPoint x: 675, startPoint y: 157, endPoint x: 639, endPoint y: 164, distance: 36.9
click at [675, 157] on div at bounding box center [688, 166] width 58 height 24
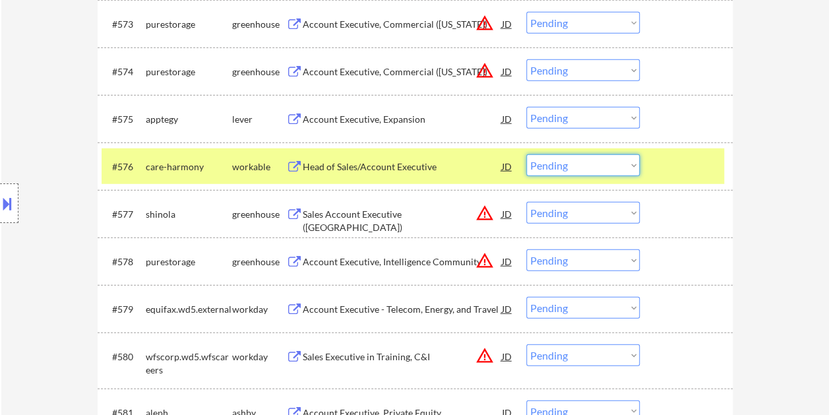
drag, startPoint x: 638, startPoint y: 164, endPoint x: 633, endPoint y: 174, distance: 11.8
click at [636, 166] on select "Choose an option... Pending Applied Excluded (Questions) Excluded (Expired) Exc…" at bounding box center [582, 165] width 113 height 22
click at [526, 154] on select "Choose an option... Pending Applied Excluded (Questions) Excluded (Expired) Exc…" at bounding box center [582, 165] width 113 height 22
select select ""pending""
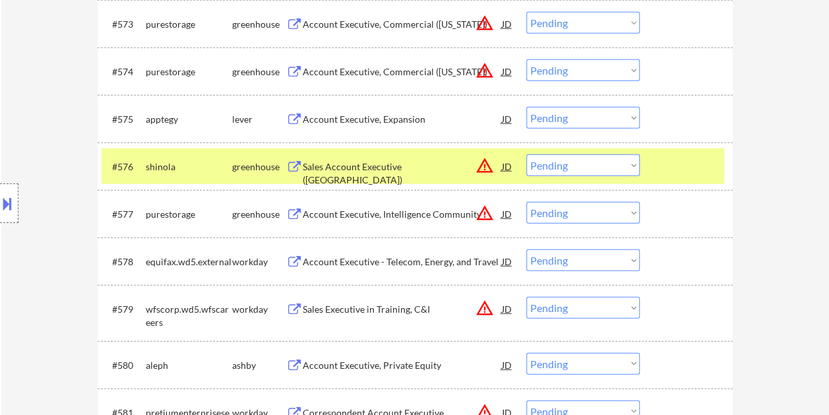
click at [647, 156] on div "#576 shinola greenhouse Sales Account Executive ([GEOGRAPHIC_DATA]) JD warning_…" at bounding box center [413, 166] width 622 height 36
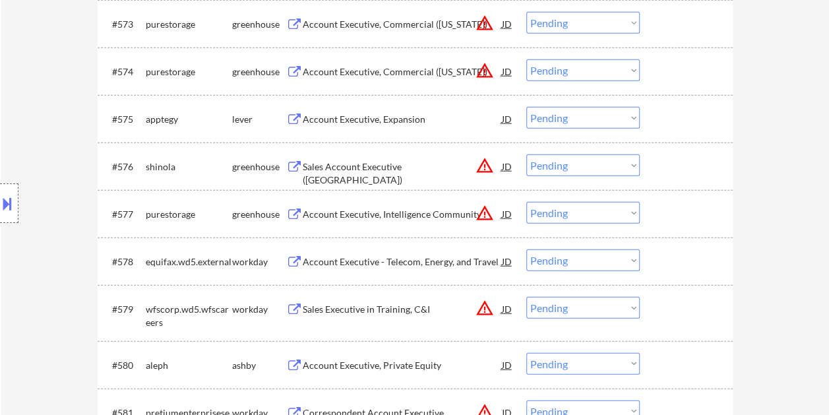
click at [659, 112] on div at bounding box center [688, 119] width 58 height 24
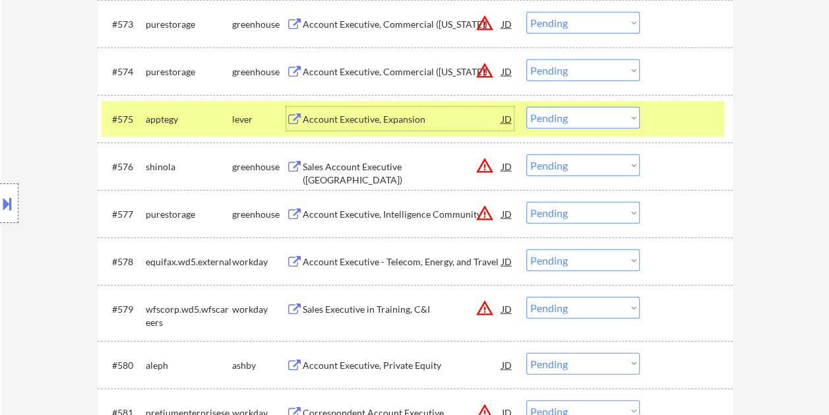
click at [452, 121] on div "Account Executive, Expansion" at bounding box center [402, 119] width 199 height 13
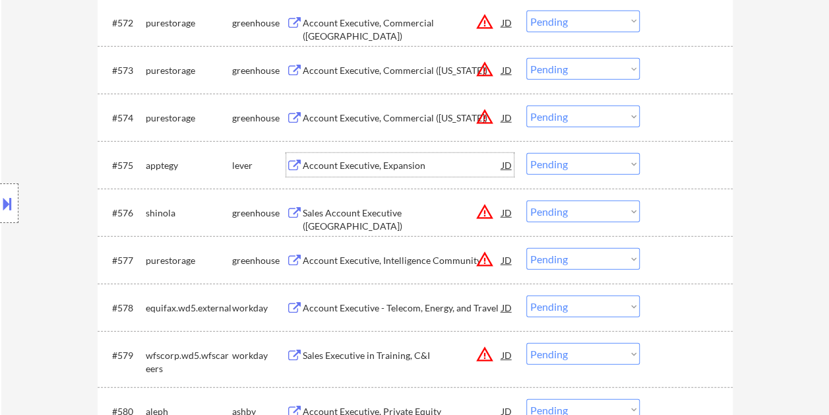
scroll to position [4154, 0]
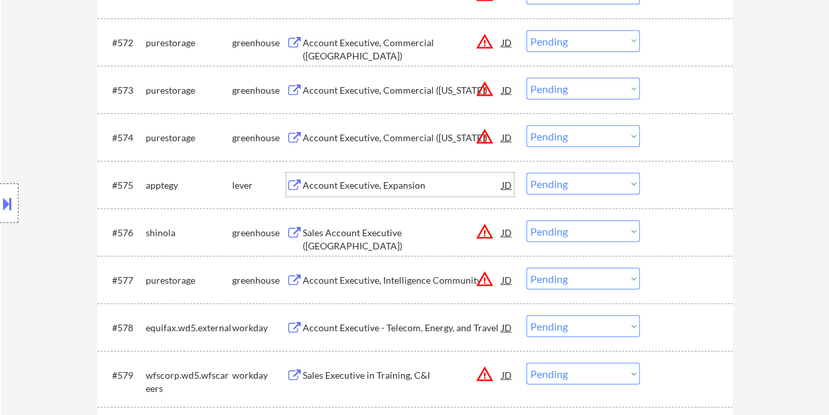
drag, startPoint x: 676, startPoint y: 129, endPoint x: 537, endPoint y: 129, distance: 139.8
click at [676, 131] on div at bounding box center [688, 137] width 58 height 24
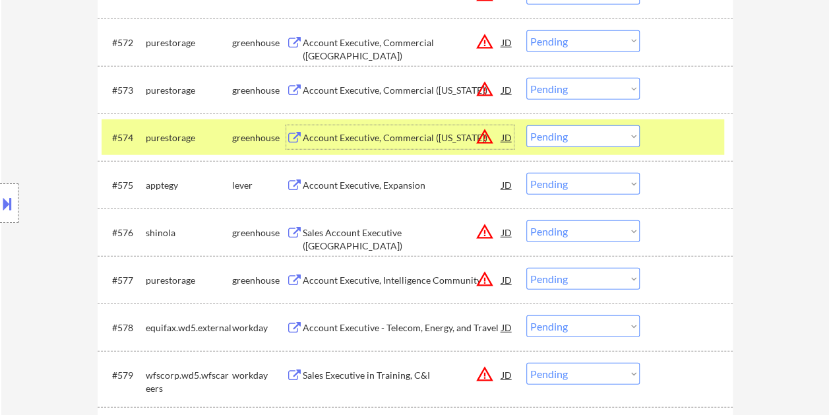
click at [411, 130] on div "Account Executive, Commercial ([US_STATE])" at bounding box center [402, 137] width 199 height 24
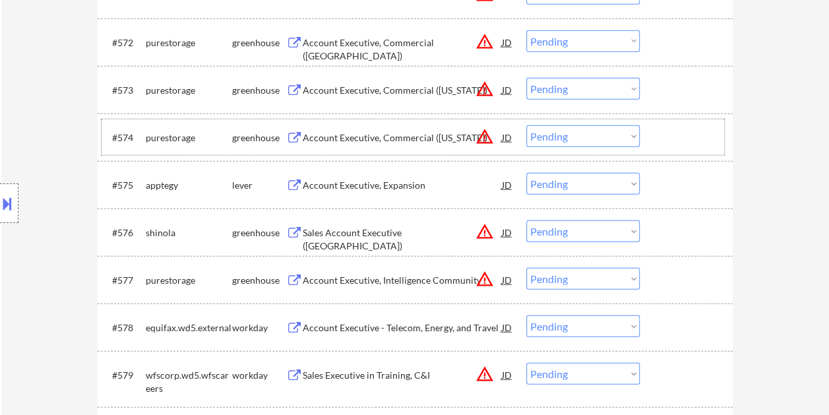
drag, startPoint x: 686, startPoint y: 121, endPoint x: 649, endPoint y: 138, distance: 40.7
click at [686, 123] on div "#574 purestorage greenhouse Account Executive, Commercial ([US_STATE]) JD warni…" at bounding box center [413, 137] width 622 height 36
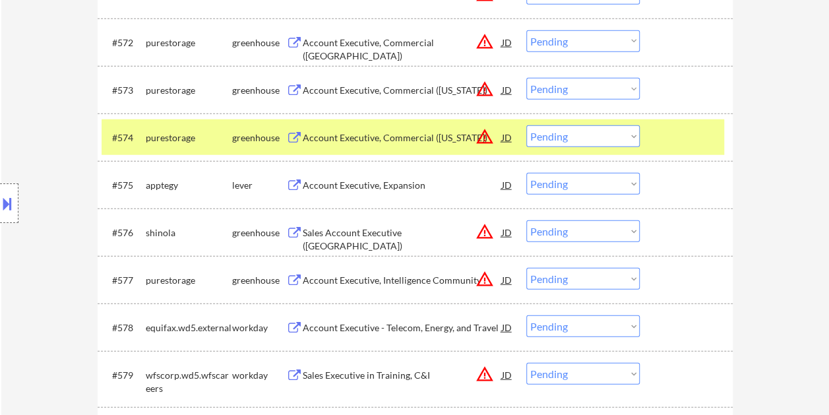
click at [634, 137] on select "Choose an option... Pending Applied Excluded (Questions) Excluded (Expired) Exc…" at bounding box center [582, 136] width 113 height 22
click at [631, 135] on select "Choose an option... Pending Applied Excluded (Questions) Excluded (Expired) Exc…" at bounding box center [582, 136] width 113 height 22
click at [629, 138] on select "Choose an option... Pending Applied Excluded (Questions) Excluded (Expired) Exc…" at bounding box center [582, 136] width 113 height 22
click at [526, 125] on select "Choose an option... Pending Applied Excluded (Questions) Excluded (Expired) Exc…" at bounding box center [582, 136] width 113 height 22
select select ""pending""
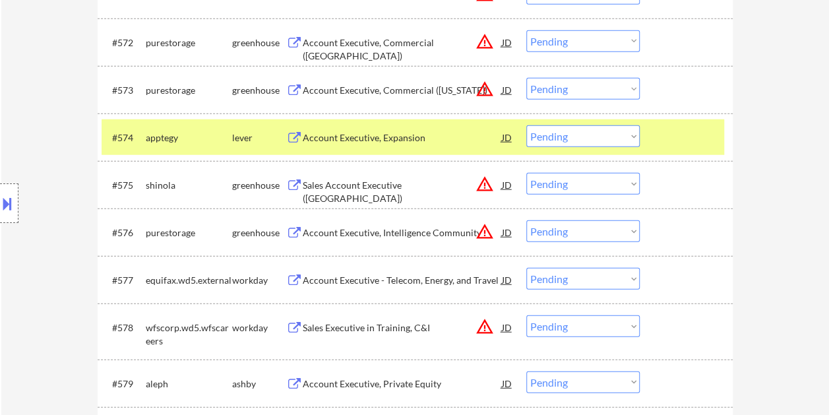
click at [657, 144] on div "#574 apptegy lever Account Executive, Expansion JD warning_amber Choose an opti…" at bounding box center [413, 137] width 622 height 36
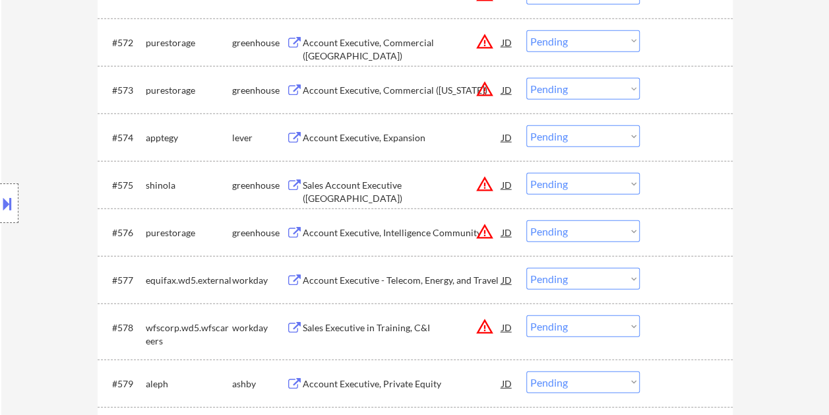
click at [675, 135] on div at bounding box center [688, 137] width 58 height 24
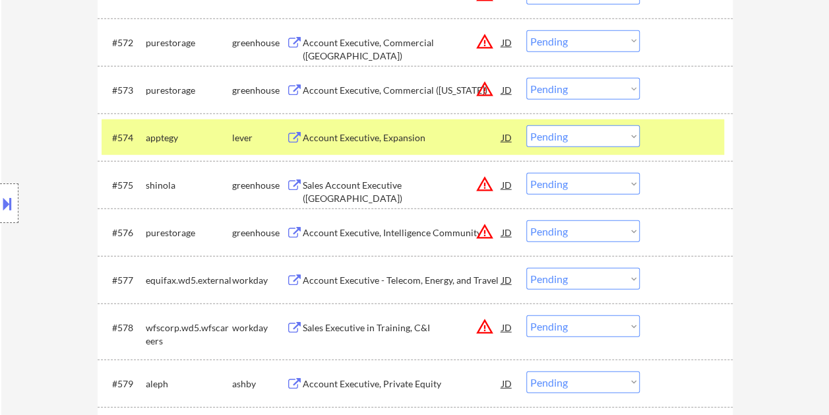
click at [653, 133] on div "#574 apptegy lever Account Executive, Expansion JD warning_amber Choose an opti…" at bounding box center [413, 137] width 622 height 36
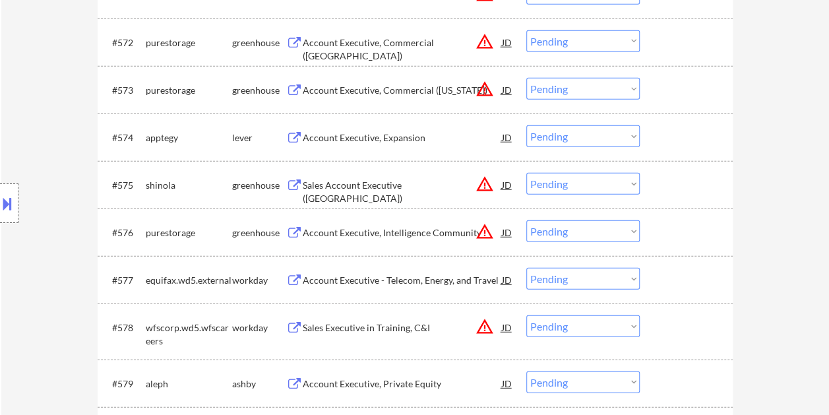
click at [678, 80] on div at bounding box center [688, 90] width 58 height 24
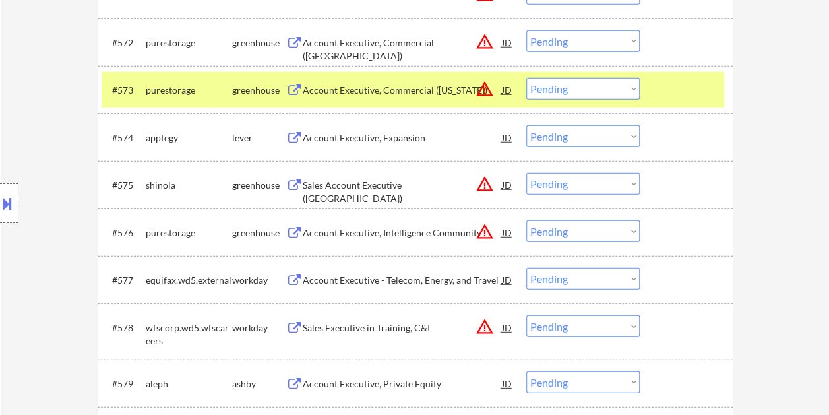
click at [406, 79] on div "Account Executive, Commercial ([US_STATE])" at bounding box center [402, 90] width 199 height 24
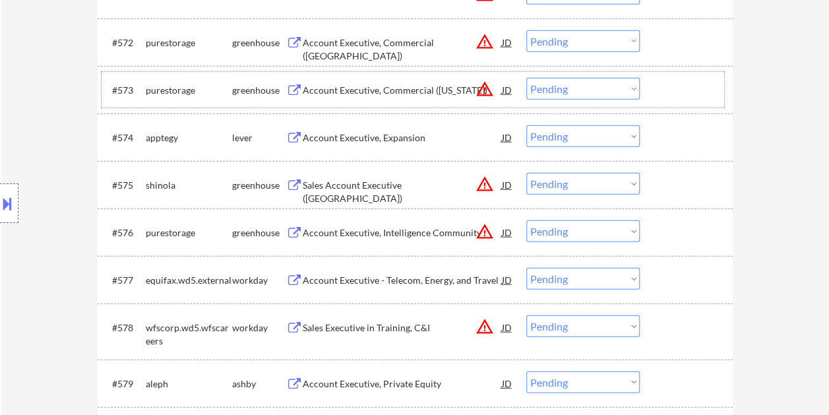
click at [671, 102] on div "#573 purestorage greenhouse Account Executive, Commercial ([US_STATE]) JD warni…" at bounding box center [413, 90] width 622 height 36
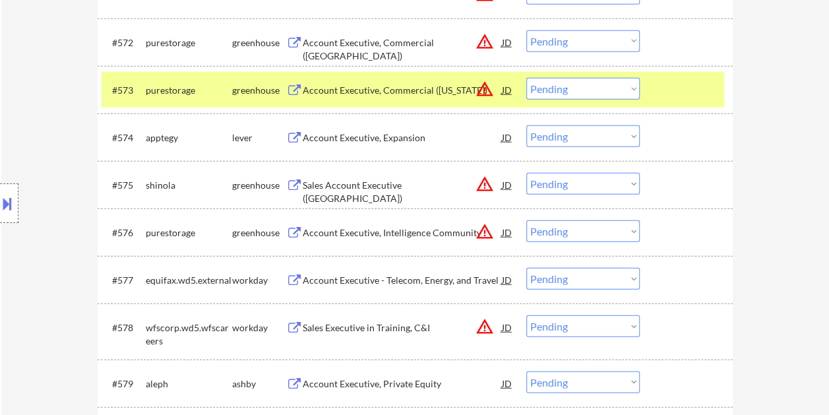
click at [640, 92] on div "#573 purestorage greenhouse Account Executive, Commercial ([US_STATE]) JD warni…" at bounding box center [413, 90] width 622 height 36
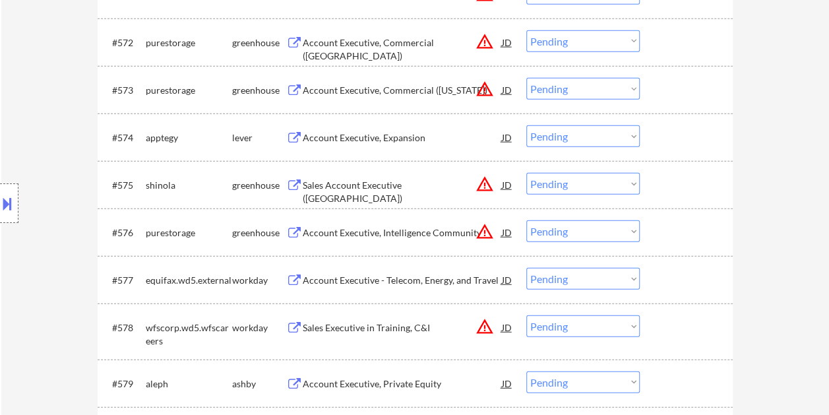
click at [677, 92] on div at bounding box center [688, 90] width 58 height 24
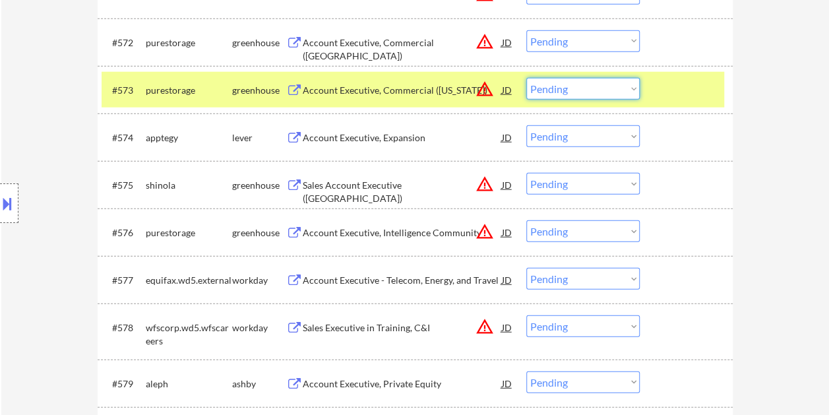
click at [637, 86] on select "Choose an option... Pending Applied Excluded (Questions) Excluded (Expired) Exc…" at bounding box center [582, 89] width 113 height 22
click at [526, 78] on select "Choose an option... Pending Applied Excluded (Questions) Excluded (Expired) Exc…" at bounding box center [582, 89] width 113 height 22
select select ""pending""
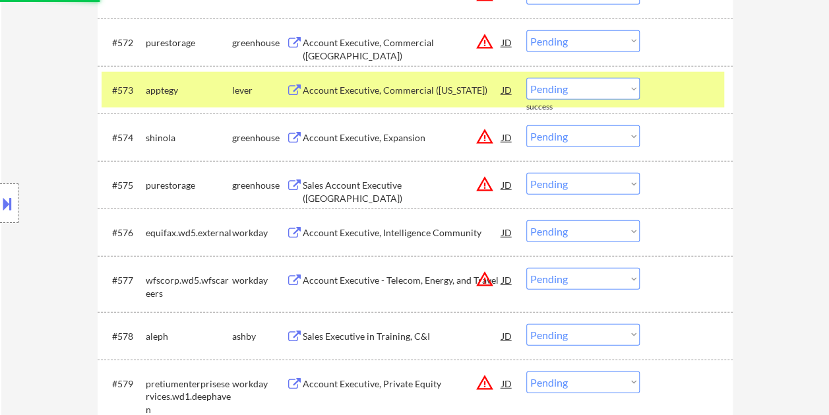
click at [688, 97] on div at bounding box center [688, 90] width 58 height 24
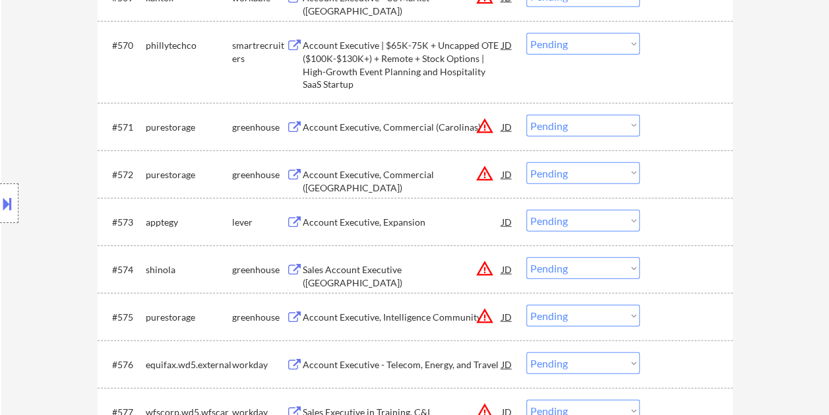
scroll to position [3956, 0]
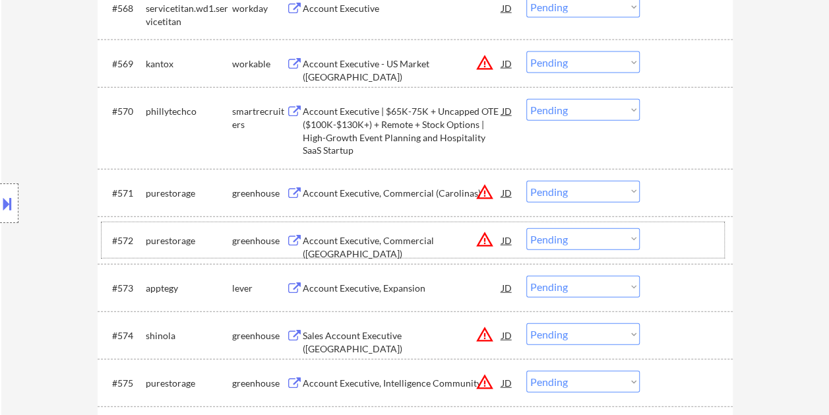
click at [672, 235] on div at bounding box center [688, 240] width 58 height 24
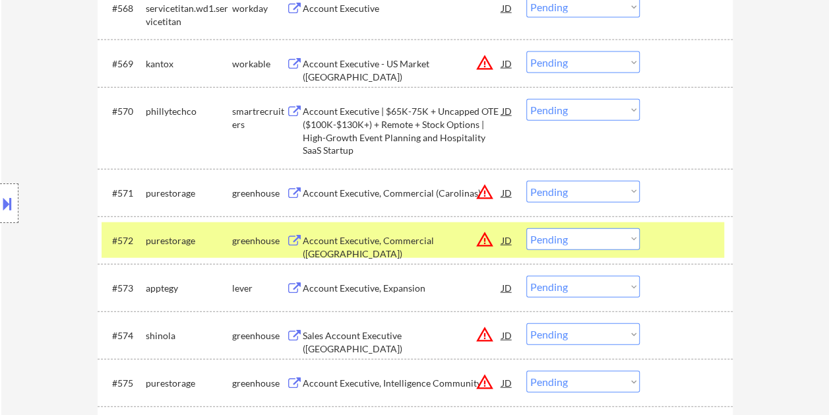
click at [392, 241] on div "Account Executive, Commercial ([GEOGRAPHIC_DATA])" at bounding box center [402, 247] width 199 height 26
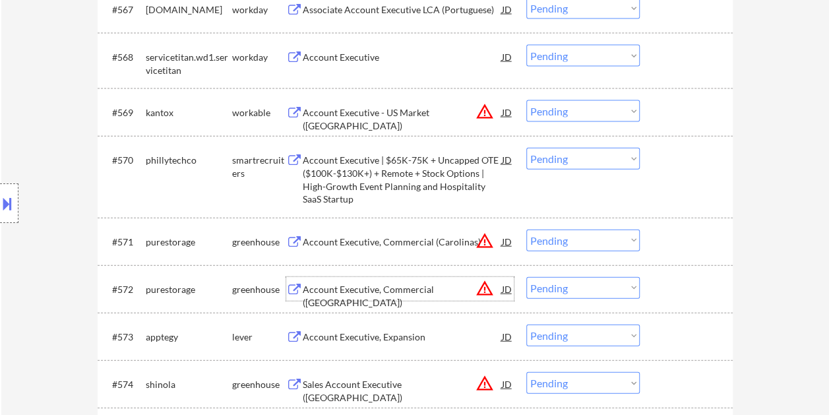
scroll to position [3890, 0]
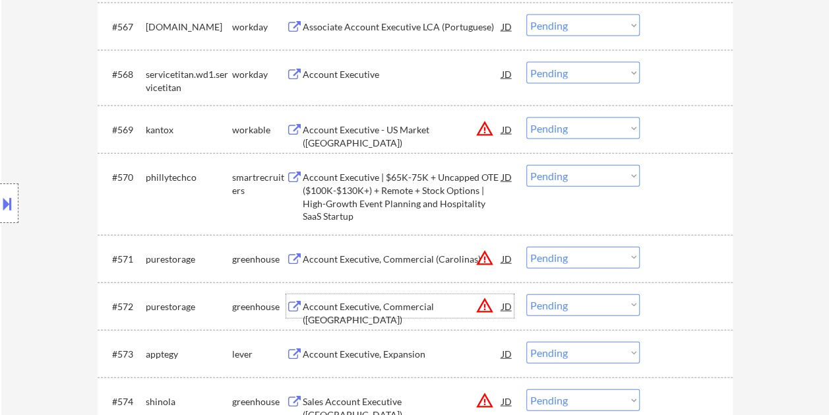
click at [694, 119] on div at bounding box center [688, 129] width 58 height 24
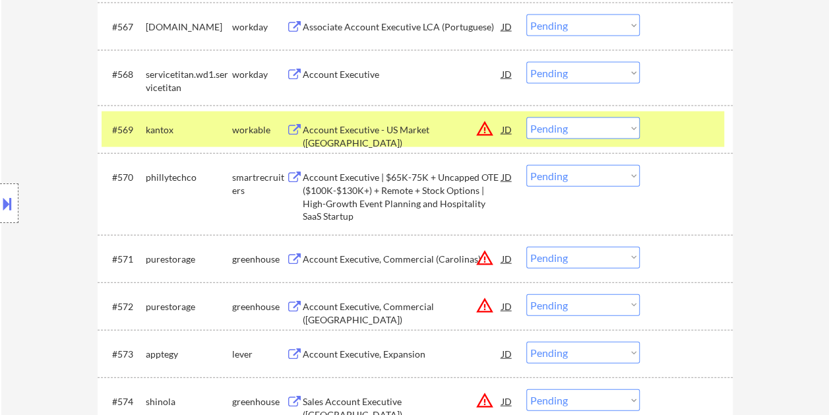
click at [294, 128] on button at bounding box center [294, 130] width 16 height 13
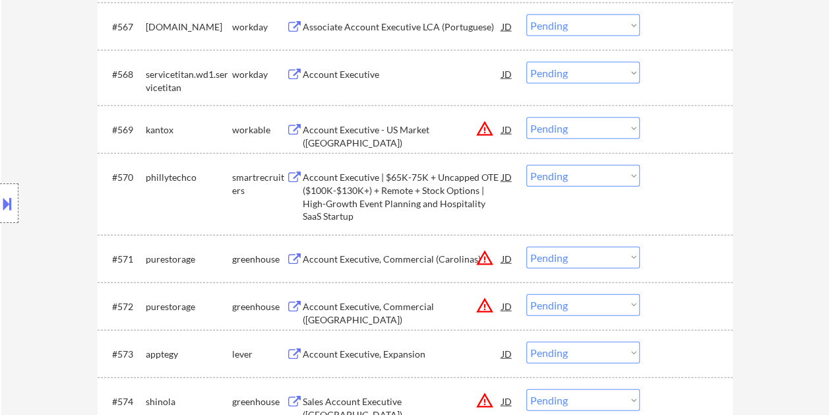
click at [629, 129] on select "Choose an option... Pending Applied Excluded (Questions) Excluded (Expired) Exc…" at bounding box center [582, 128] width 113 height 22
click at [526, 117] on select "Choose an option... Pending Applied Excluded (Questions) Excluded (Expired) Exc…" at bounding box center [582, 128] width 113 height 22
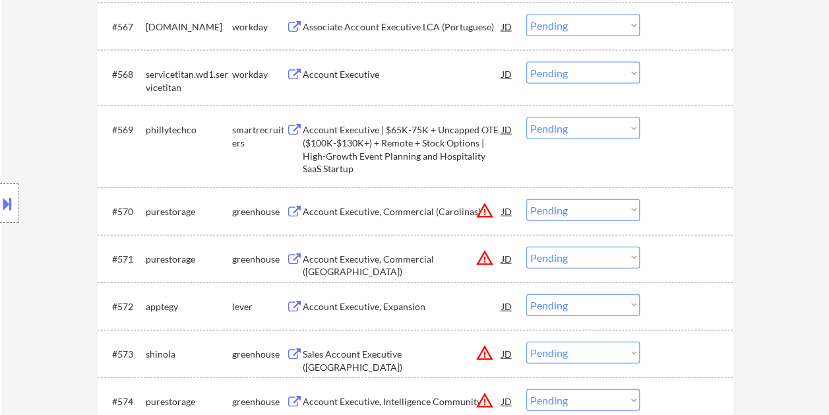
click at [680, 135] on div at bounding box center [688, 129] width 58 height 24
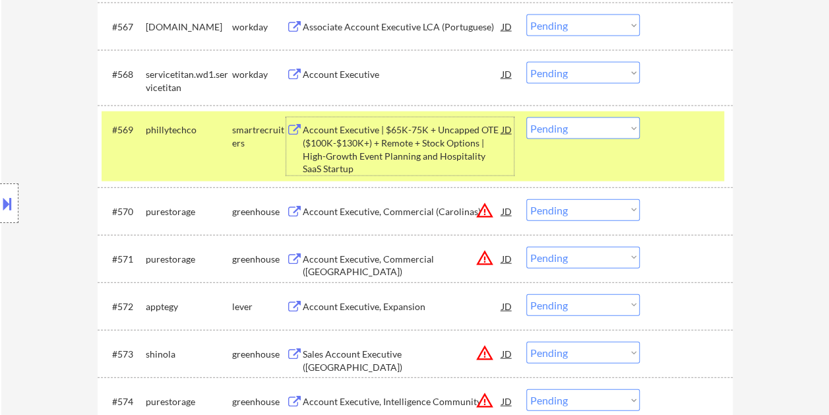
click at [413, 146] on div "Account Executive | $65K-75K + Uncapped OTE ($100K-$130K+) + Remote + Stock Opt…" at bounding box center [402, 148] width 199 height 51
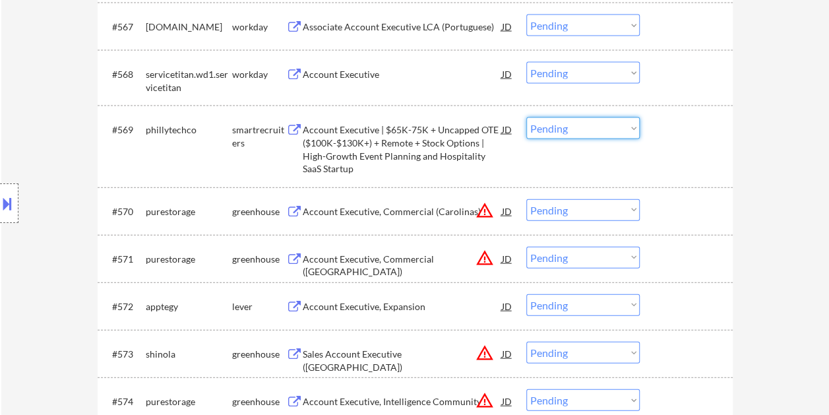
click at [628, 133] on select "Choose an option... Pending Applied Excluded (Questions) Excluded (Expired) Exc…" at bounding box center [582, 128] width 113 height 22
click at [526, 117] on select "Choose an option... Pending Applied Excluded (Questions) Excluded (Expired) Exc…" at bounding box center [582, 128] width 113 height 22
select select ""pending""
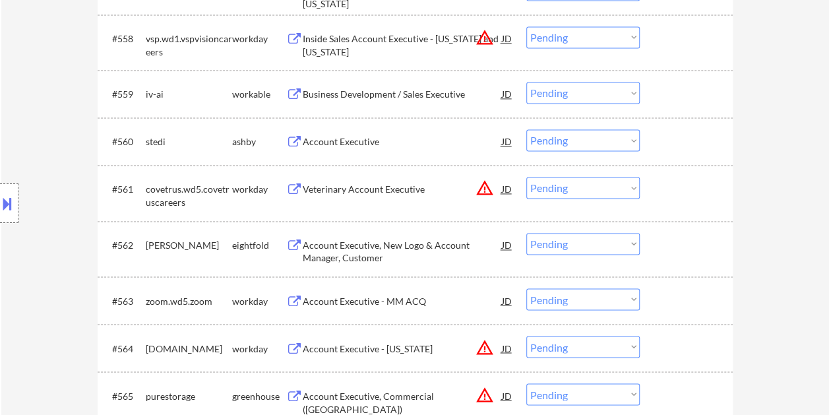
scroll to position [3429, 0]
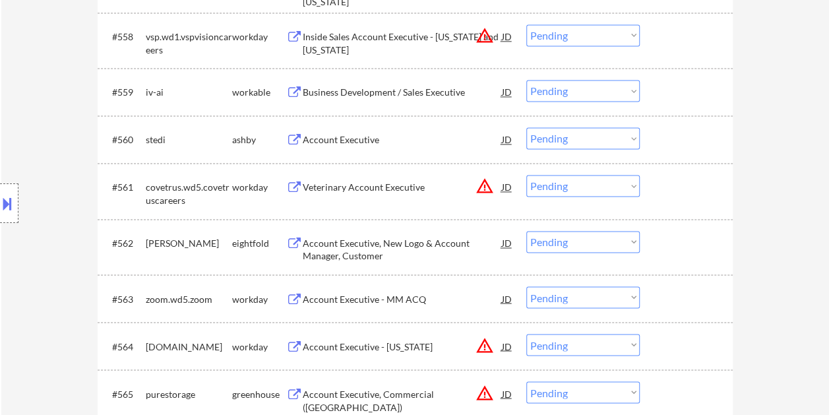
click at [659, 135] on div at bounding box center [688, 139] width 58 height 24
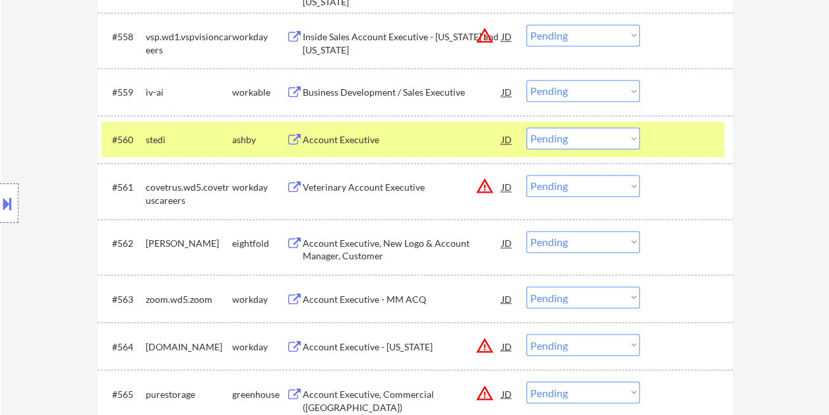
click at [427, 137] on div "Account Executive" at bounding box center [402, 139] width 199 height 13
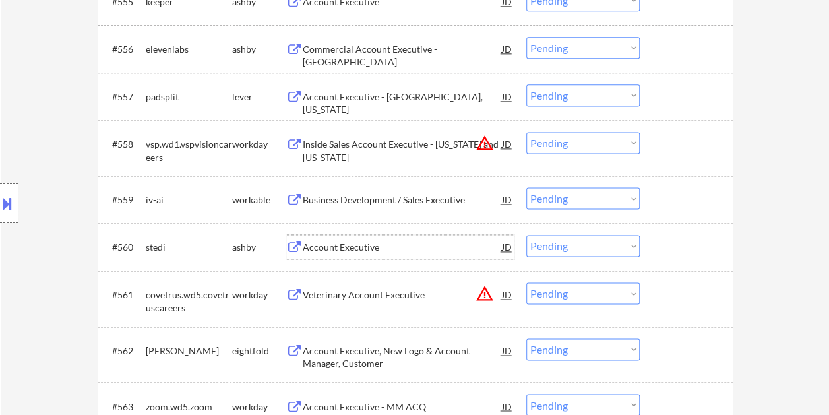
scroll to position [3297, 0]
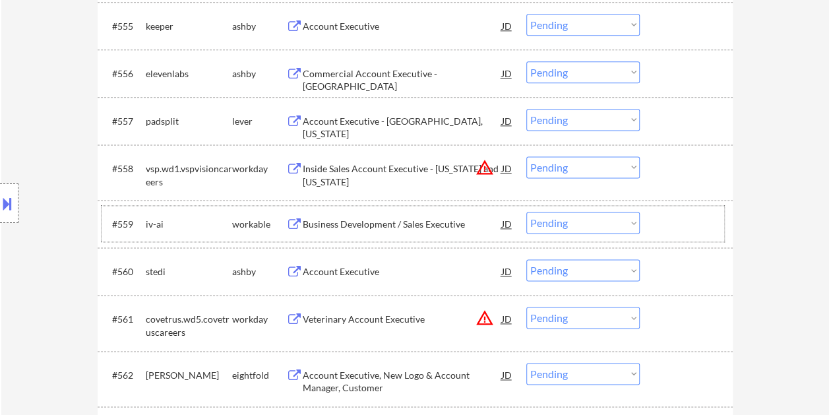
drag, startPoint x: 678, startPoint y: 215, endPoint x: 644, endPoint y: 229, distance: 36.6
click at [678, 215] on div at bounding box center [688, 224] width 58 height 24
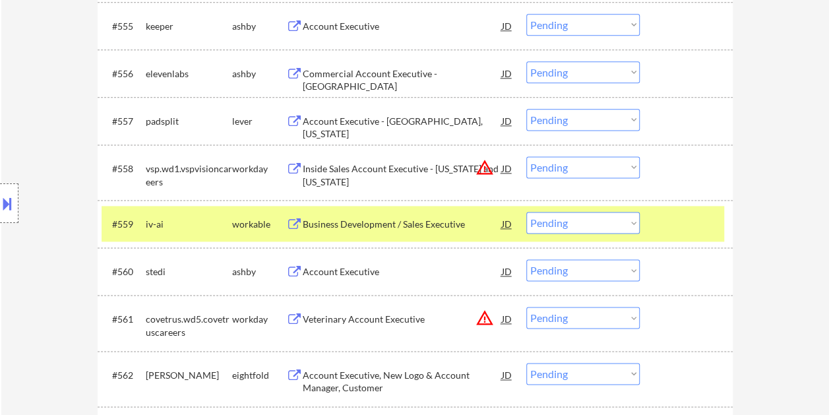
click at [673, 258] on div "#560 stedi [PERSON_NAME] Account Executive JD Choose an option... Pending Appli…" at bounding box center [413, 271] width 622 height 36
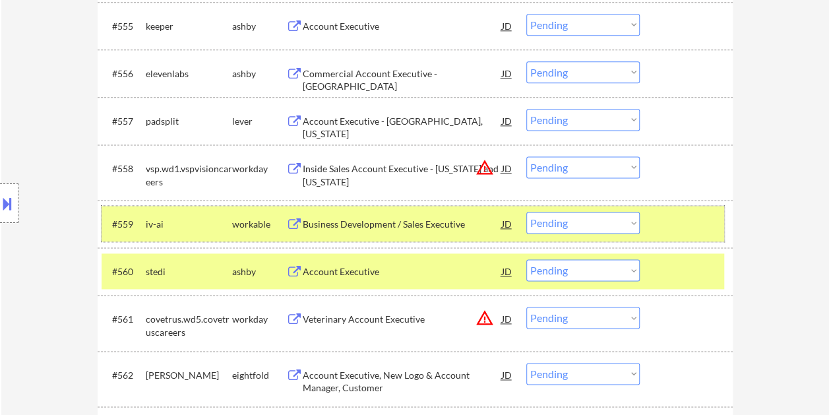
click at [669, 224] on div at bounding box center [688, 224] width 58 height 24
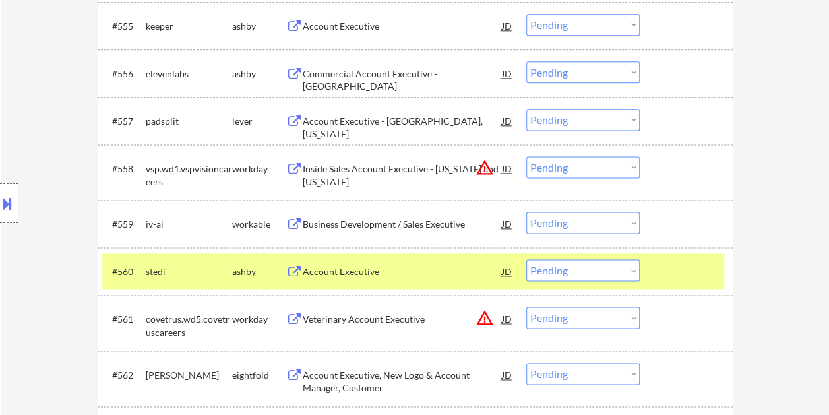
click at [425, 277] on div "Account Executive" at bounding box center [402, 271] width 199 height 13
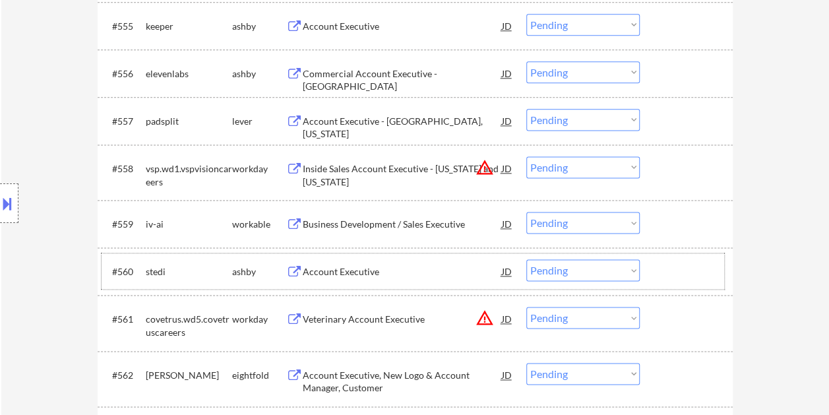
click at [659, 266] on div at bounding box center [688, 271] width 58 height 24
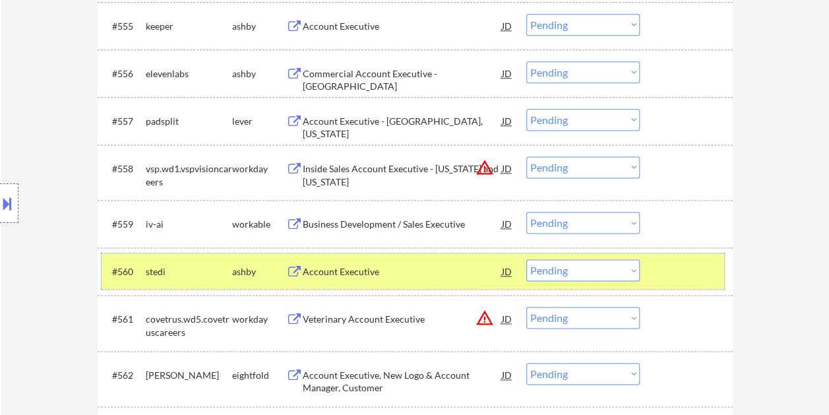
click at [651, 282] on div "#560 stedi [PERSON_NAME] Account Executive JD Choose an option... Pending Appli…" at bounding box center [413, 271] width 622 height 36
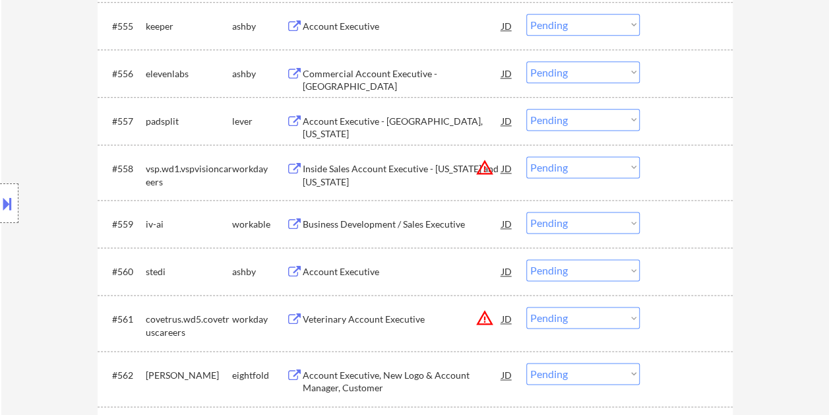
click at [673, 234] on div at bounding box center [688, 224] width 58 height 24
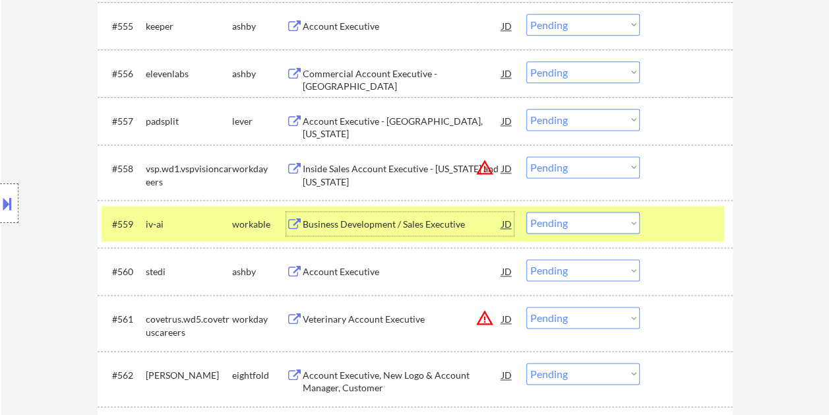
click at [452, 223] on div "Business Development / Sales Executive" at bounding box center [402, 224] width 199 height 13
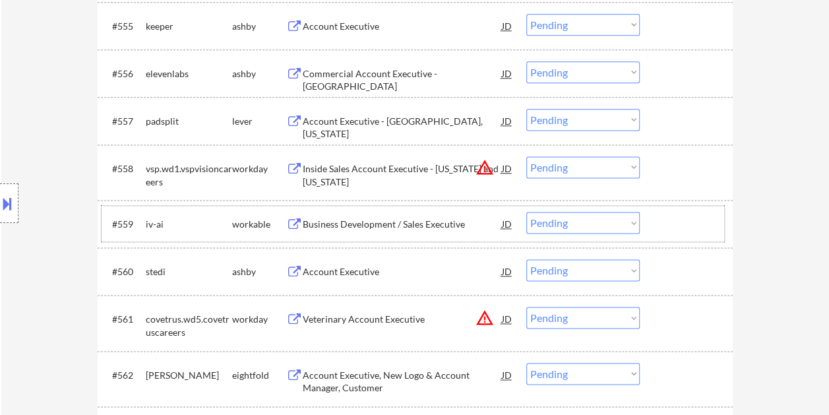
drag, startPoint x: 653, startPoint y: 228, endPoint x: 638, endPoint y: 227, distance: 15.2
click at [653, 228] on div "#559 iv-ai workable Business Development / Sales Executive JD Choose an option.…" at bounding box center [413, 224] width 622 height 36
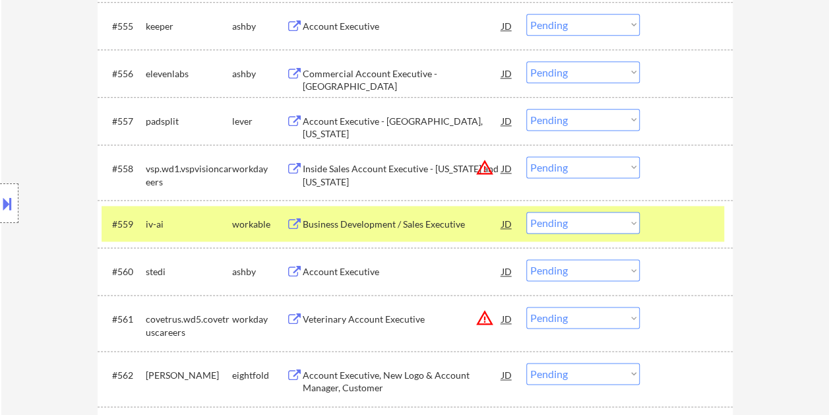
click at [634, 225] on select "Choose an option... Pending Applied Excluded (Questions) Excluded (Expired) Exc…" at bounding box center [582, 223] width 113 height 22
click at [526, 212] on select "Choose an option... Pending Applied Excluded (Questions) Excluded (Expired) Exc…" at bounding box center [582, 223] width 113 height 22
select select ""pending""
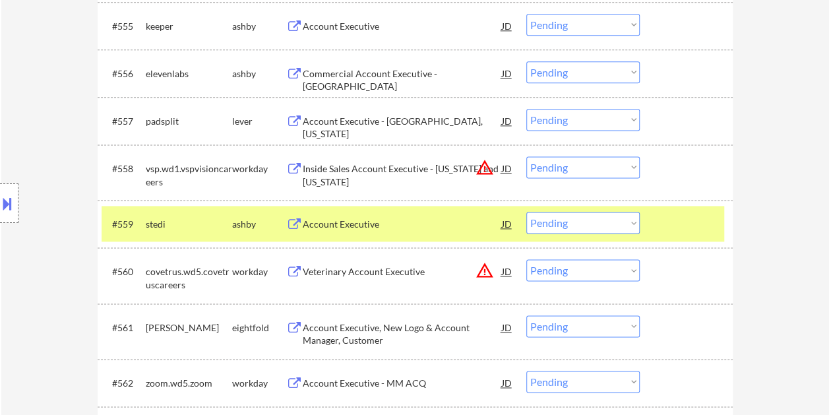
click at [680, 212] on div at bounding box center [688, 224] width 58 height 24
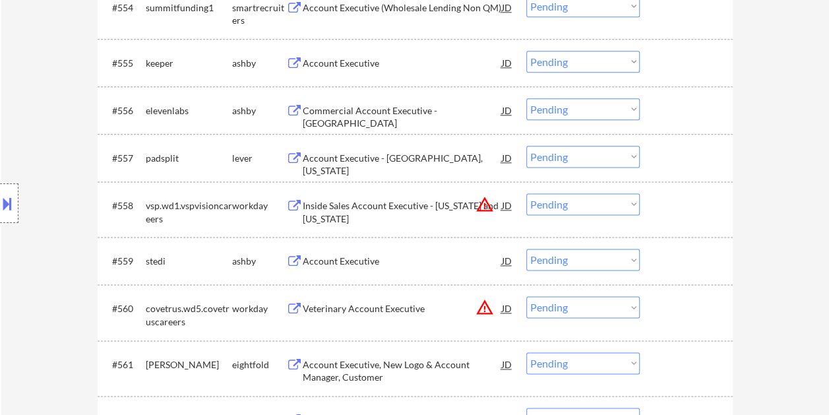
scroll to position [3231, 0]
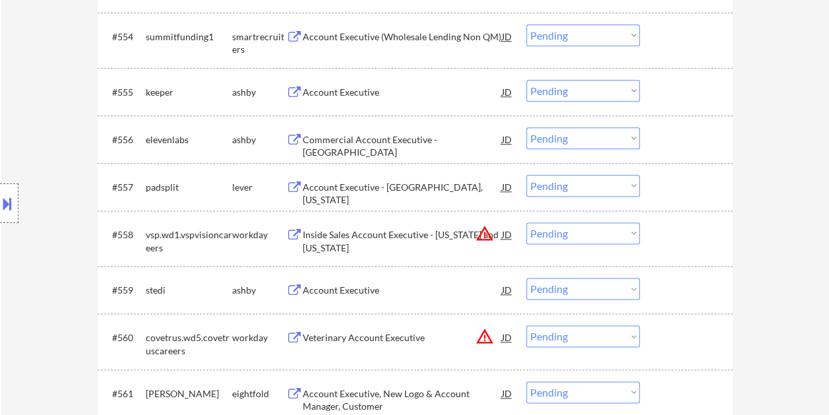
click at [694, 182] on div at bounding box center [688, 187] width 58 height 24
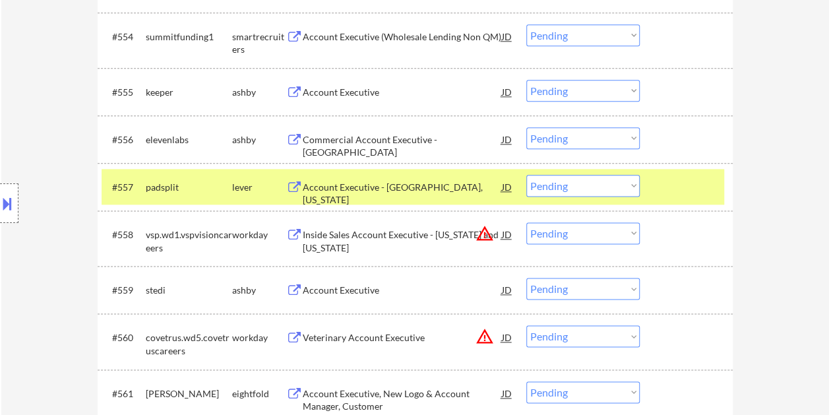
click at [426, 184] on div "Account Executive - [GEOGRAPHIC_DATA], [US_STATE]" at bounding box center [402, 194] width 199 height 26
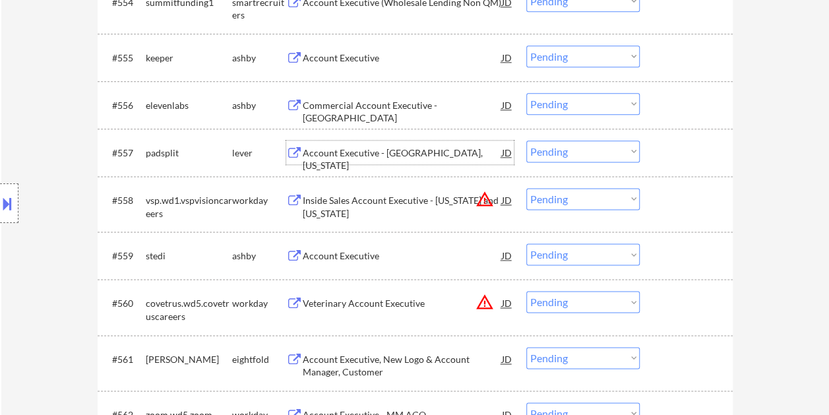
scroll to position [3244, 0]
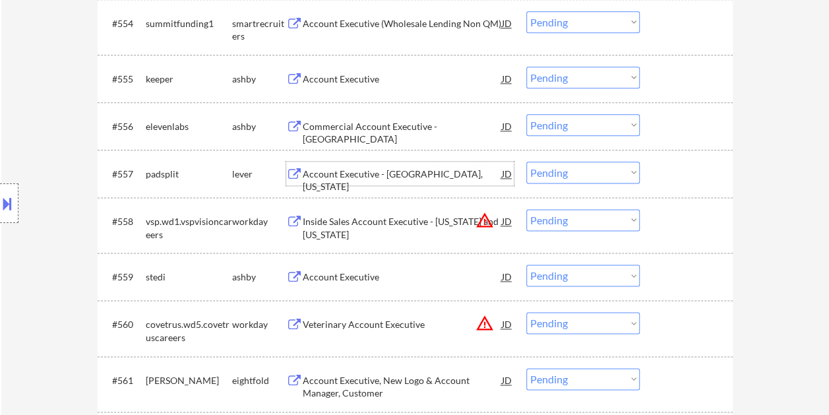
drag, startPoint x: 676, startPoint y: 121, endPoint x: 669, endPoint y: 123, distance: 7.4
click at [675, 121] on div at bounding box center [688, 126] width 58 height 24
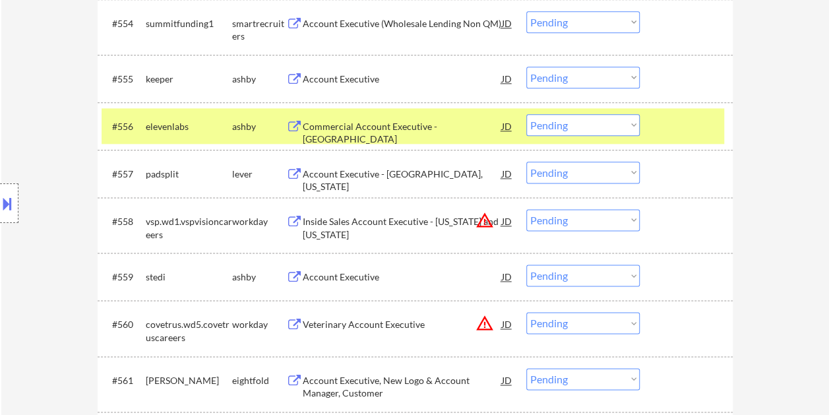
click at [472, 126] on div "Commercial Account Executive - [GEOGRAPHIC_DATA]" at bounding box center [402, 133] width 199 height 26
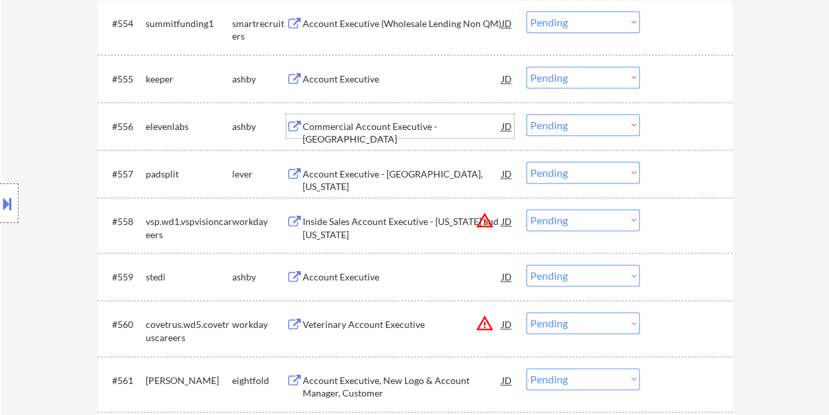
click at [659, 128] on div at bounding box center [688, 126] width 58 height 24
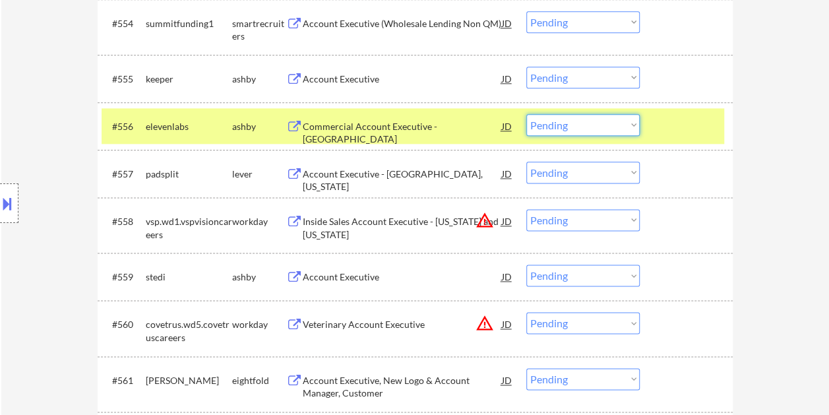
click at [630, 121] on select "Choose an option... Pending Applied Excluded (Questions) Excluded (Expired) Exc…" at bounding box center [582, 125] width 113 height 22
click at [526, 114] on select "Choose an option... Pending Applied Excluded (Questions) Excluded (Expired) Exc…" at bounding box center [582, 125] width 113 height 22
select select ""pending""
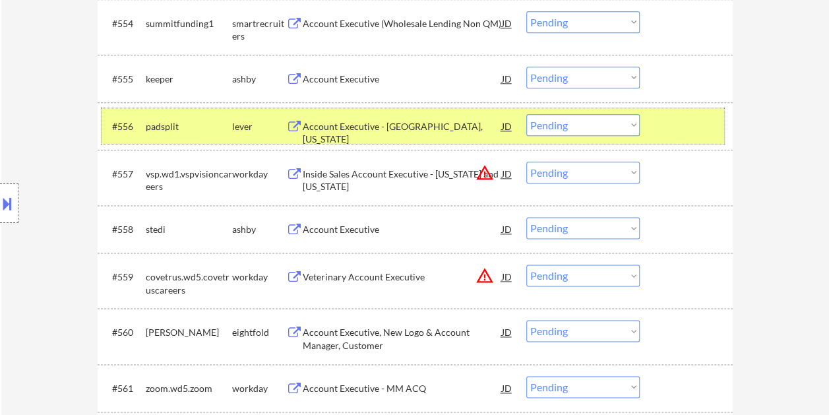
click at [681, 131] on div at bounding box center [688, 126] width 58 height 24
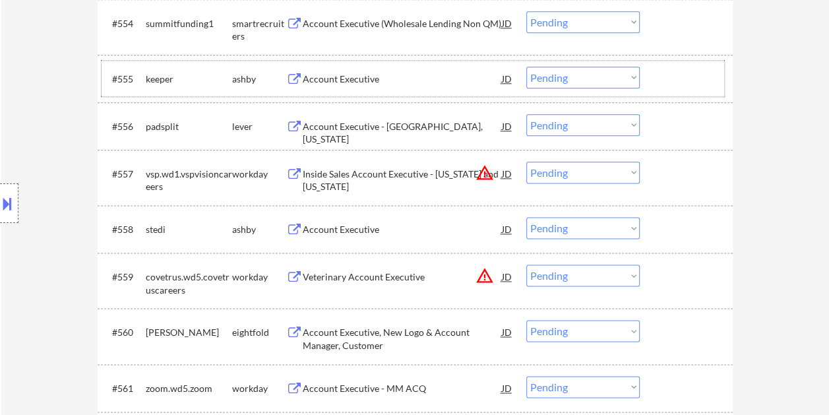
click at [678, 80] on div at bounding box center [688, 79] width 58 height 24
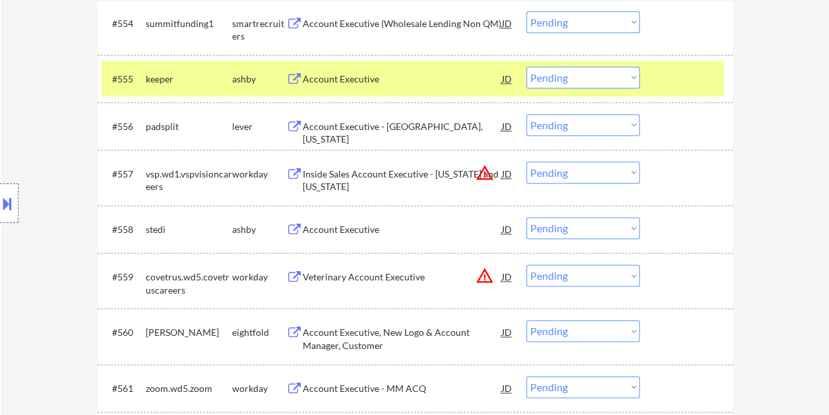
drag, startPoint x: 435, startPoint y: 70, endPoint x: 426, endPoint y: 74, distance: 9.4
click at [429, 72] on div "Account Executive" at bounding box center [402, 79] width 199 height 24
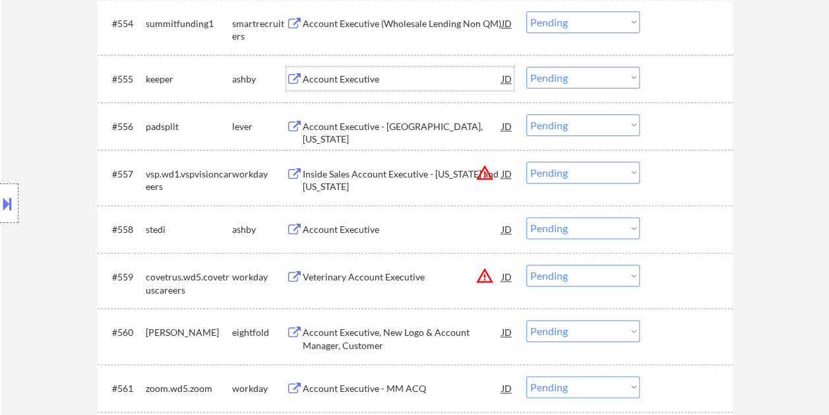
click at [667, 86] on div at bounding box center [688, 79] width 58 height 24
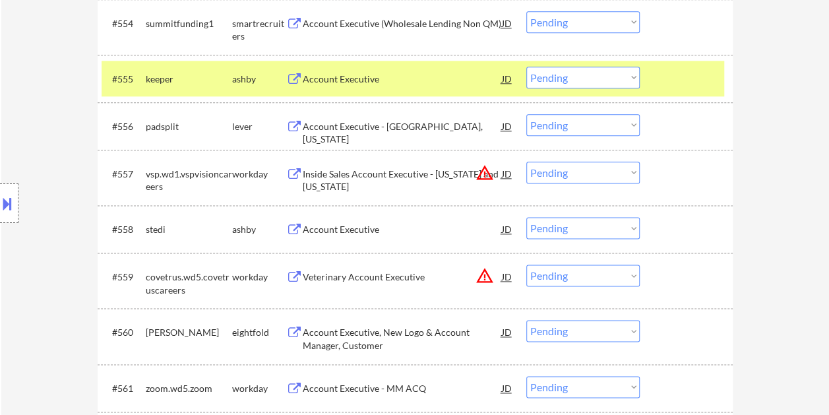
click at [632, 79] on select "Choose an option... Pending Applied Excluded (Questions) Excluded (Expired) Exc…" at bounding box center [582, 78] width 113 height 22
click at [526, 67] on select "Choose an option... Pending Applied Excluded (Questions) Excluded (Expired) Exc…" at bounding box center [582, 78] width 113 height 22
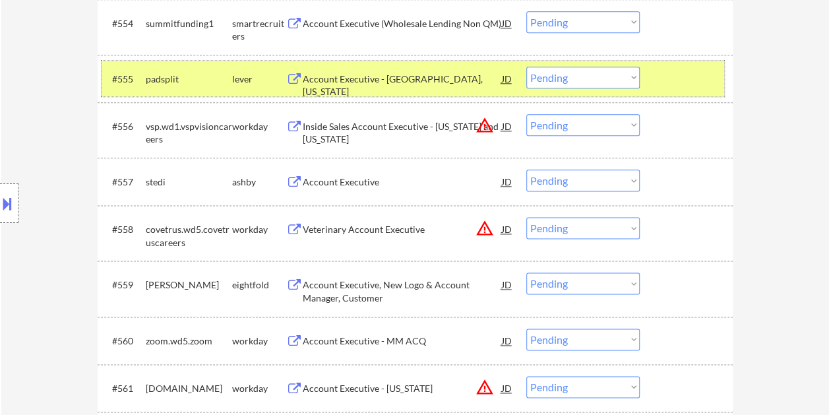
click at [670, 86] on div at bounding box center [688, 79] width 58 height 24
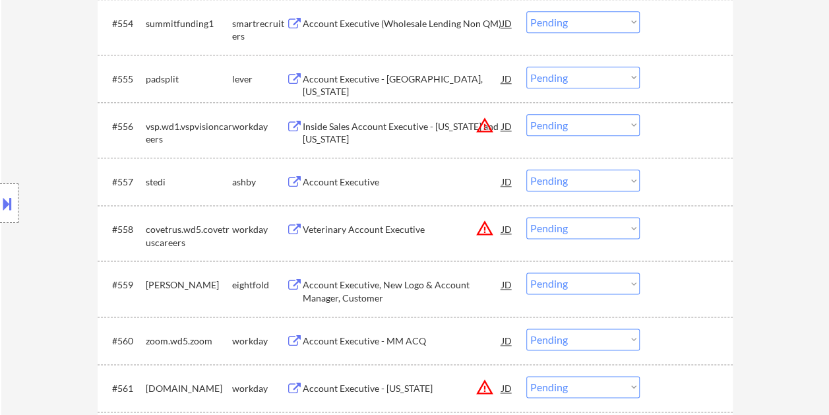
click at [673, 84] on div at bounding box center [688, 79] width 58 height 24
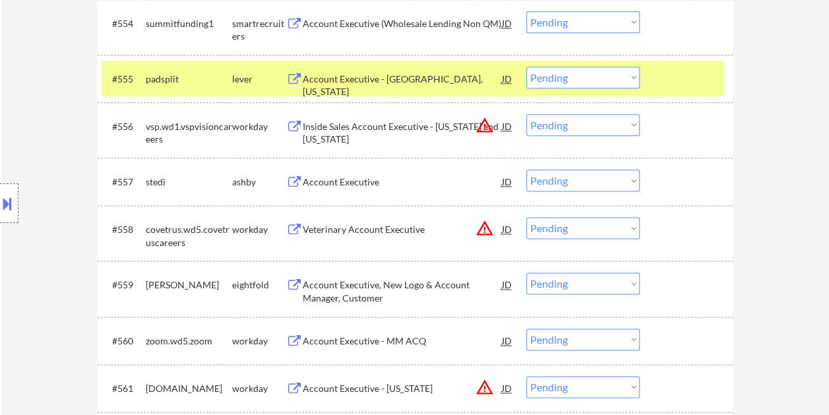
click at [435, 78] on div "Account Executive - [GEOGRAPHIC_DATA], [US_STATE]" at bounding box center [402, 86] width 199 height 26
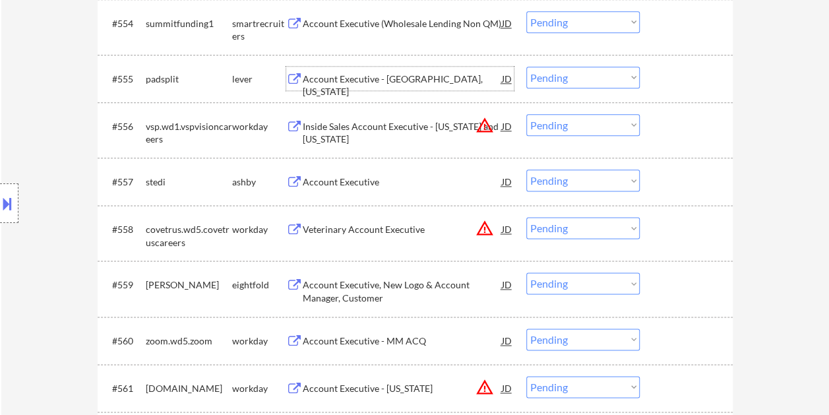
click at [659, 81] on div at bounding box center [688, 79] width 58 height 24
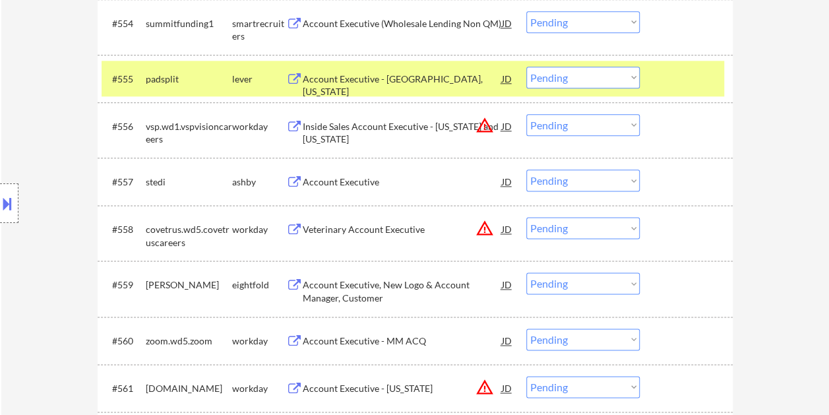
click at [626, 78] on select "Choose an option... Pending Applied Excluded (Questions) Excluded (Expired) Exc…" at bounding box center [582, 78] width 113 height 22
click at [526, 67] on select "Choose an option... Pending Applied Excluded (Questions) Excluded (Expired) Exc…" at bounding box center [582, 78] width 113 height 22
select select ""pending""
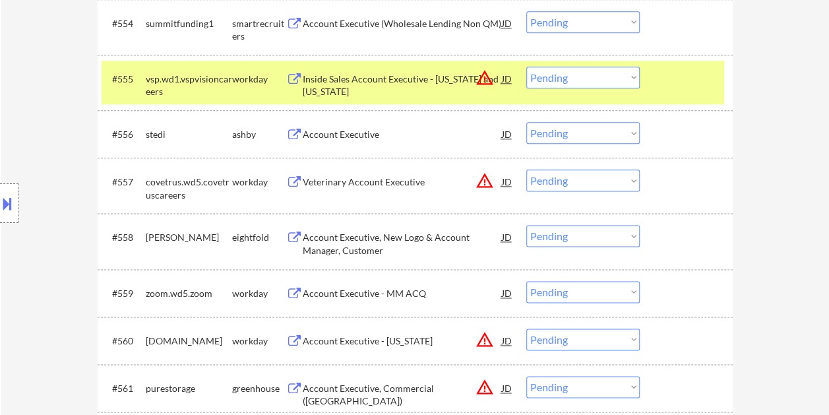
click at [678, 79] on div at bounding box center [688, 79] width 58 height 24
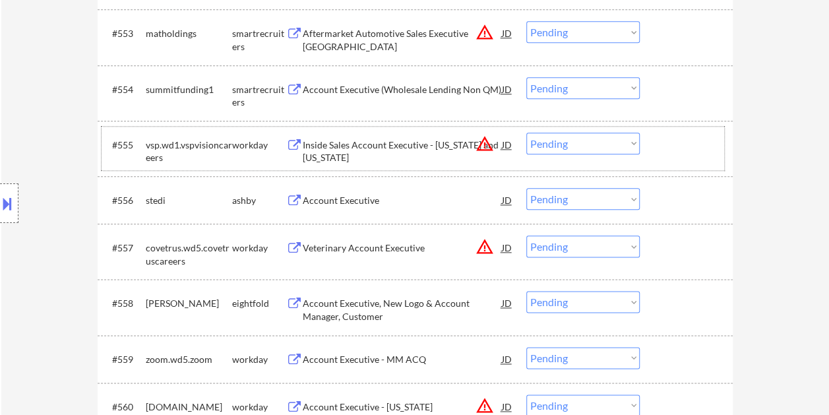
scroll to position [3112, 0]
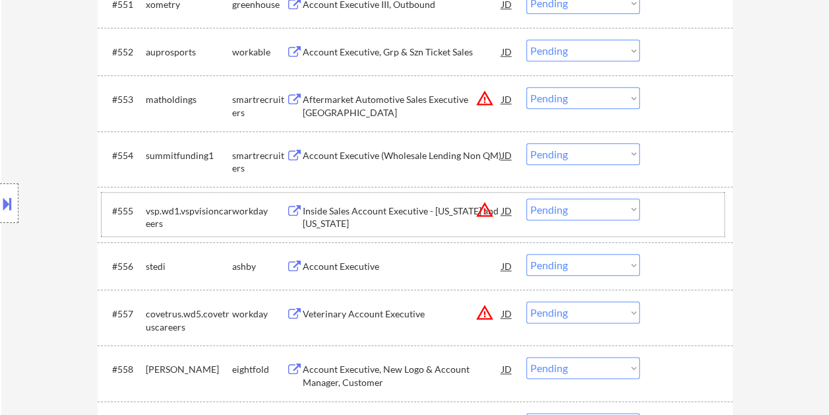
drag, startPoint x: 688, startPoint y: 40, endPoint x: 674, endPoint y: 47, distance: 15.9
click at [685, 40] on div at bounding box center [688, 52] width 58 height 24
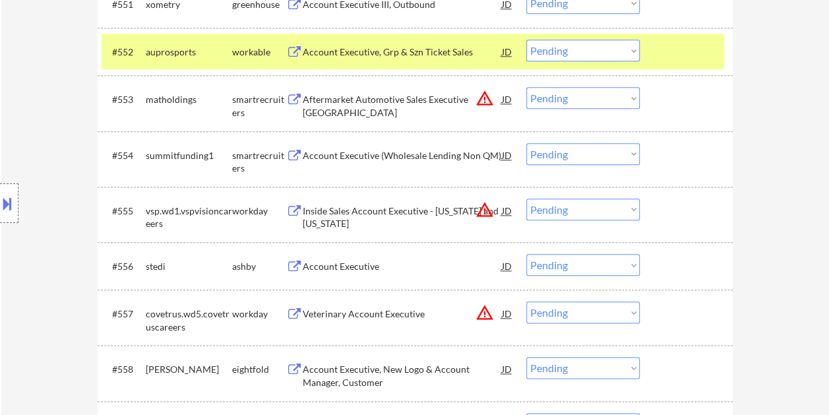
click at [404, 55] on div "Account Executive, Grp & Szn Ticket Sales" at bounding box center [402, 51] width 199 height 13
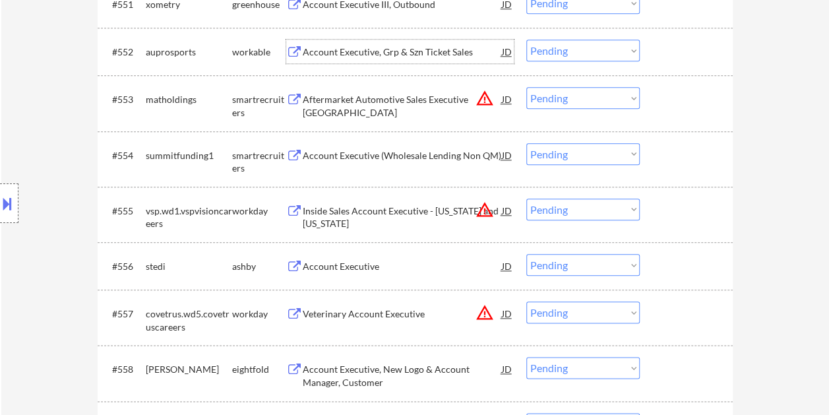
click at [661, 47] on div at bounding box center [688, 52] width 58 height 24
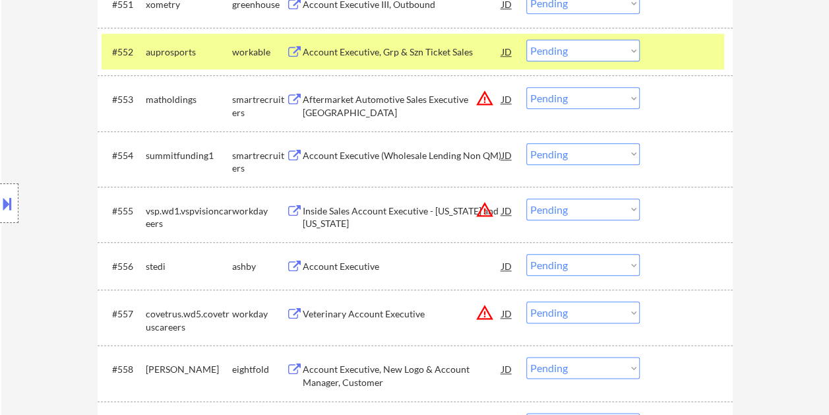
drag, startPoint x: 630, startPoint y: 49, endPoint x: 632, endPoint y: 57, distance: 8.2
click at [630, 49] on select "Choose an option... Pending Applied Excluded (Questions) Excluded (Expired) Exc…" at bounding box center [582, 51] width 113 height 22
click at [526, 40] on select "Choose an option... Pending Applied Excluded (Questions) Excluded (Expired) Exc…" at bounding box center [582, 51] width 113 height 22
select select ""pending""
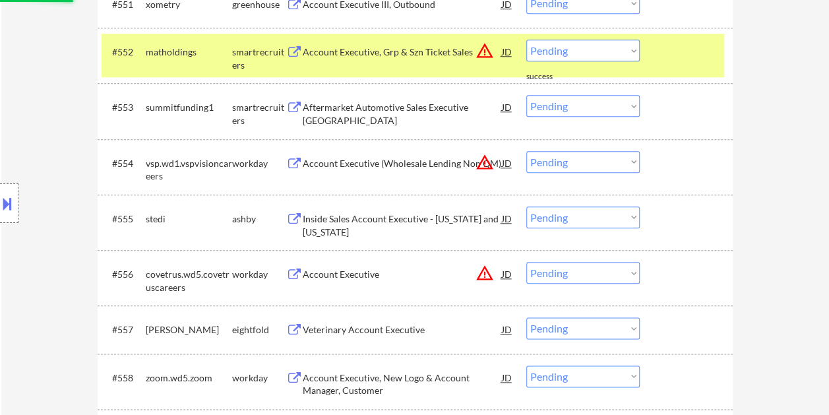
click at [662, 62] on div at bounding box center [688, 52] width 58 height 24
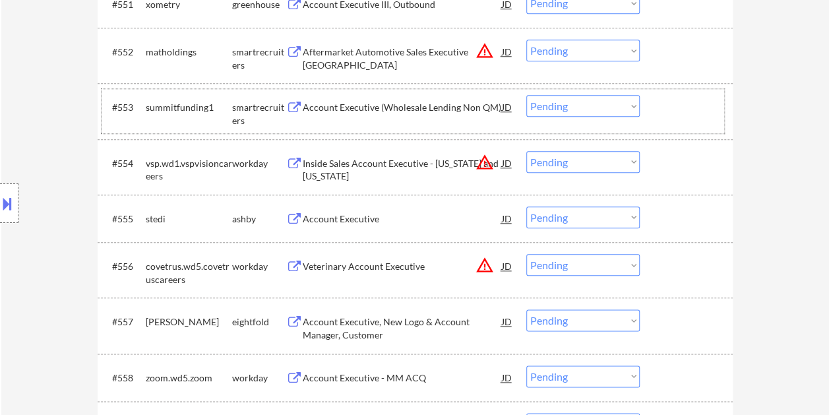
click at [659, 113] on div at bounding box center [688, 107] width 58 height 24
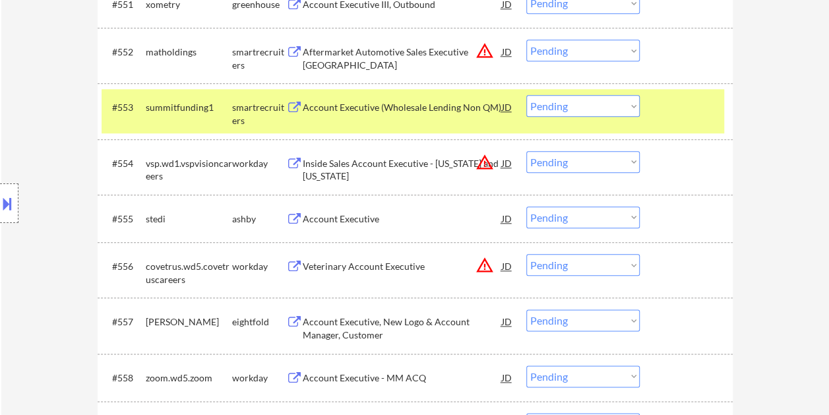
click at [384, 117] on div "Account Executive (Wholesale Lending Non QM)" at bounding box center [402, 107] width 199 height 24
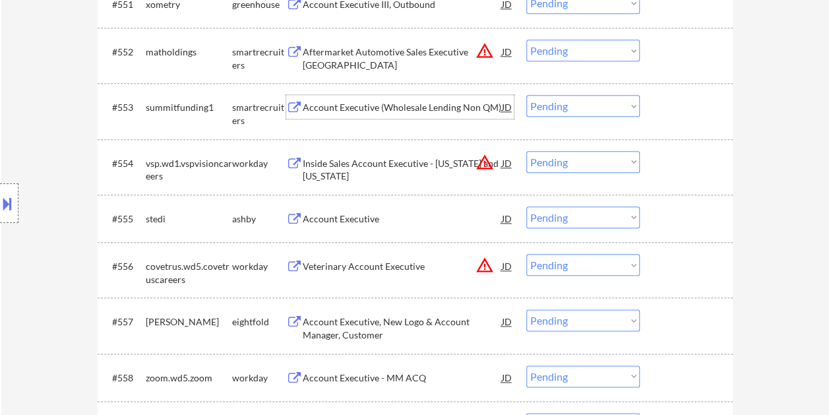
click at [667, 112] on div at bounding box center [688, 107] width 58 height 24
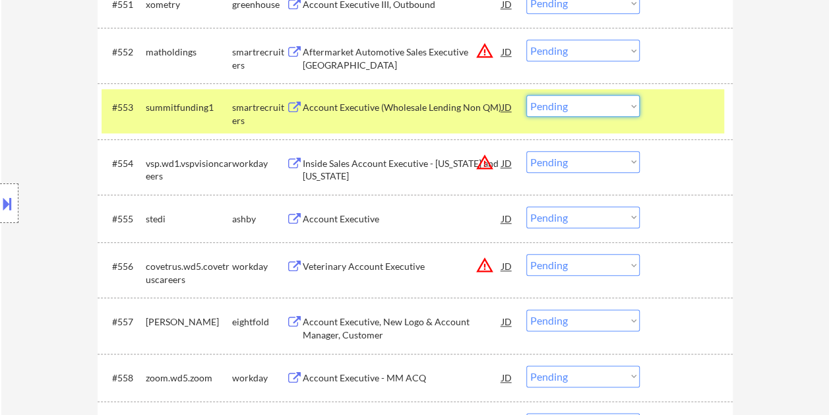
click at [615, 113] on select "Choose an option... Pending Applied Excluded (Questions) Excluded (Expired) Exc…" at bounding box center [582, 106] width 113 height 22
click at [526, 95] on select "Choose an option... Pending Applied Excluded (Questions) Excluded (Expired) Exc…" at bounding box center [582, 106] width 113 height 22
select select ""pending""
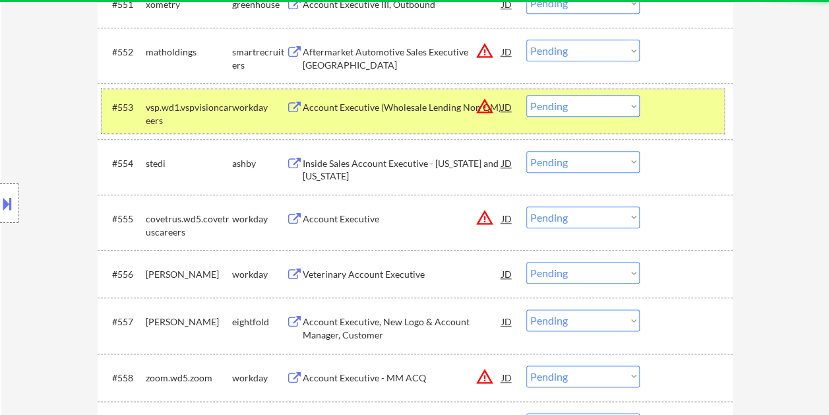
click at [663, 121] on div "#553 vsp.wd1.vspvisioncareers workday Account Executive (Wholesale Lending Non …" at bounding box center [413, 111] width 622 height 44
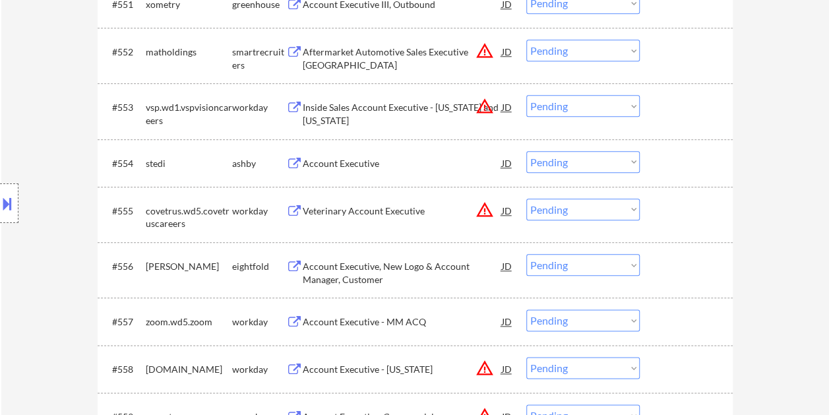
scroll to position [3046, 0]
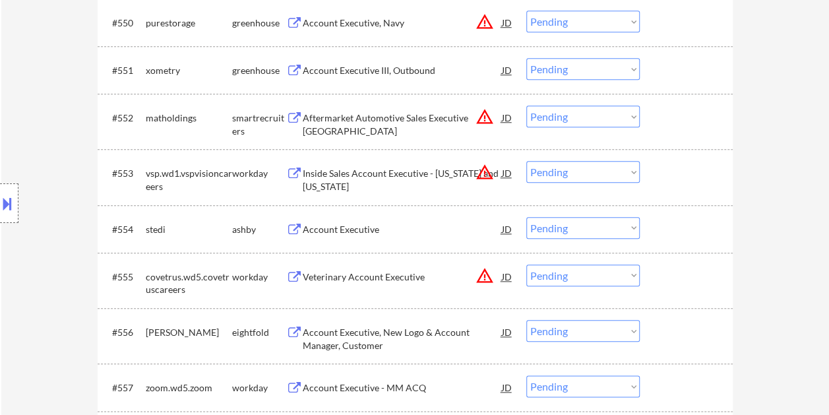
drag, startPoint x: 669, startPoint y: 121, endPoint x: 596, endPoint y: 123, distance: 72.5
click at [668, 122] on div at bounding box center [688, 117] width 58 height 24
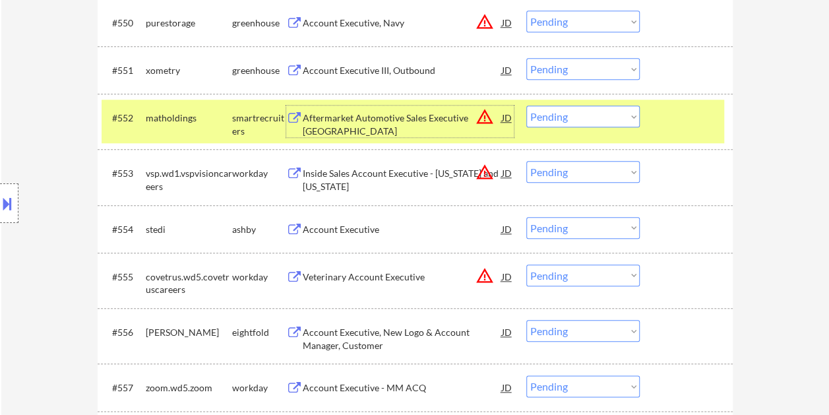
click at [413, 113] on div "Aftermarket Automotive Sales Executive [GEOGRAPHIC_DATA]" at bounding box center [402, 124] width 199 height 26
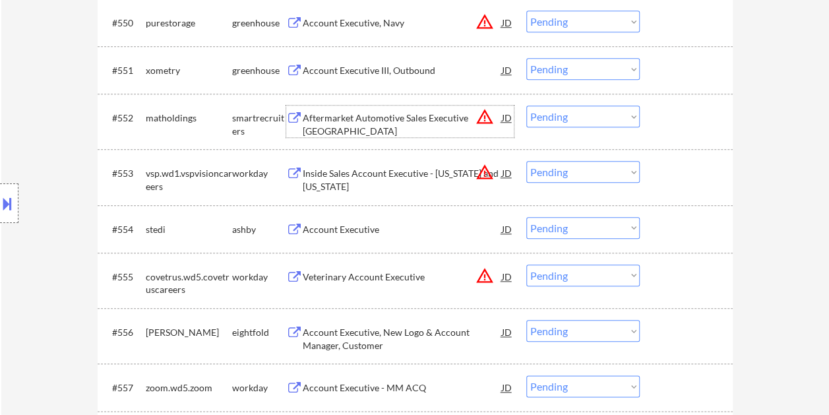
click at [655, 117] on div "#552 matholdings smartrecruiters Aftermarket Automotive Sales Executive [GEOGRA…" at bounding box center [413, 122] width 622 height 44
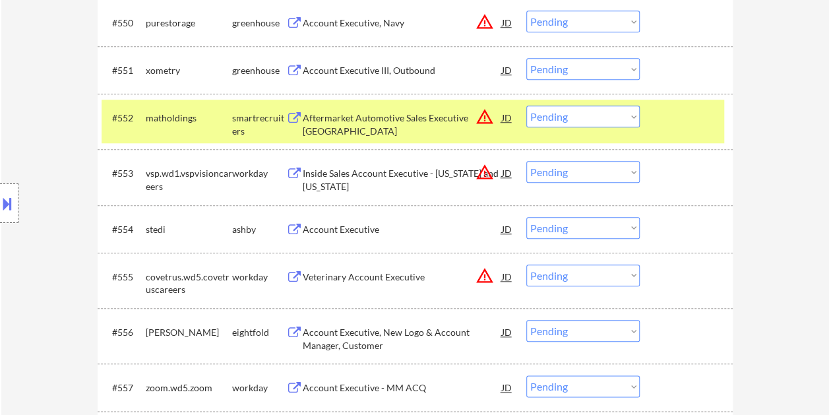
click at [616, 119] on select "Choose an option... Pending Applied Excluded (Questions) Excluded (Expired) Exc…" at bounding box center [582, 116] width 113 height 22
click at [526, 105] on select "Choose an option... Pending Applied Excluded (Questions) Excluded (Expired) Exc…" at bounding box center [582, 116] width 113 height 22
select select ""pending""
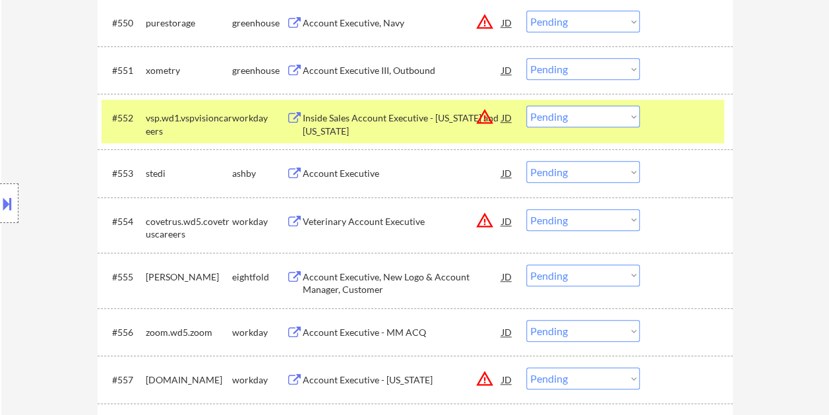
click at [667, 125] on div at bounding box center [688, 117] width 58 height 24
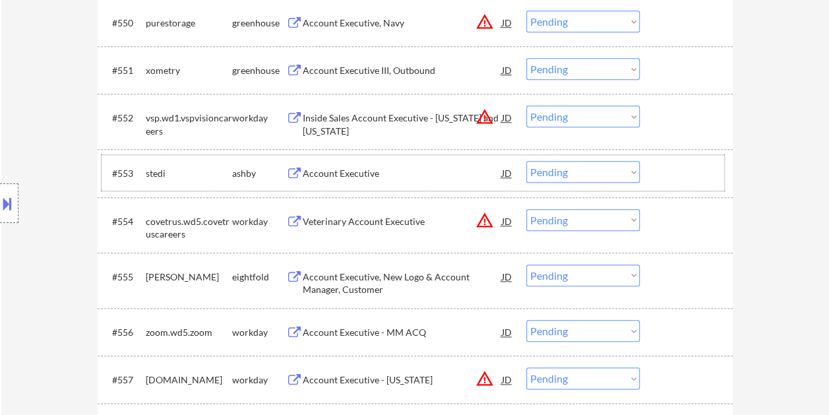
drag, startPoint x: 706, startPoint y: 164, endPoint x: 665, endPoint y: 170, distance: 41.3
click at [706, 165] on div at bounding box center [688, 173] width 58 height 24
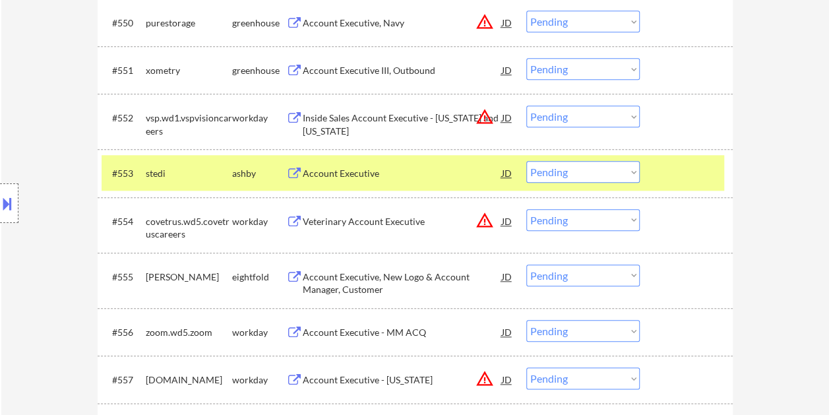
click at [456, 169] on div "Account Executive" at bounding box center [402, 173] width 199 height 13
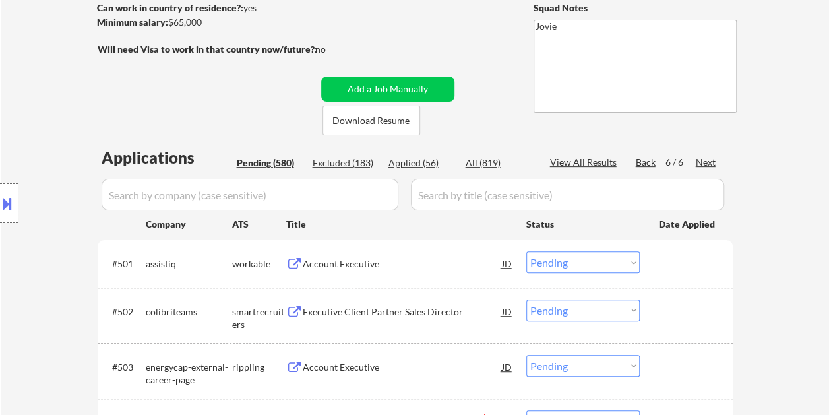
scroll to position [198, 0]
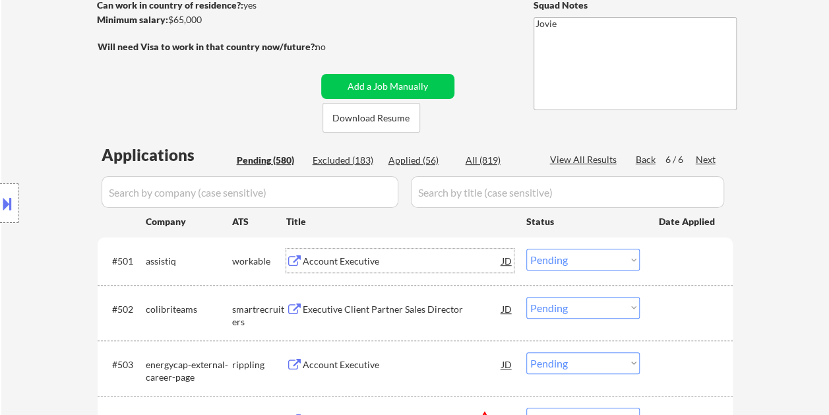
click at [347, 262] on div "Account Executive" at bounding box center [402, 261] width 199 height 13
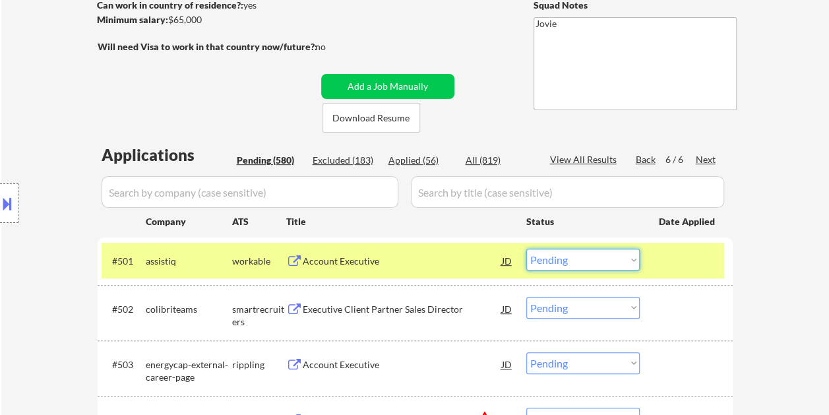
click at [622, 261] on select "Choose an option... Pending Applied Excluded (Questions) Excluded (Expired) Exc…" at bounding box center [582, 260] width 113 height 22
click at [526, 249] on select "Choose an option... Pending Applied Excluded (Questions) Excluded (Expired) Exc…" at bounding box center [582, 260] width 113 height 22
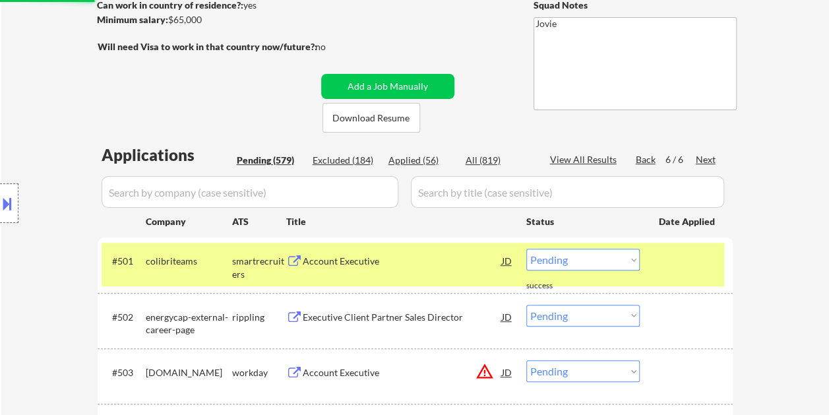
click at [671, 258] on div at bounding box center [688, 261] width 58 height 24
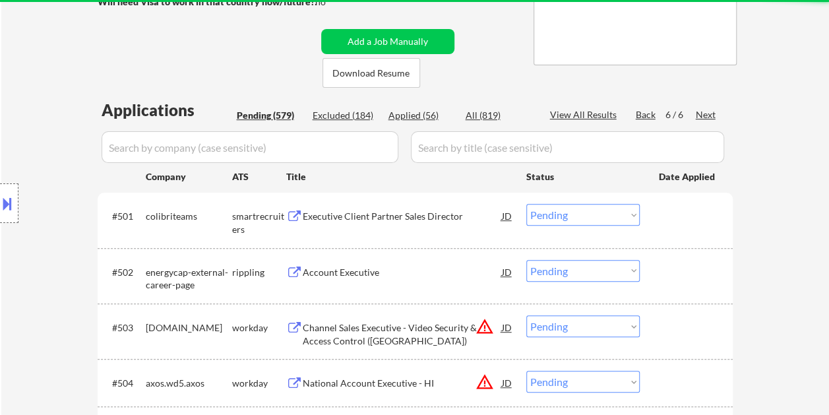
scroll to position [264, 0]
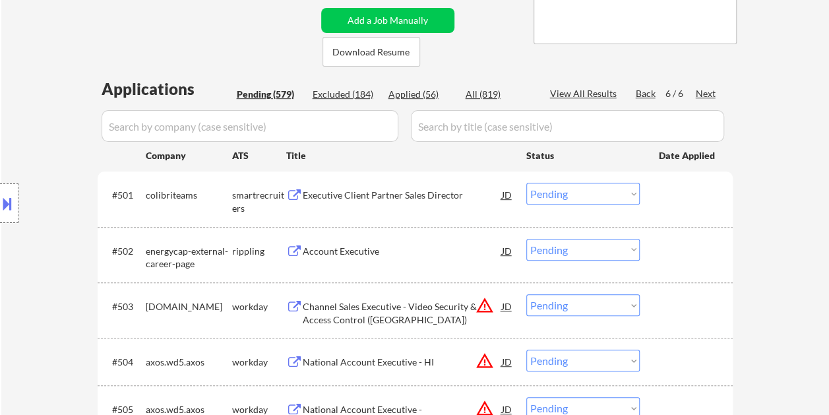
click at [678, 194] on div at bounding box center [688, 195] width 58 height 24
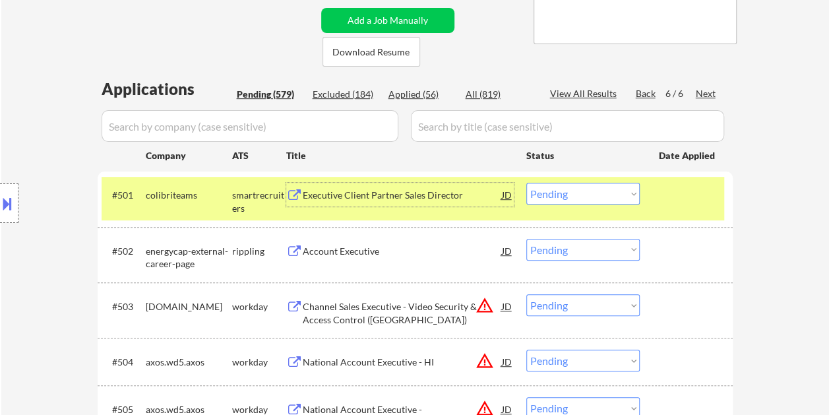
click at [372, 187] on div "Executive Client Partner Sales Director" at bounding box center [402, 195] width 199 height 24
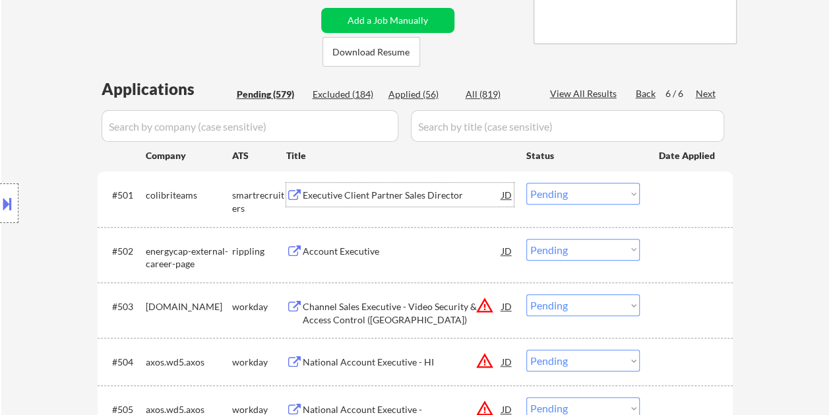
click at [629, 194] on select "Choose an option... Pending Applied Excluded (Questions) Excluded (Expired) Exc…" at bounding box center [582, 194] width 113 height 22
click at [526, 183] on select "Choose an option... Pending Applied Excluded (Questions) Excluded (Expired) Exc…" at bounding box center [582, 194] width 113 height 22
select select ""pending""
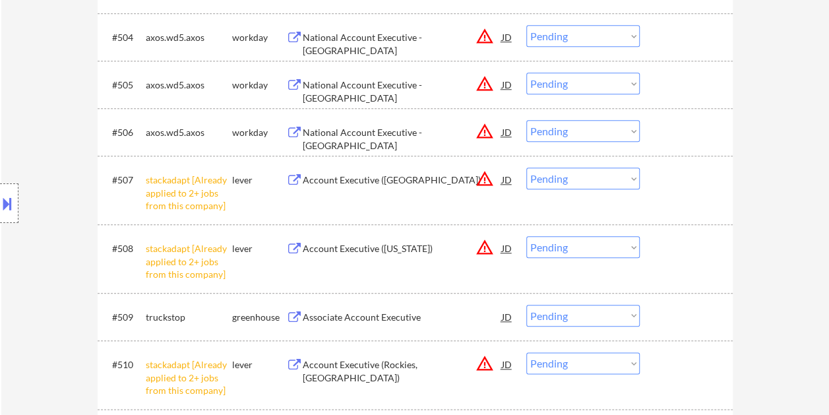
scroll to position [593, 0]
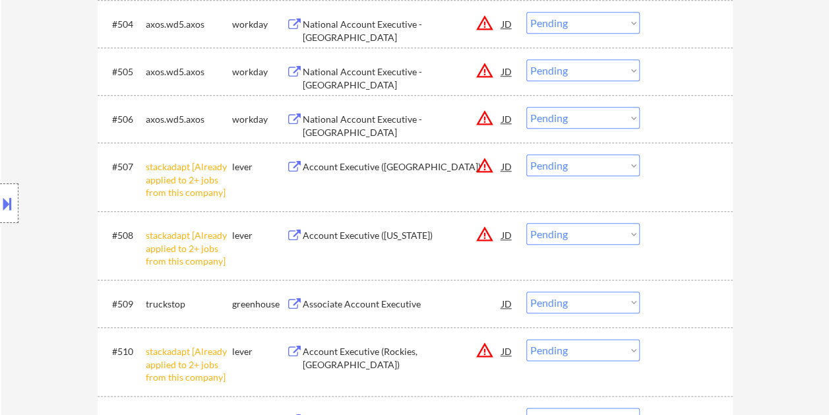
click at [625, 173] on select "Choose an option... Pending Applied Excluded (Questions) Excluded (Expired) Exc…" at bounding box center [582, 165] width 113 height 22
click at [526, 154] on select "Choose an option... Pending Applied Excluded (Questions) Excluded (Expired) Exc…" at bounding box center [582, 165] width 113 height 22
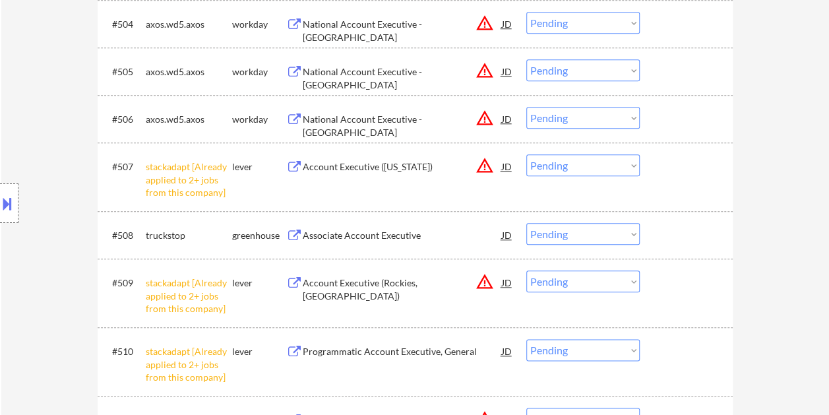
click at [630, 167] on select "Choose an option... Pending Applied Excluded (Questions) Excluded (Expired) Exc…" at bounding box center [582, 165] width 113 height 22
click at [526, 154] on select "Choose an option... Pending Applied Excluded (Questions) Excluded (Expired) Exc…" at bounding box center [582, 165] width 113 height 22
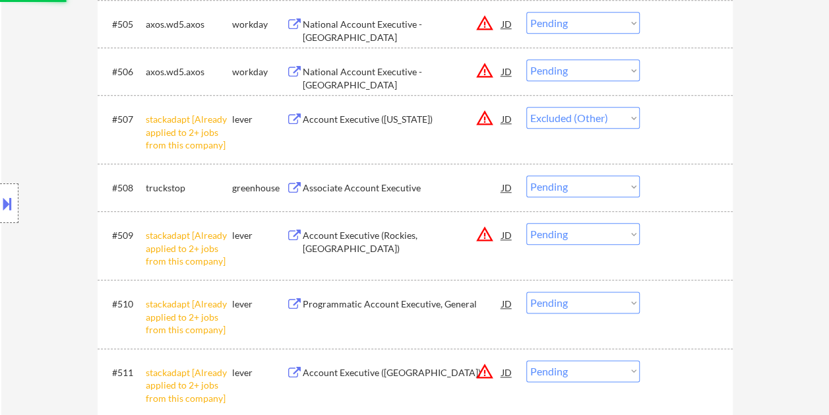
scroll to position [659, 0]
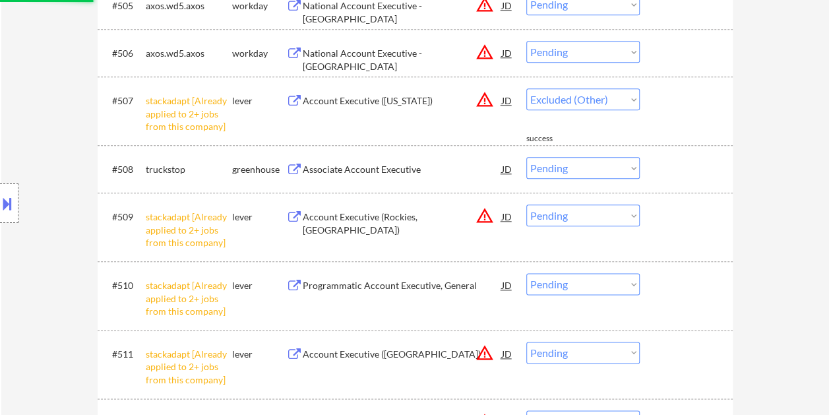
select select ""pending""
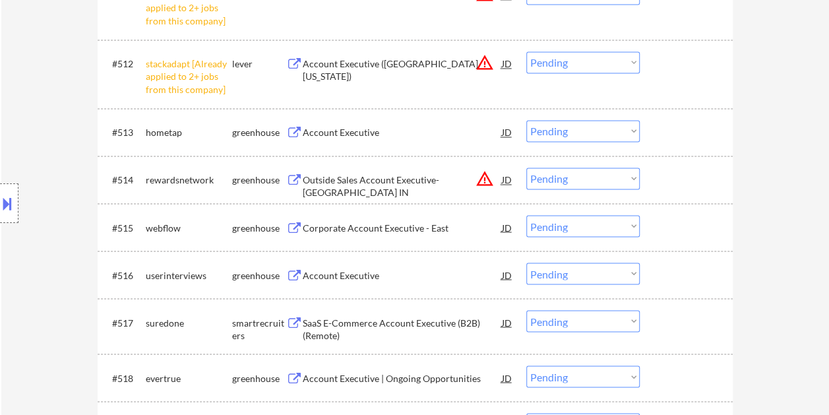
scroll to position [989, 0]
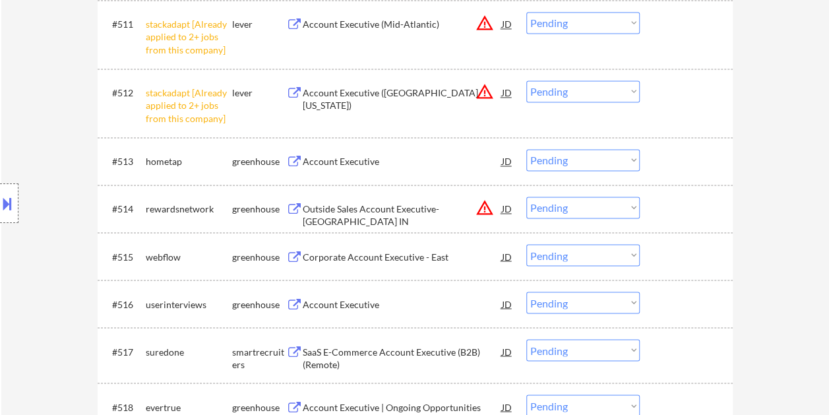
click at [682, 355] on div at bounding box center [688, 351] width 58 height 24
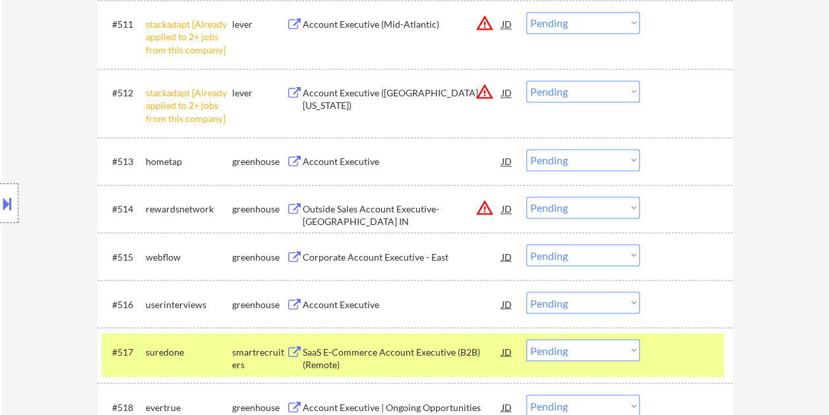
click at [473, 348] on div "SaaS E-Commerce Account Executive (B2B) (Remote)" at bounding box center [402, 358] width 199 height 26
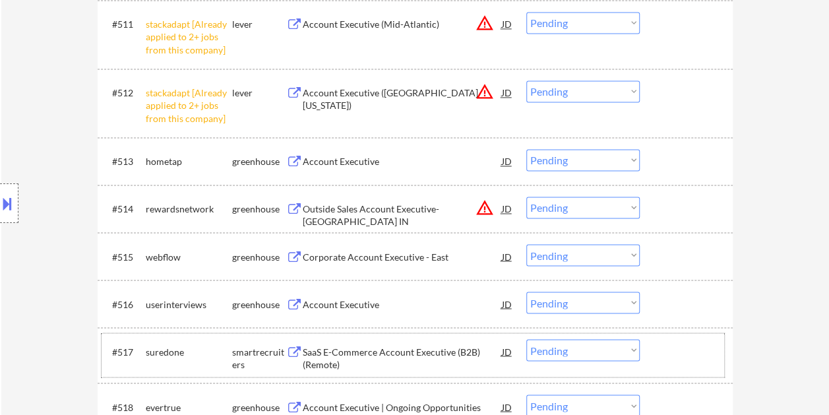
click at [663, 351] on div at bounding box center [688, 351] width 58 height 24
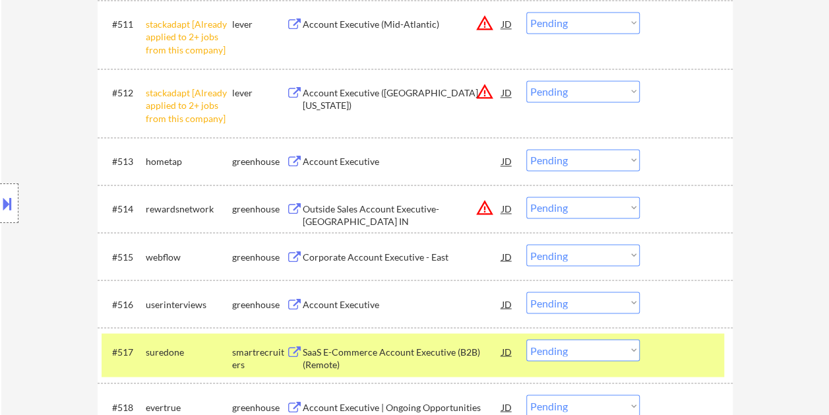
click at [626, 351] on select "Choose an option... Pending Applied Excluded (Questions) Excluded (Expired) Exc…" at bounding box center [582, 350] width 113 height 22
click at [526, 339] on select "Choose an option... Pending Applied Excluded (Questions) Excluded (Expired) Exc…" at bounding box center [582, 350] width 113 height 22
select select ""pending""
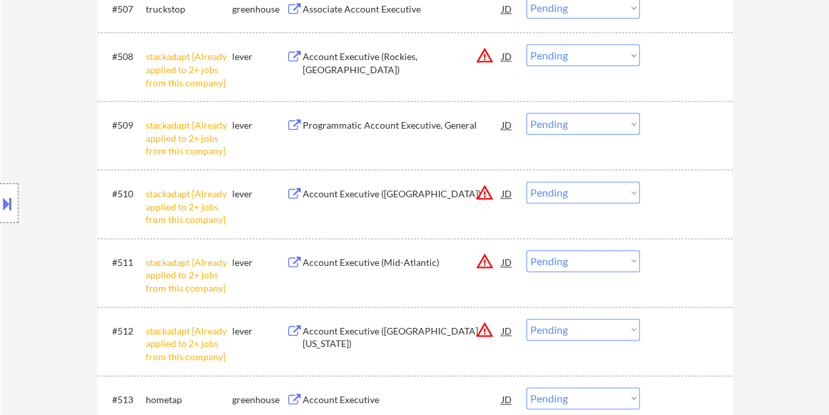
scroll to position [0, 0]
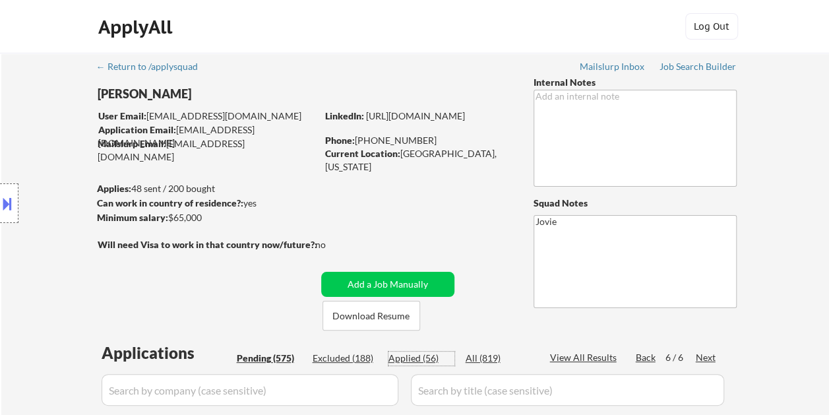
click at [426, 359] on div "Applied (56)" at bounding box center [421, 357] width 66 height 13
select select ""applied""
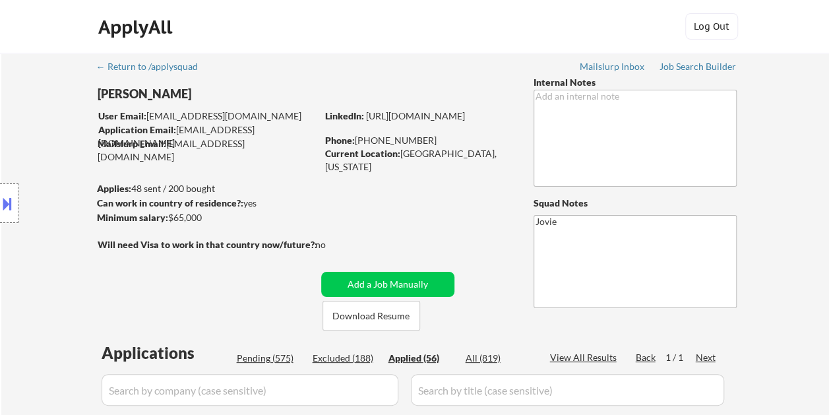
select select ""applied""
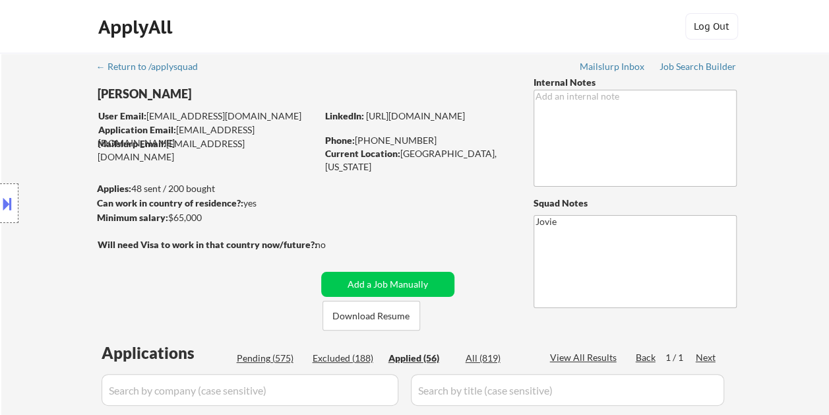
select select ""applied""
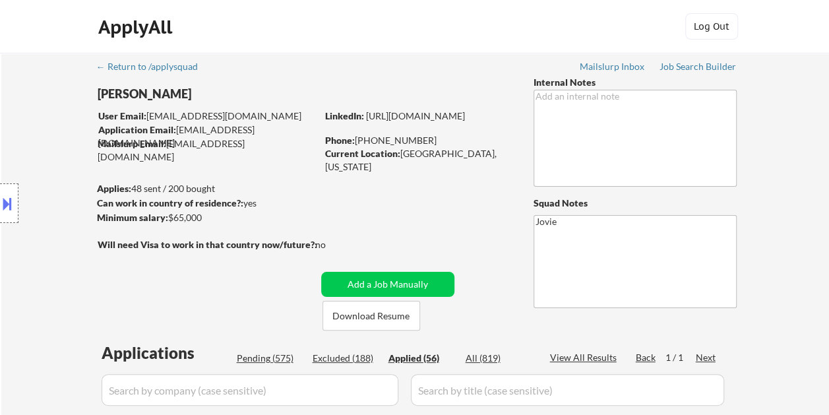
select select ""applied""
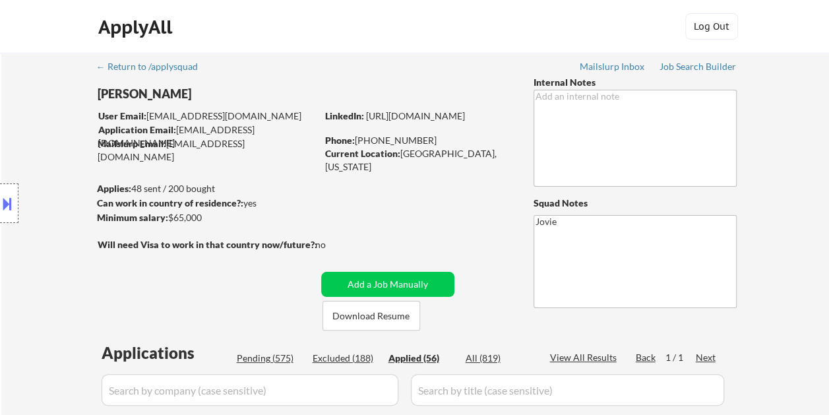
select select ""applied""
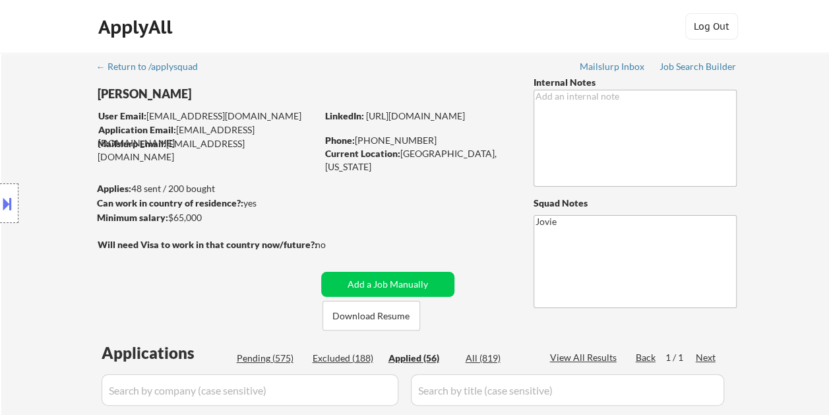
select select ""applied""
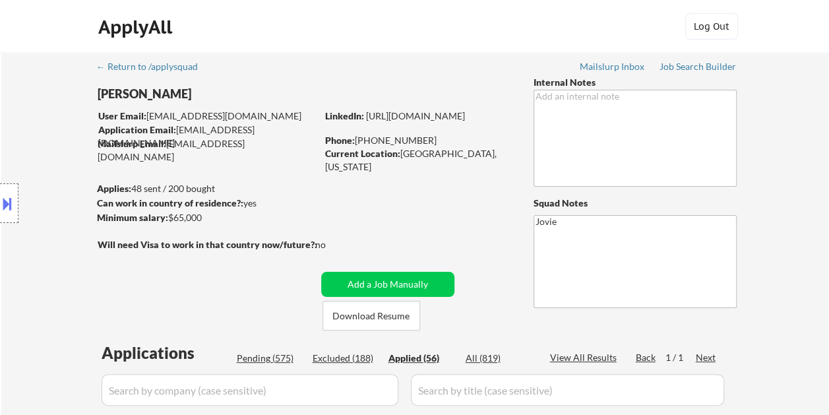
select select ""applied""
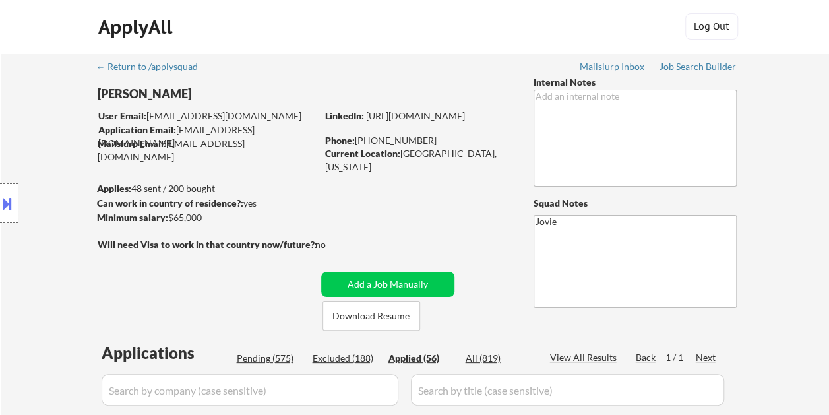
select select ""applied""
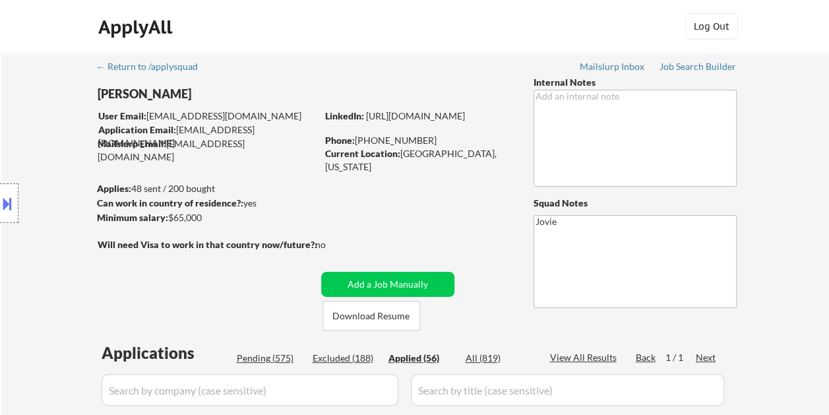
select select ""applied""
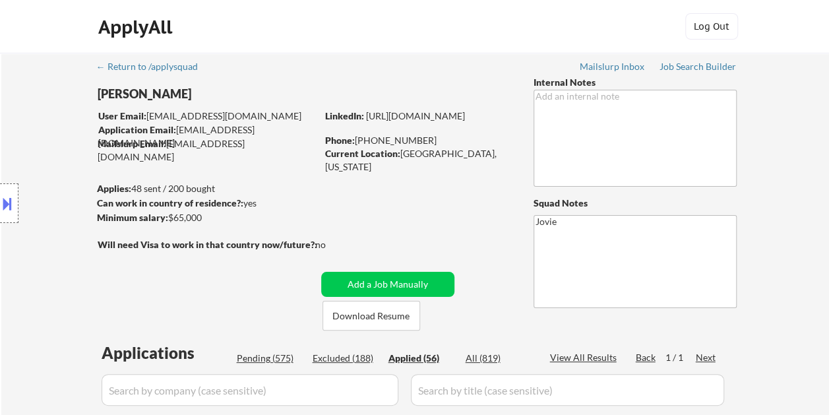
select select ""applied""
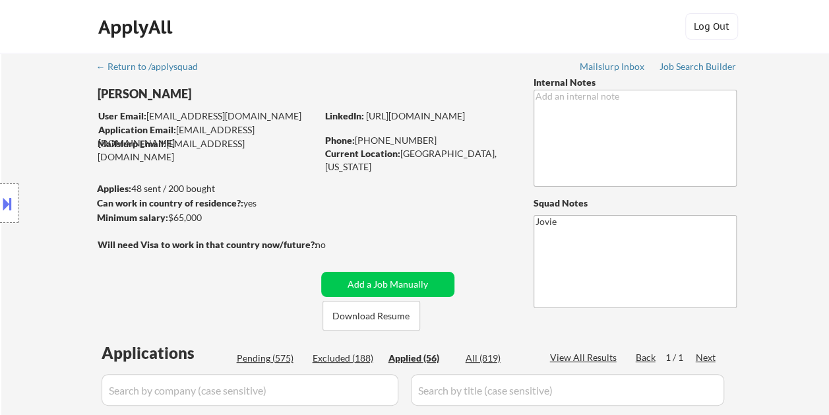
select select ""applied""
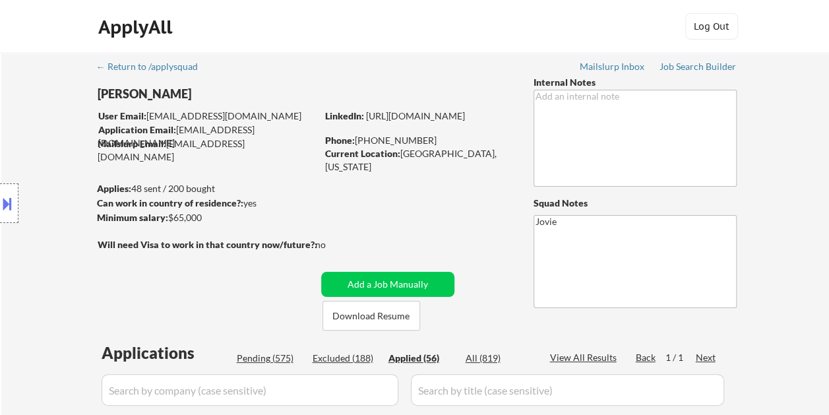
select select ""applied""
